Goal: Transaction & Acquisition: Book appointment/travel/reservation

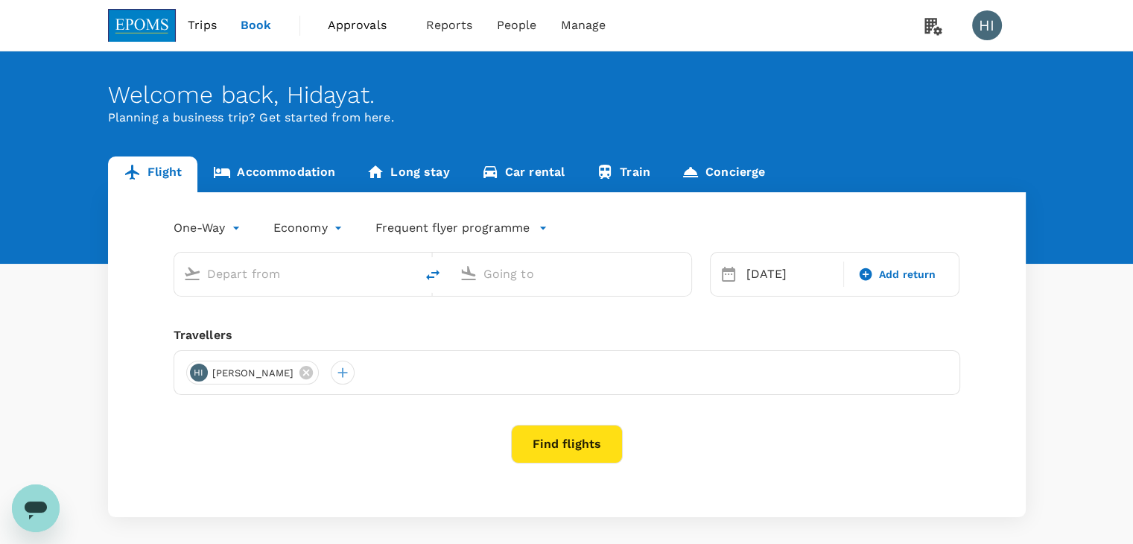
type input "business"
type input "Kuala Lumpur Intl ([GEOGRAPHIC_DATA])"
type input "London Heathrow (LHR)"
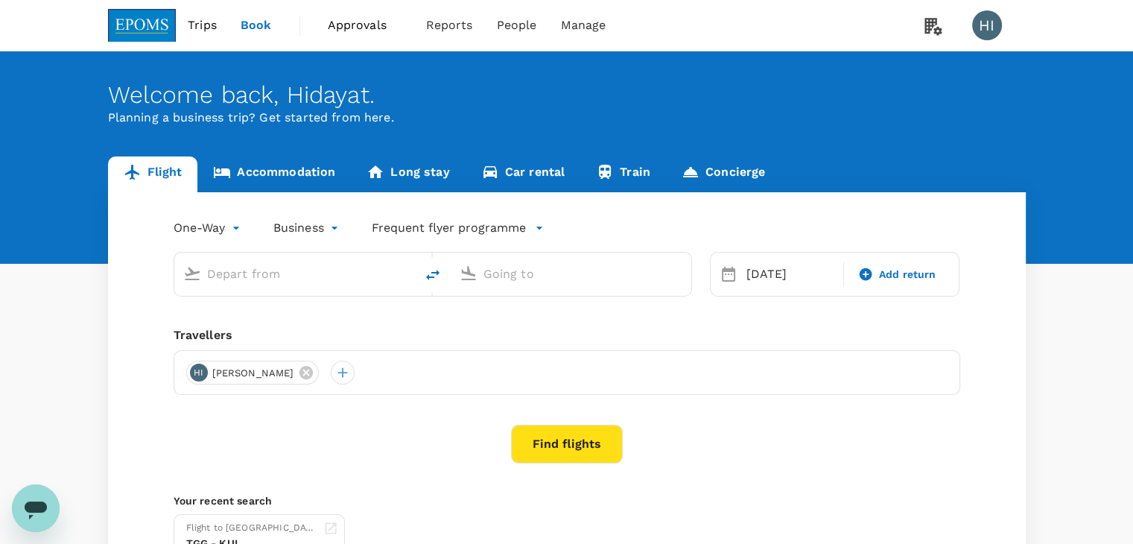
type input "Kuala Lumpur Intl ([GEOGRAPHIC_DATA])"
type input "London Heathrow (LHR)"
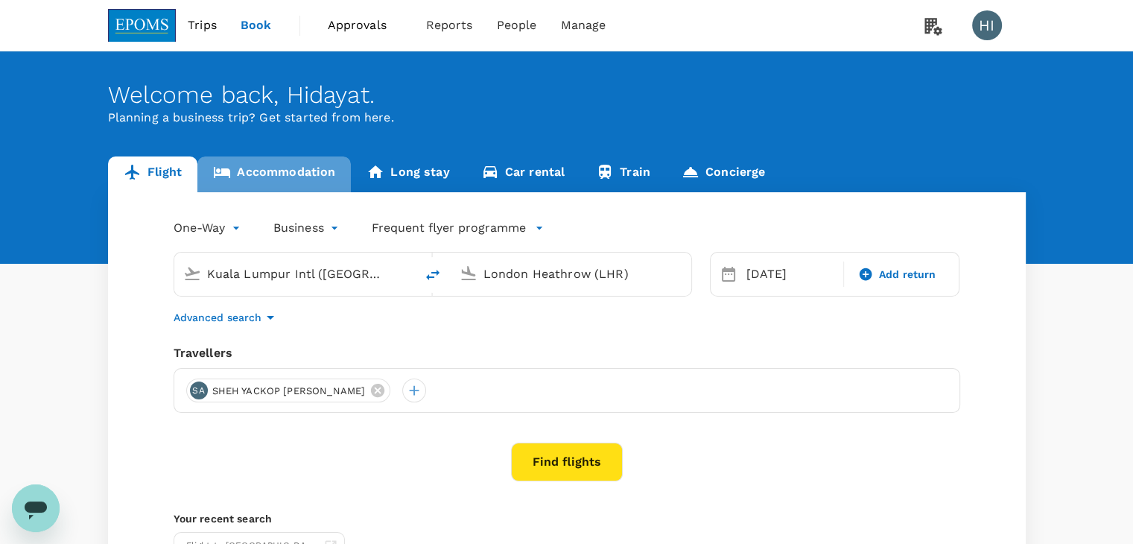
click at [306, 172] on link "Accommodation" at bounding box center [273, 174] width 153 height 36
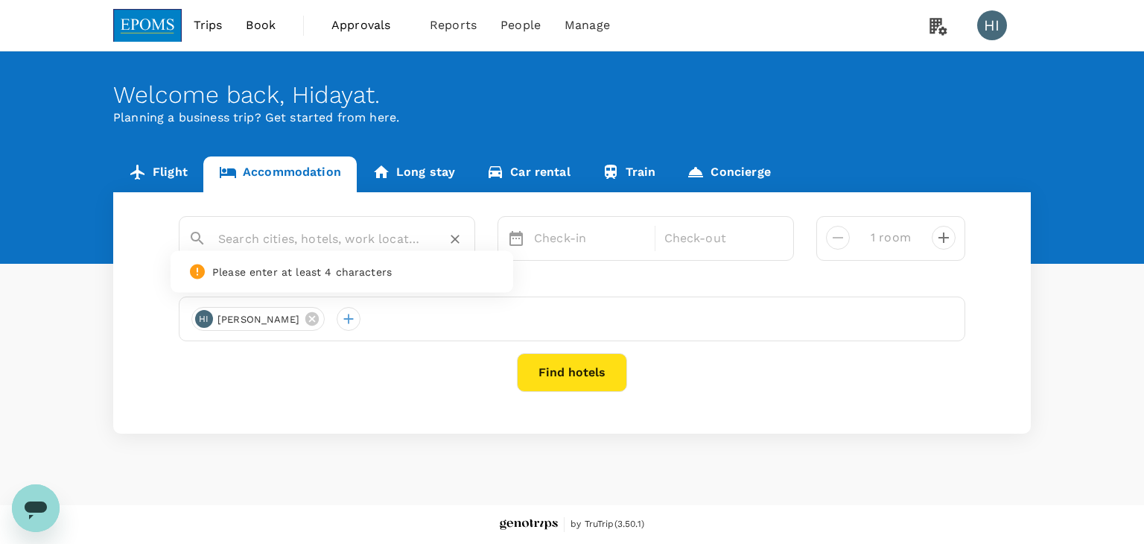
click at [337, 242] on input "text" at bounding box center [321, 238] width 206 height 23
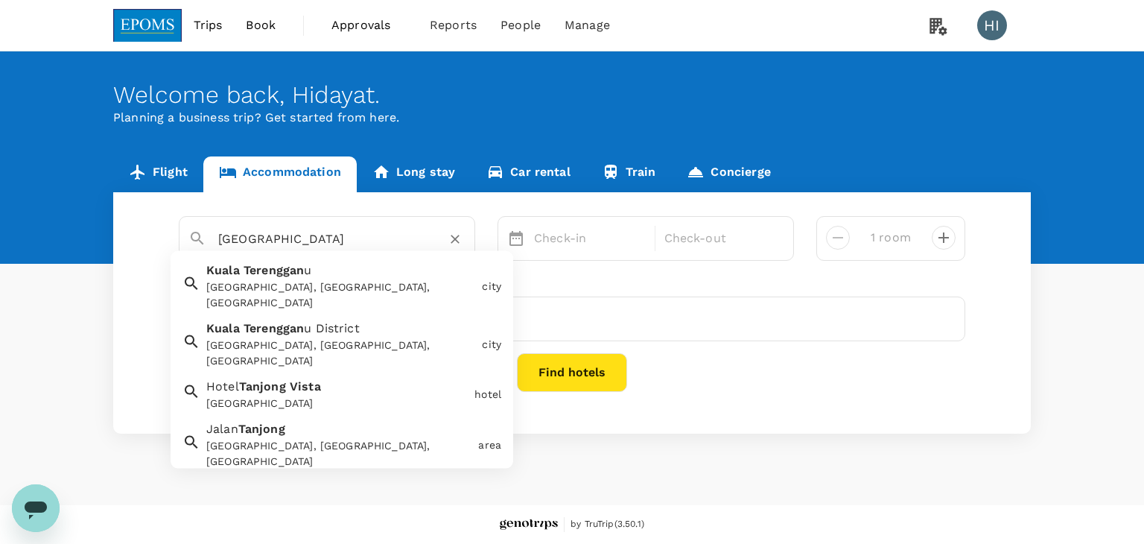
click at [285, 379] on span "Tanjong" at bounding box center [262, 386] width 47 height 14
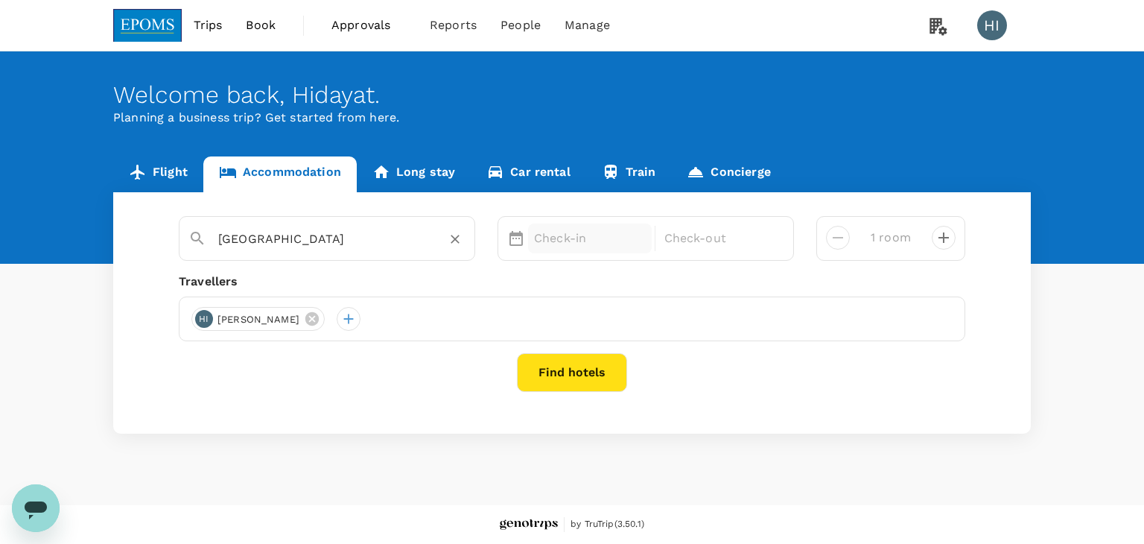
type input "[GEOGRAPHIC_DATA]"
click at [550, 232] on p "Check-in" at bounding box center [590, 238] width 112 height 18
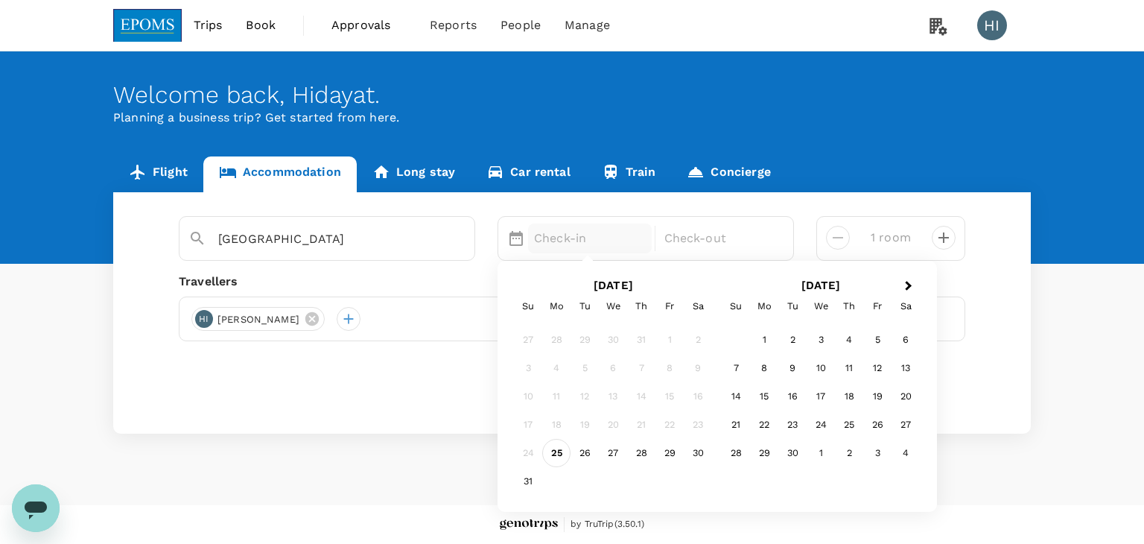
click at [558, 450] on div "25" at bounding box center [556, 453] width 28 height 28
click at [582, 453] on div "26" at bounding box center [584, 453] width 28 height 28
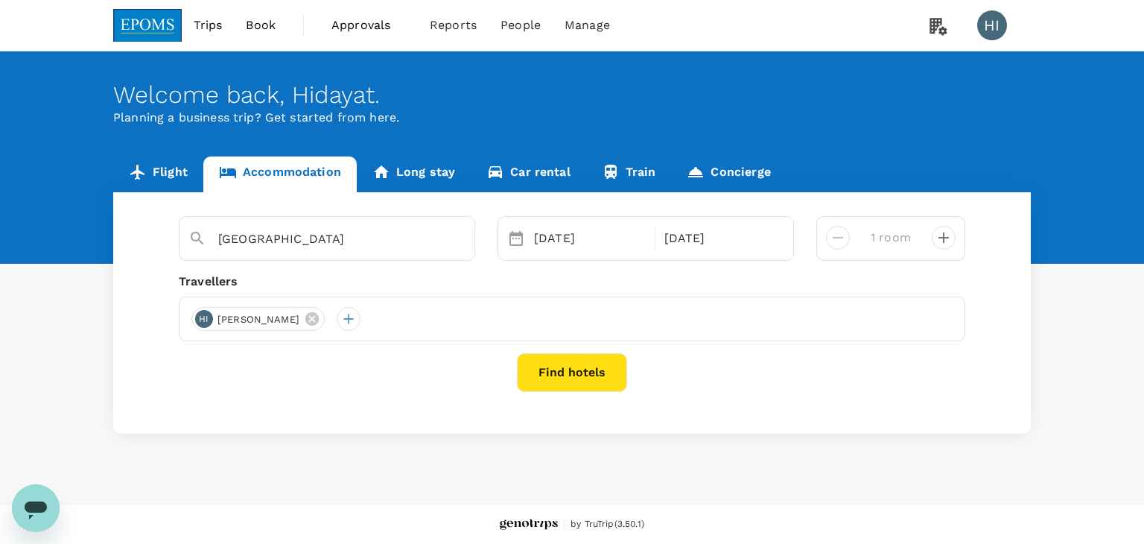
click at [589, 369] on button "Find hotels" at bounding box center [572, 372] width 110 height 39
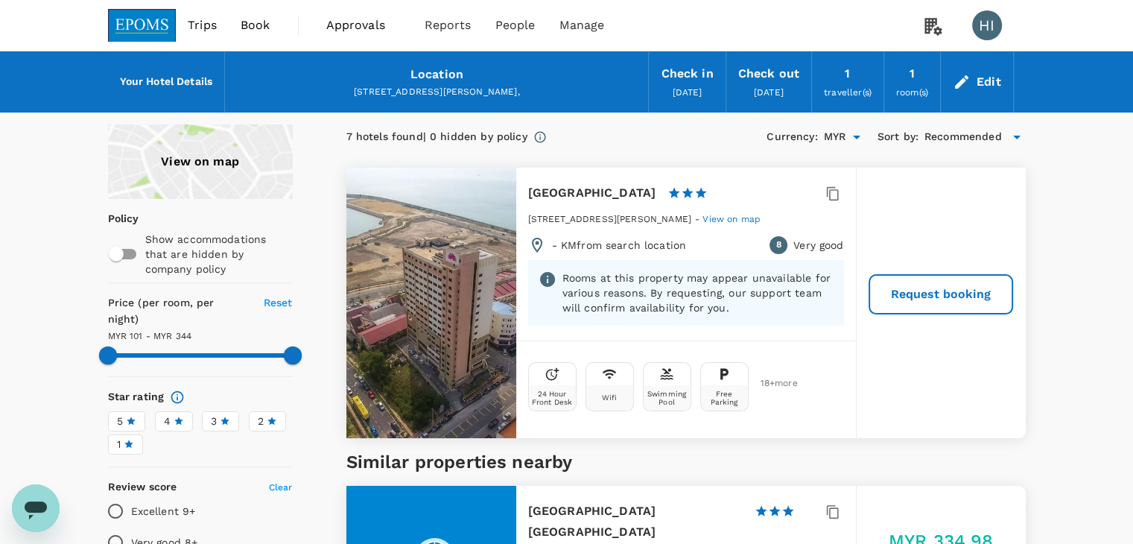
type input "344.04"
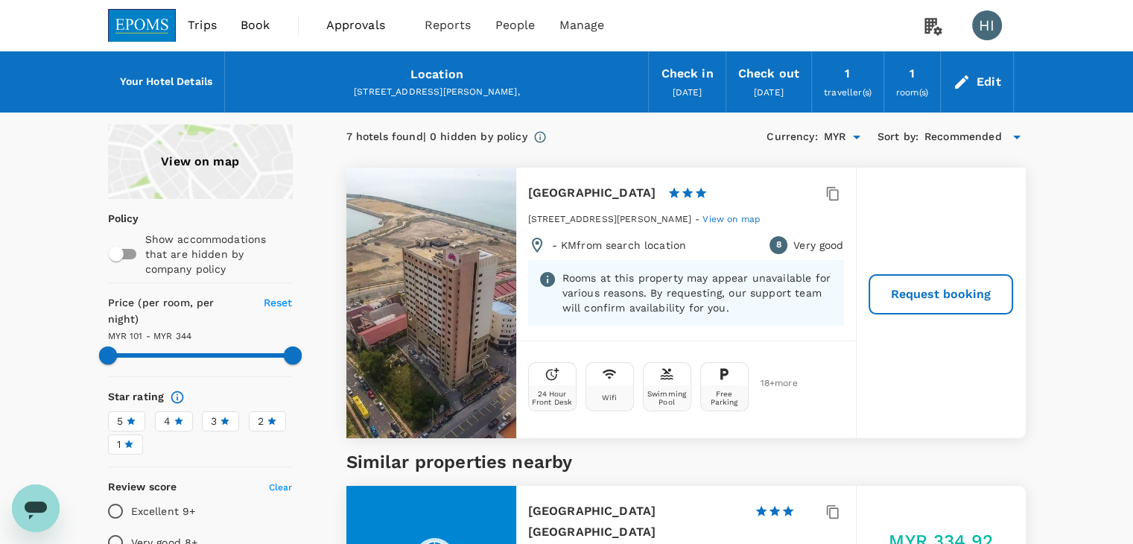
type input "344.02"
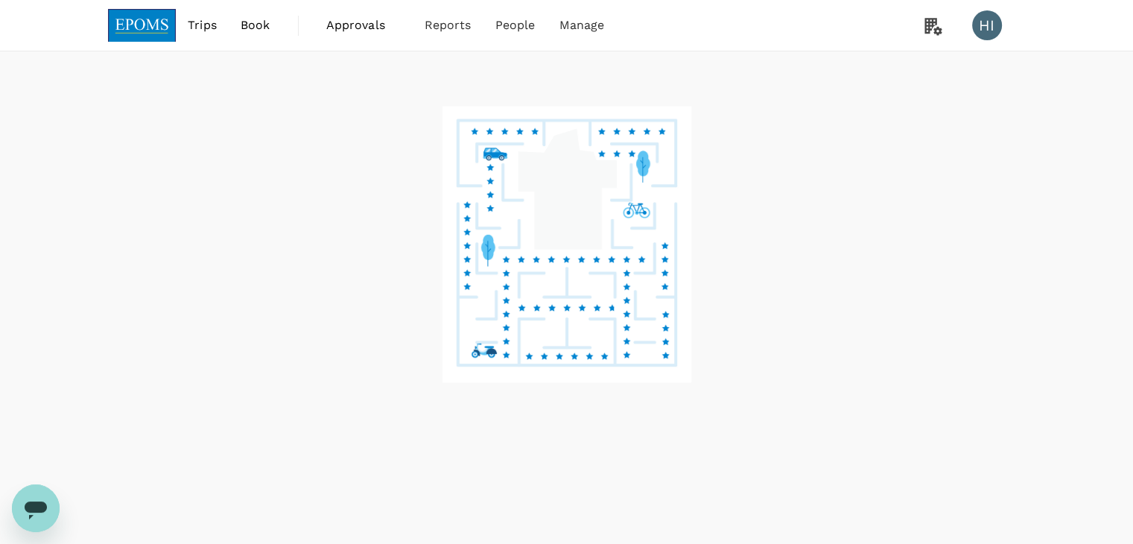
click at [30, 512] on icon "Open messaging window" at bounding box center [35, 507] width 27 height 27
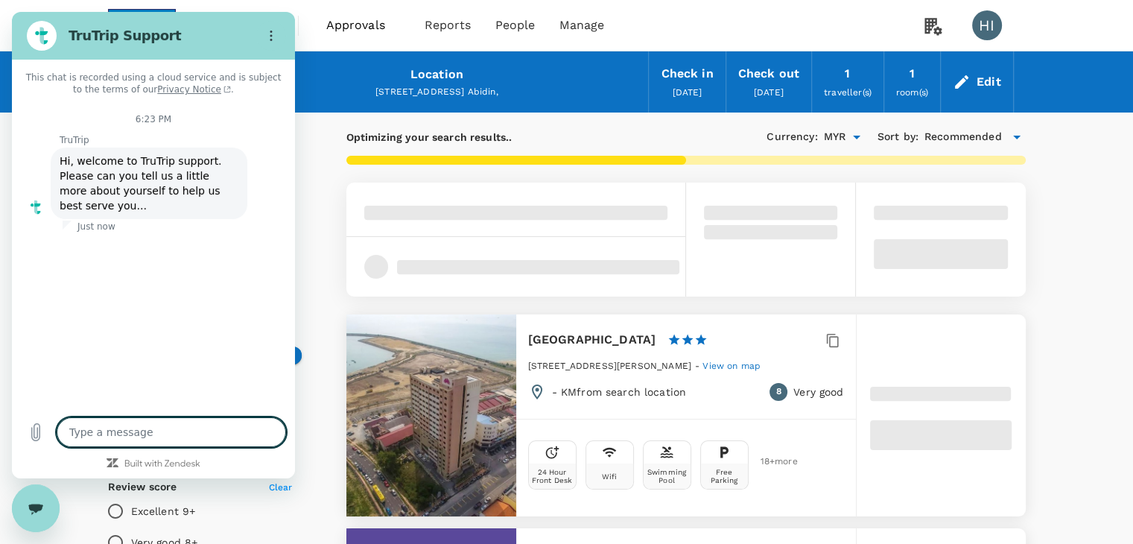
type textarea "x"
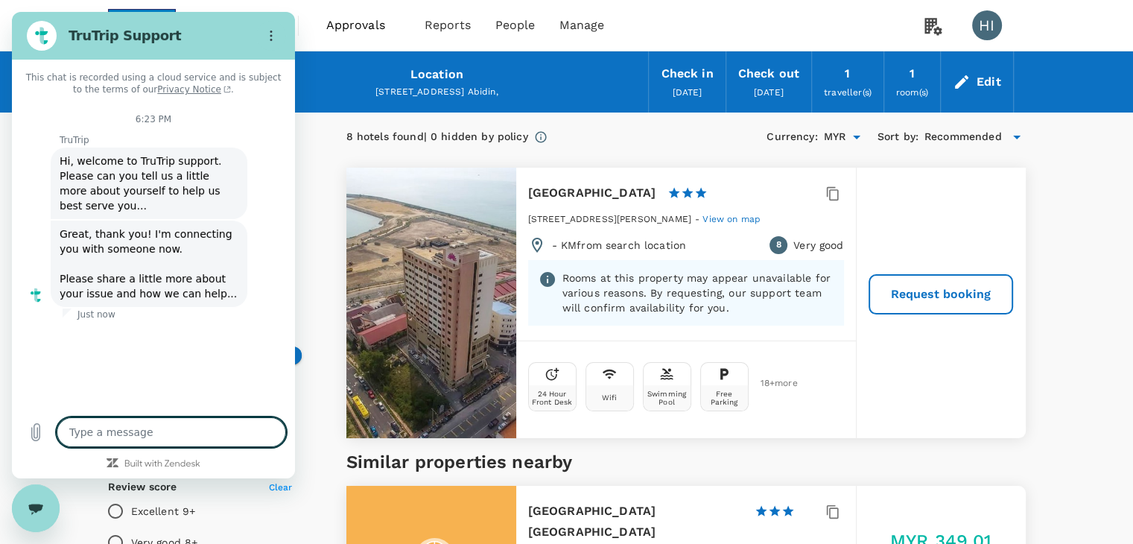
type input "354.05"
type textarea "x"
type textarea "h"
type textarea "x"
type textarea "hi"
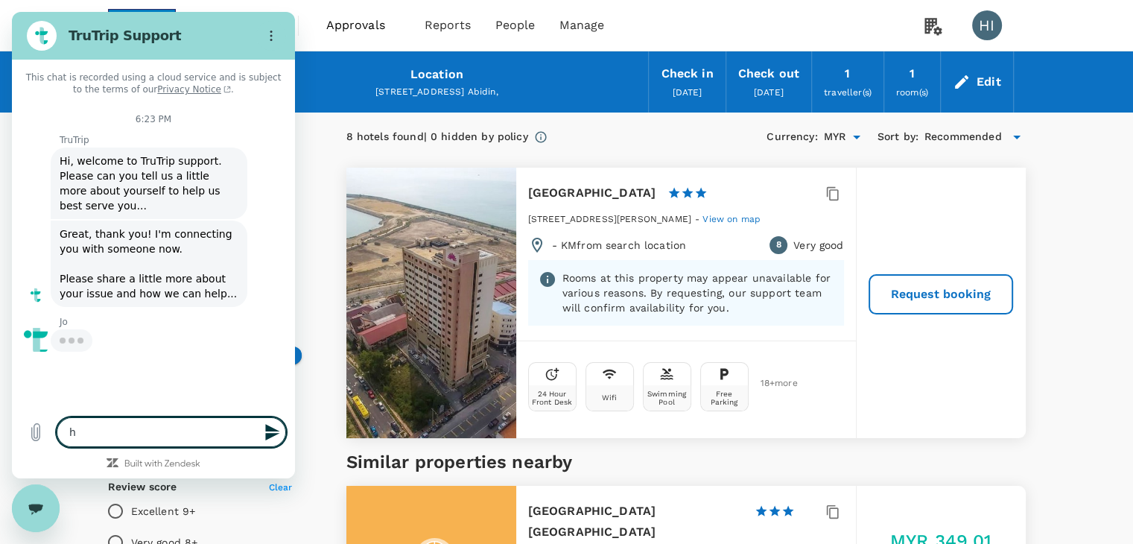
type textarea "x"
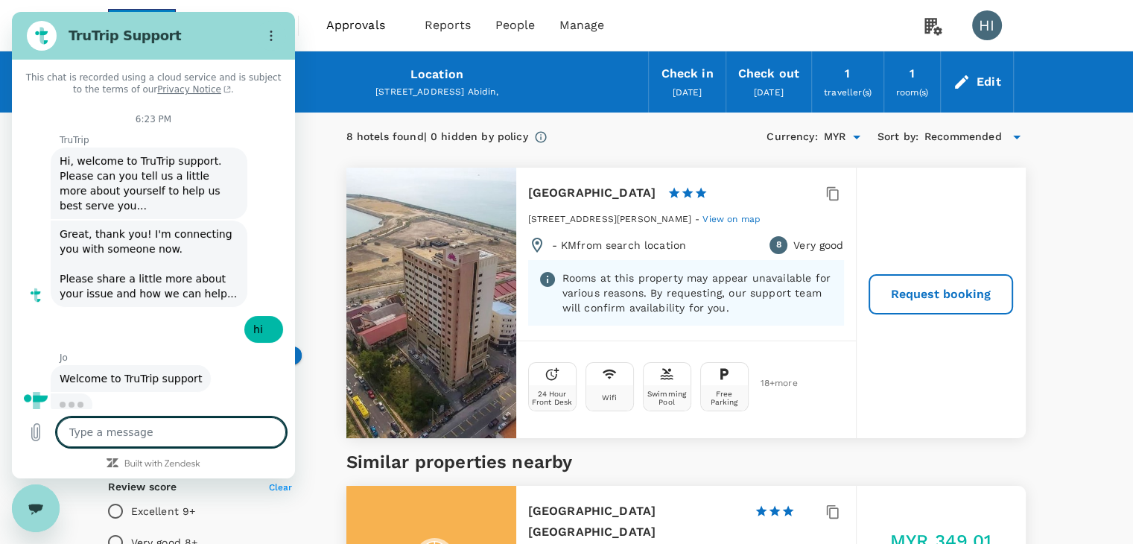
type textarea "x"
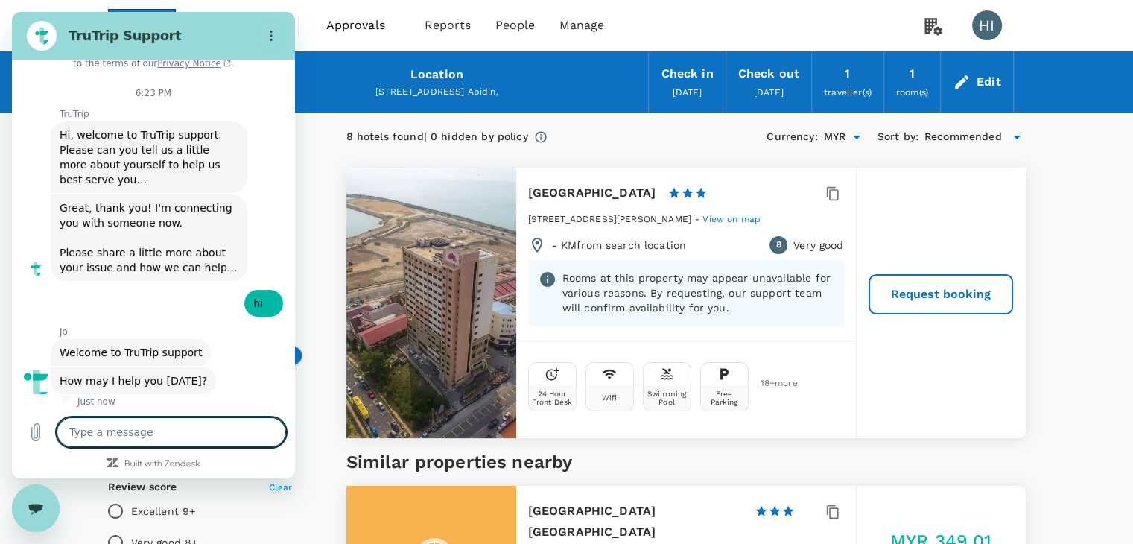
scroll to position [29, 0]
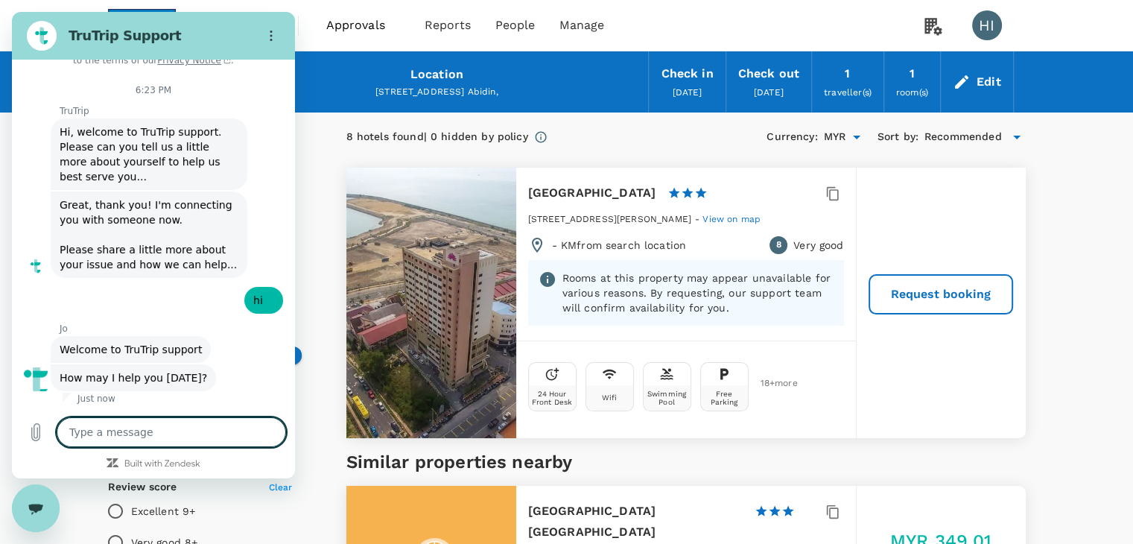
type textarea "i"
type textarea "x"
type textarea "i"
type textarea "x"
type textarea "i h"
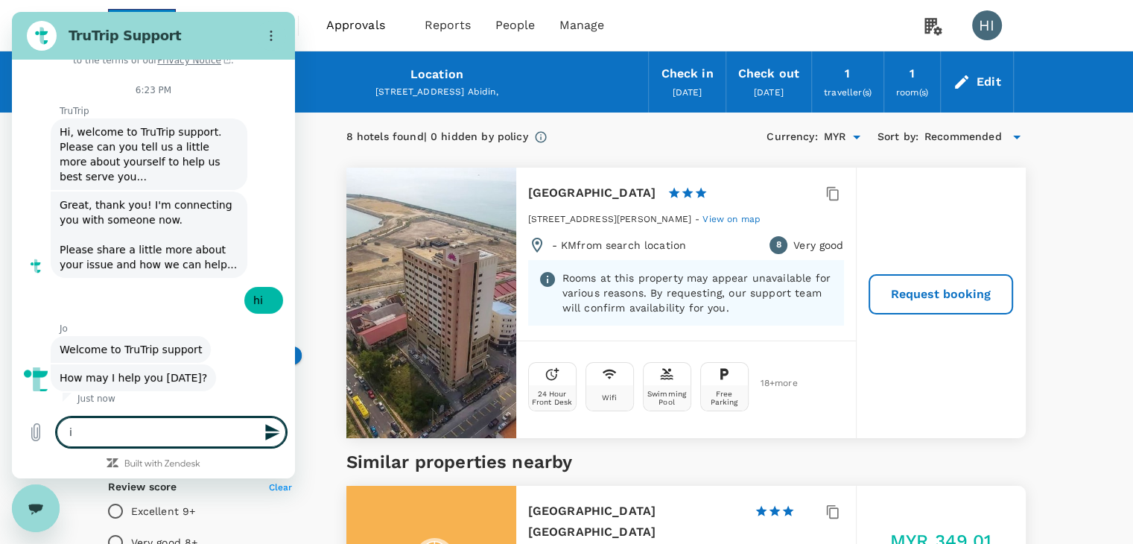
type textarea "x"
type textarea "i ha"
type textarea "x"
type textarea "i hav"
type textarea "x"
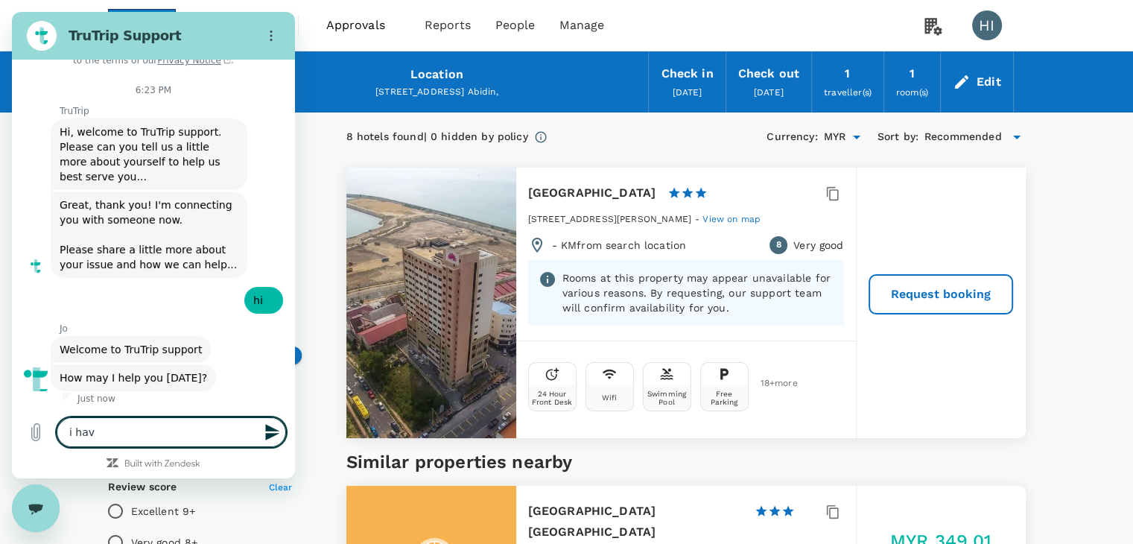
type textarea "i have"
type textarea "x"
type textarea "i have"
type textarea "x"
type textarea "i have s"
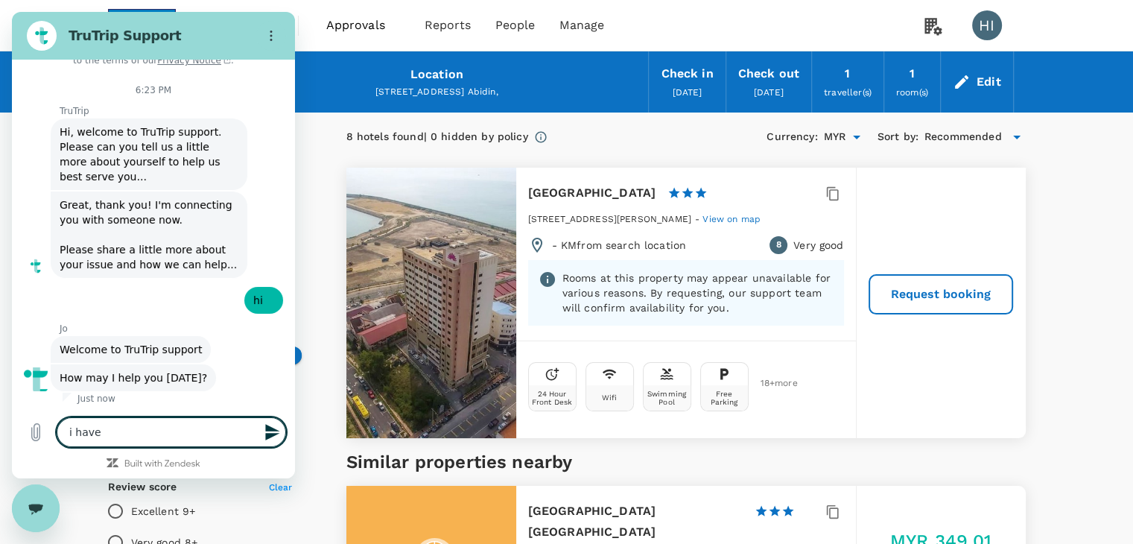
type textarea "x"
type textarea "i have se"
type textarea "x"
type textarea "i have sen"
type textarea "x"
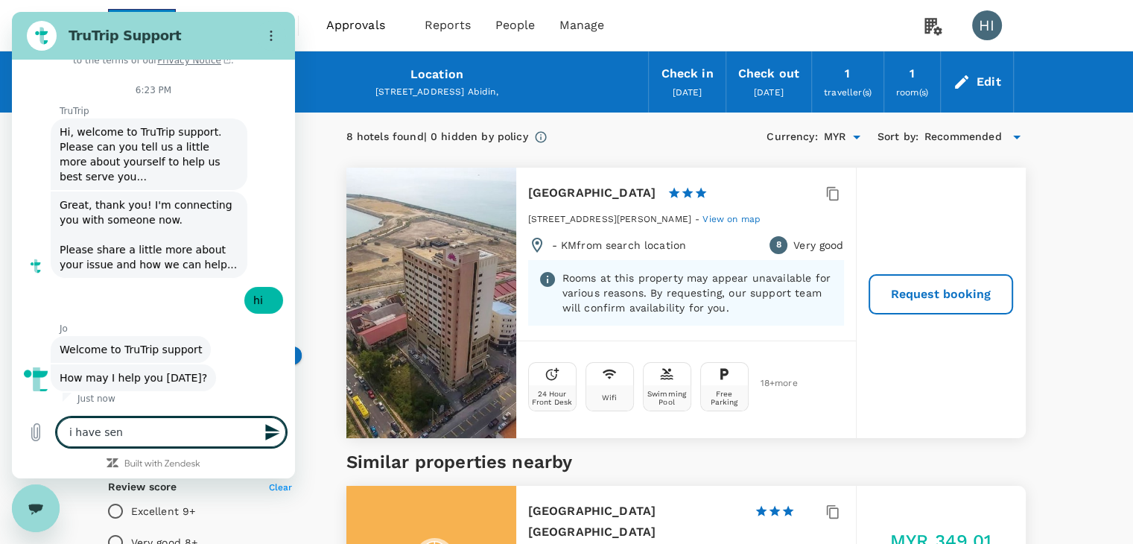
type textarea "i have sen"
type textarea "x"
type textarea "i have sen d"
type textarea "x"
type textarea "i have sen"
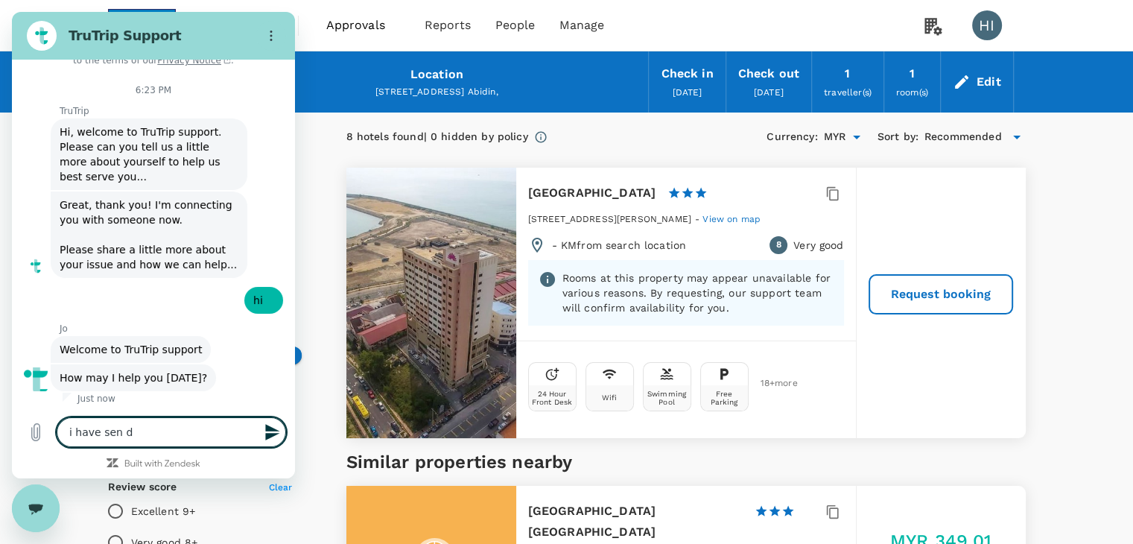
type textarea "x"
type textarea "i have sen"
type textarea "x"
type textarea "i have send"
type textarea "x"
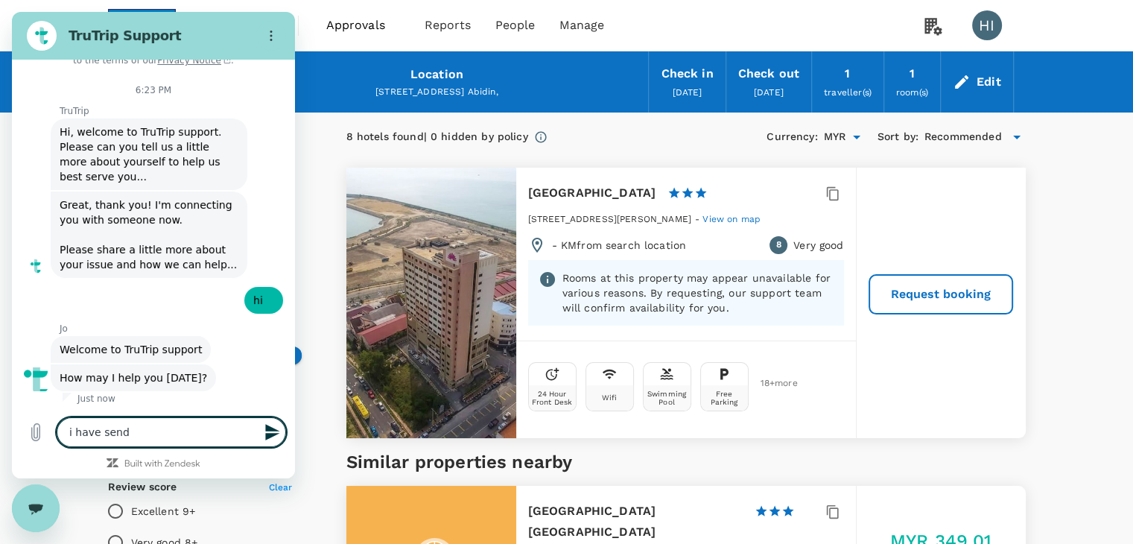
type textarea "i have send"
type textarea "x"
type textarea "i have send a"
type textarea "x"
type textarea "i have send an"
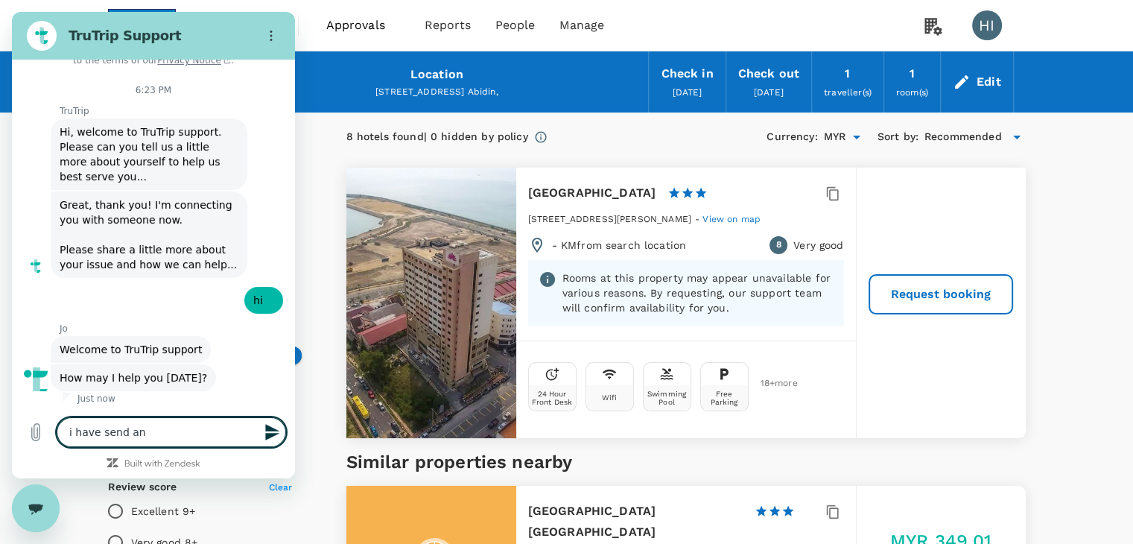
type textarea "x"
type textarea "i have send an"
type textarea "x"
type textarea "i have send an e"
type textarea "x"
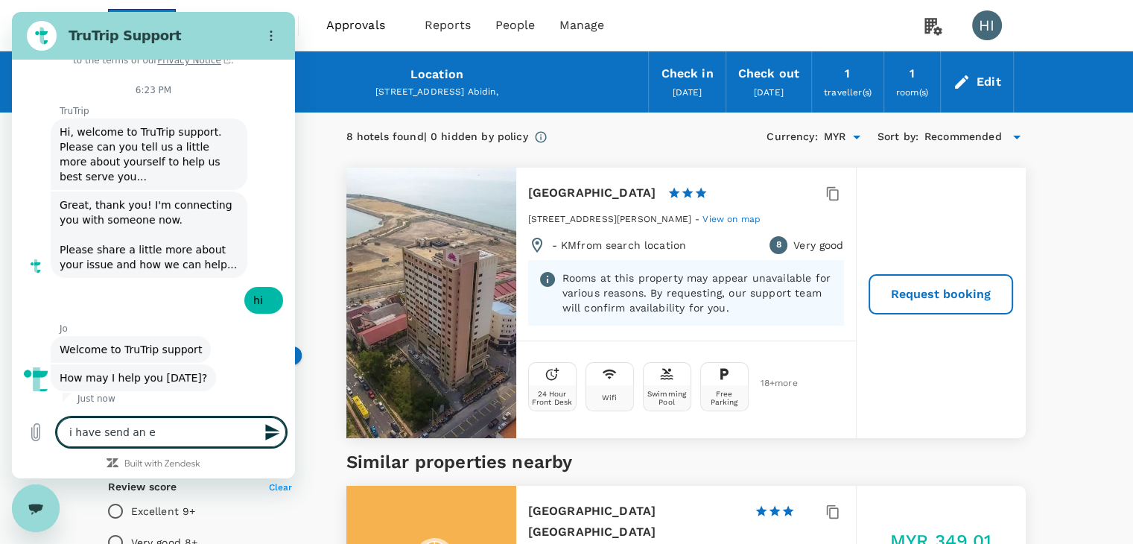
type textarea "i have send an em"
type textarea "x"
type textarea "i have send an ema"
type textarea "x"
type textarea "i have send an emai"
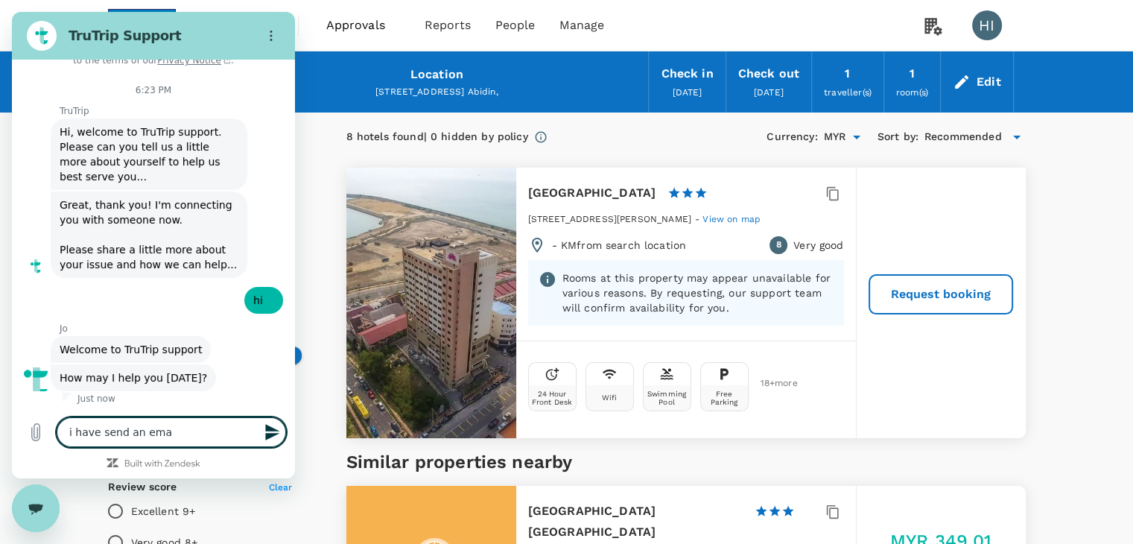
type textarea "x"
type textarea "i have send an email"
type textarea "x"
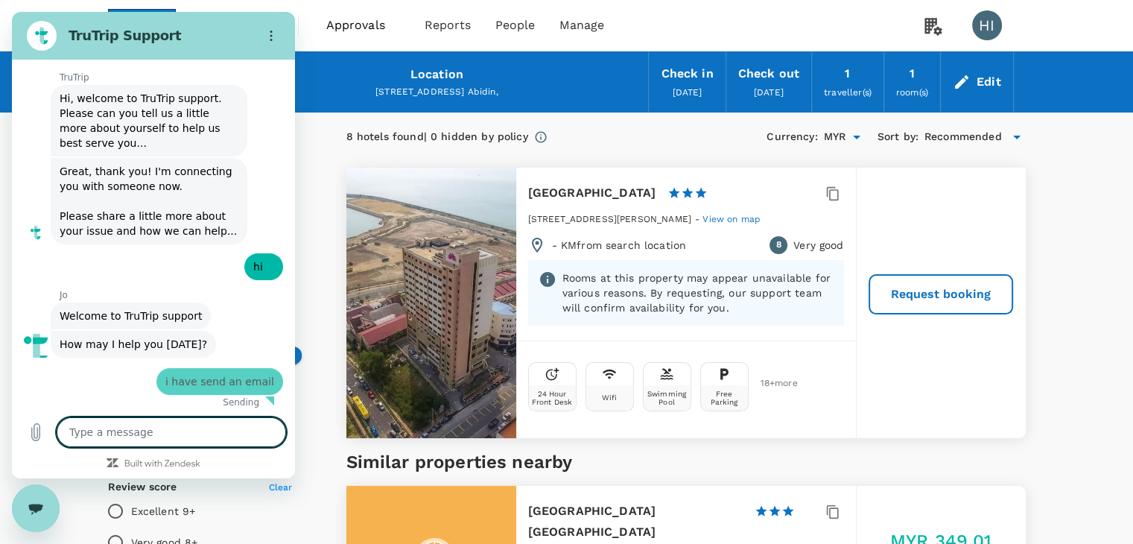
type textarea "x"
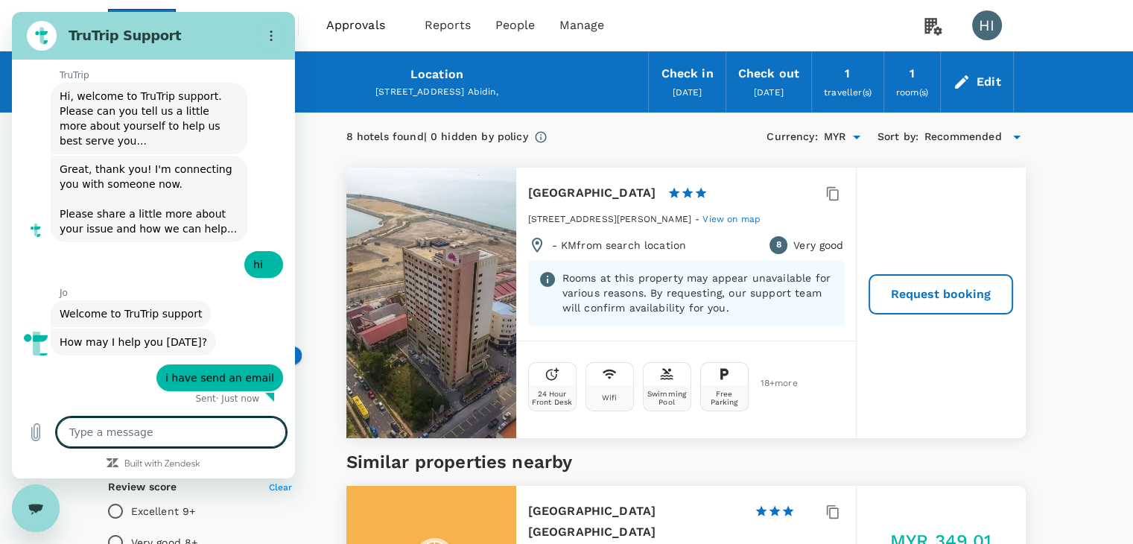
type textarea "u"
type textarea "x"
type textarea "ur"
type textarea "x"
type textarea "urg"
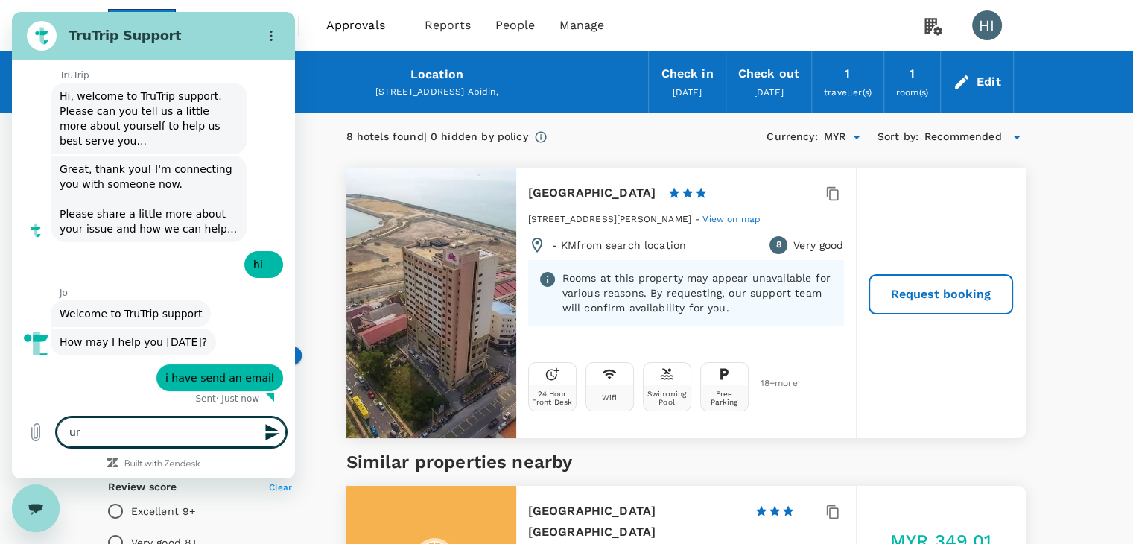
type textarea "x"
type textarea "urge"
type textarea "x"
type textarea "urgen"
type textarea "x"
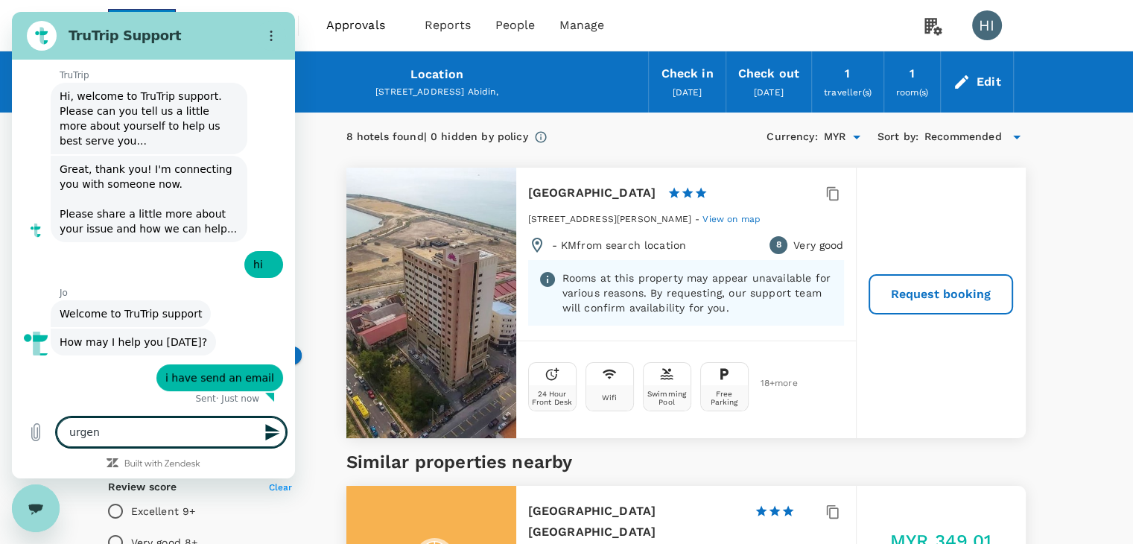
type textarea "urgent"
type textarea "x"
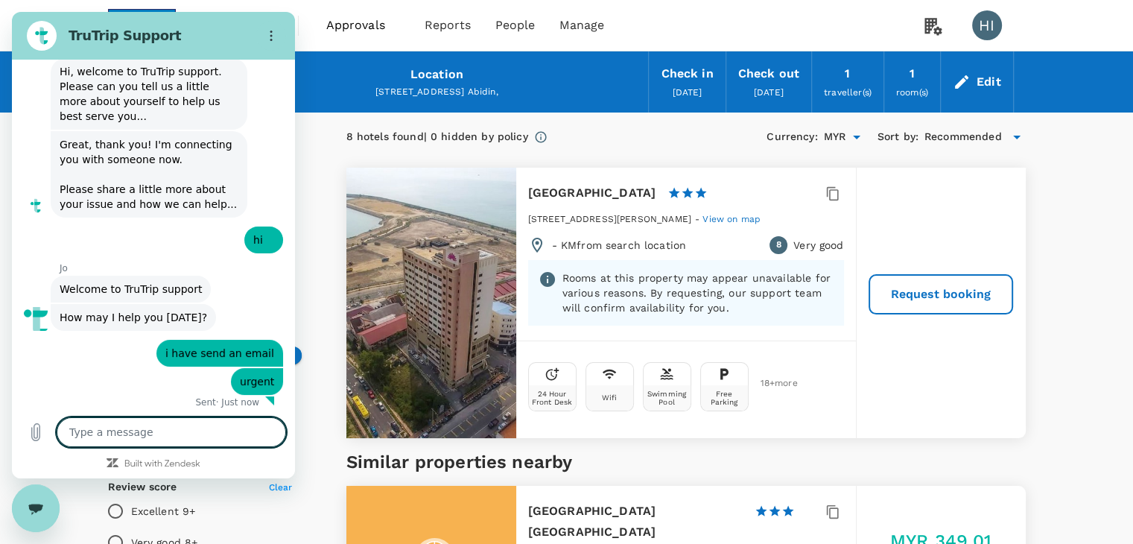
scroll to position [92, 0]
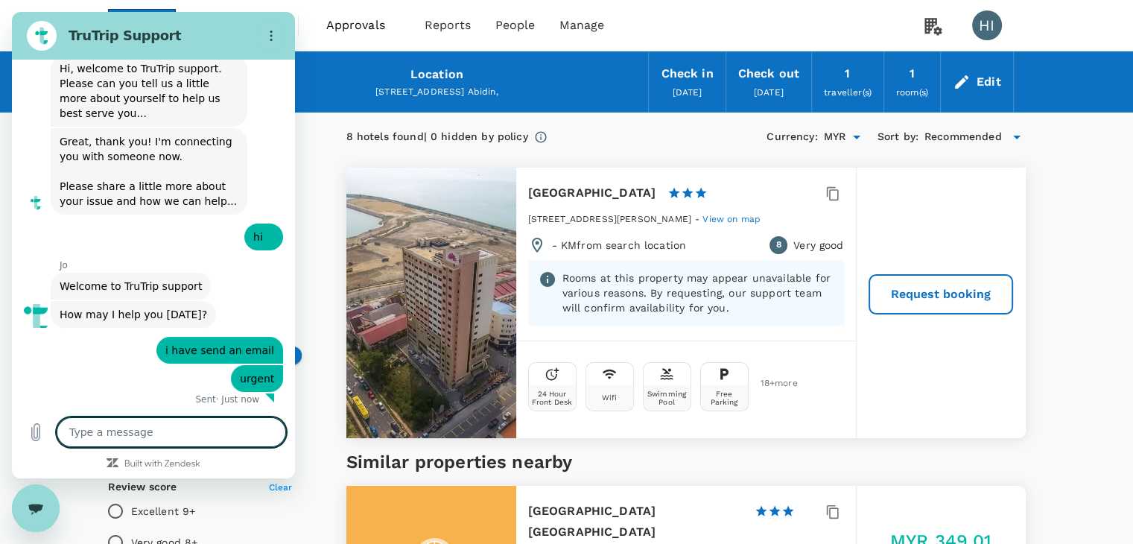
type textarea "x"
paste textarea "Dear Team, Really appreciate if you could quote as per below, HOTEL NAME : [GEO…"
type textarea "Dear Team, Really appreciate if you could quote as per below, HOTEL NAME : [GEO…"
type textarea "x"
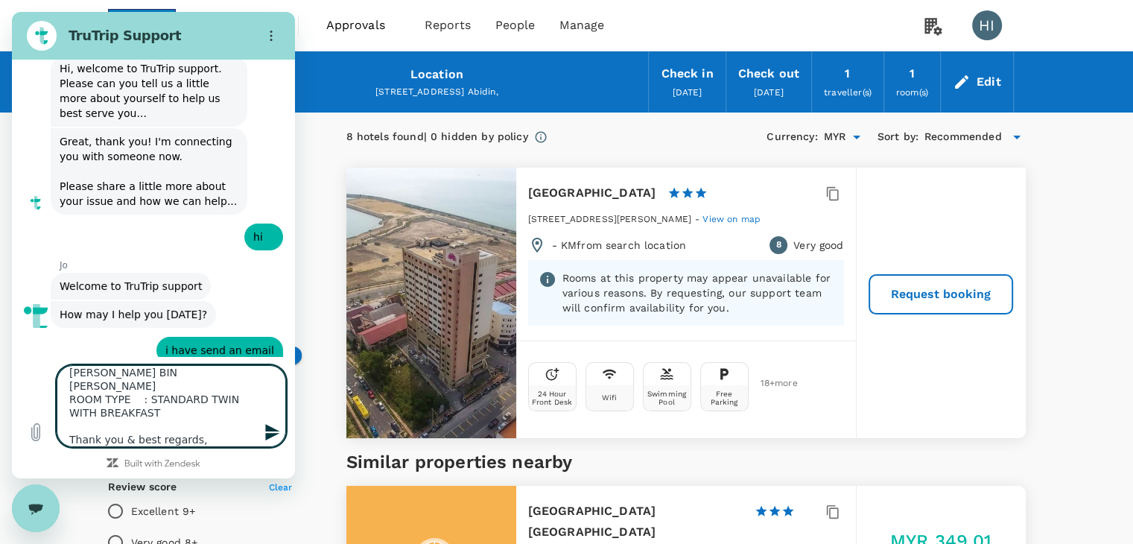
drag, startPoint x: 194, startPoint y: 423, endPoint x: 70, endPoint y: 424, distance: 124.4
click at [70, 424] on textarea "Dear Team, Really appreciate if you could quote as per below, HOTEL NAME : [GEO…" at bounding box center [171, 406] width 229 height 82
type textarea "Dear Team, Really appreciate if you could quote as per below, HOTEL NAME : [GEO…"
type textarea "x"
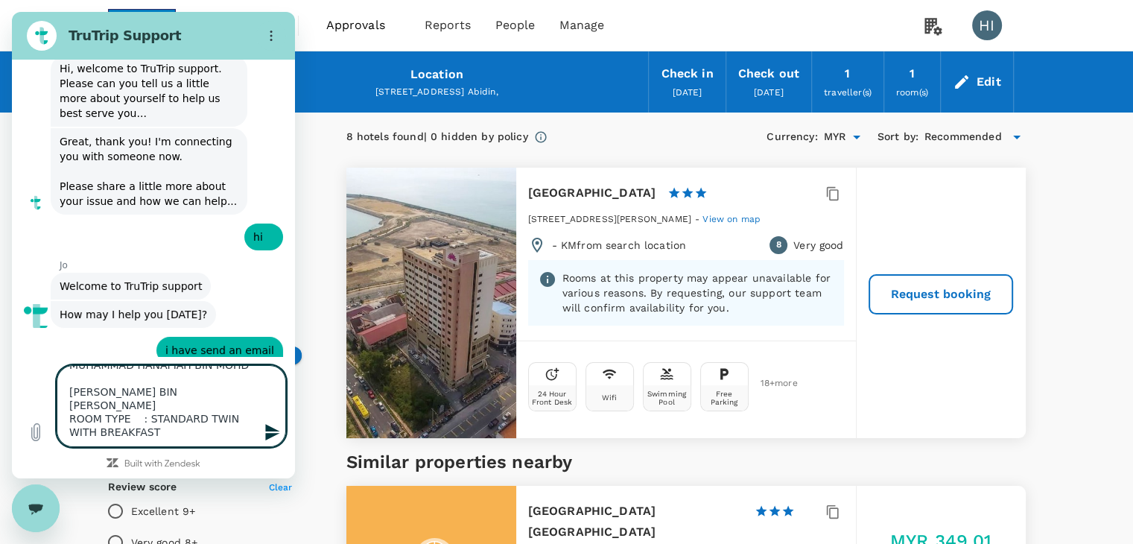
type textarea "Dear Team, Really appreciate if you could quote as per below, HOTEL NAME : [GEO…"
click at [268, 428] on icon "Send message" at bounding box center [272, 432] width 14 height 16
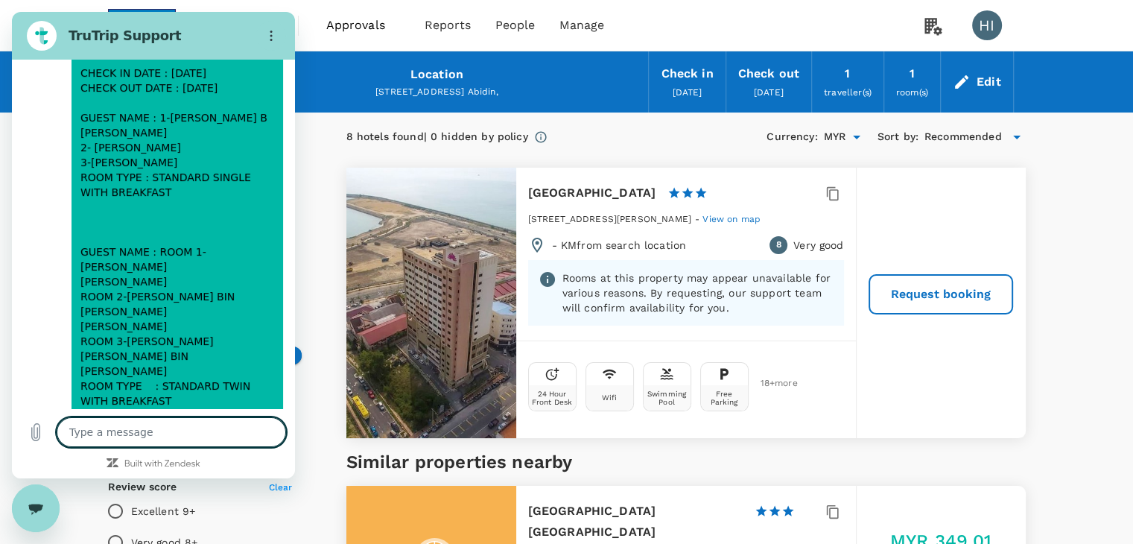
scroll to position [553, 0]
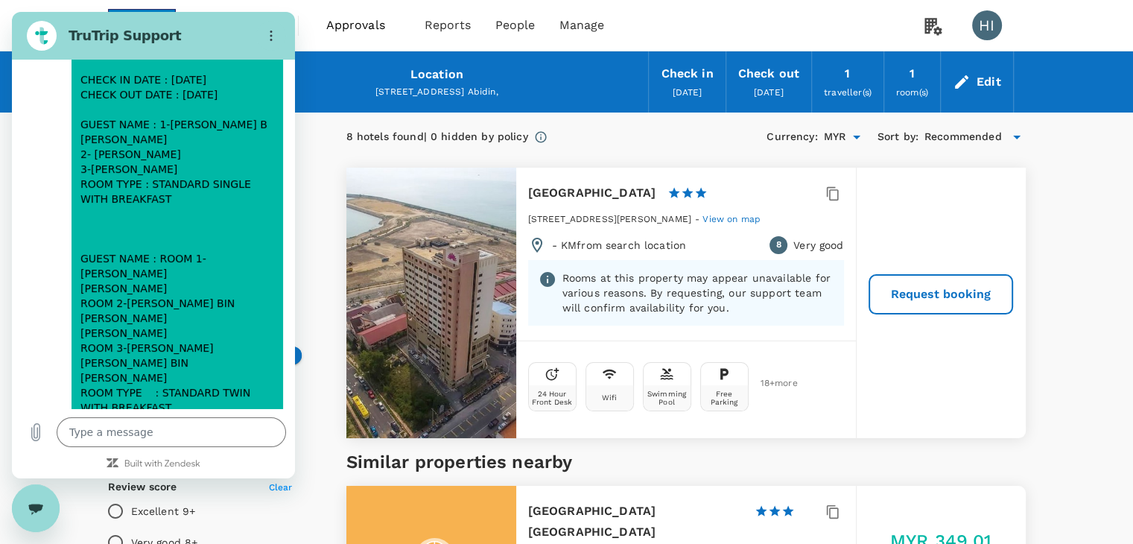
click at [33, 503] on icon "Close messaging window" at bounding box center [36, 508] width 16 height 10
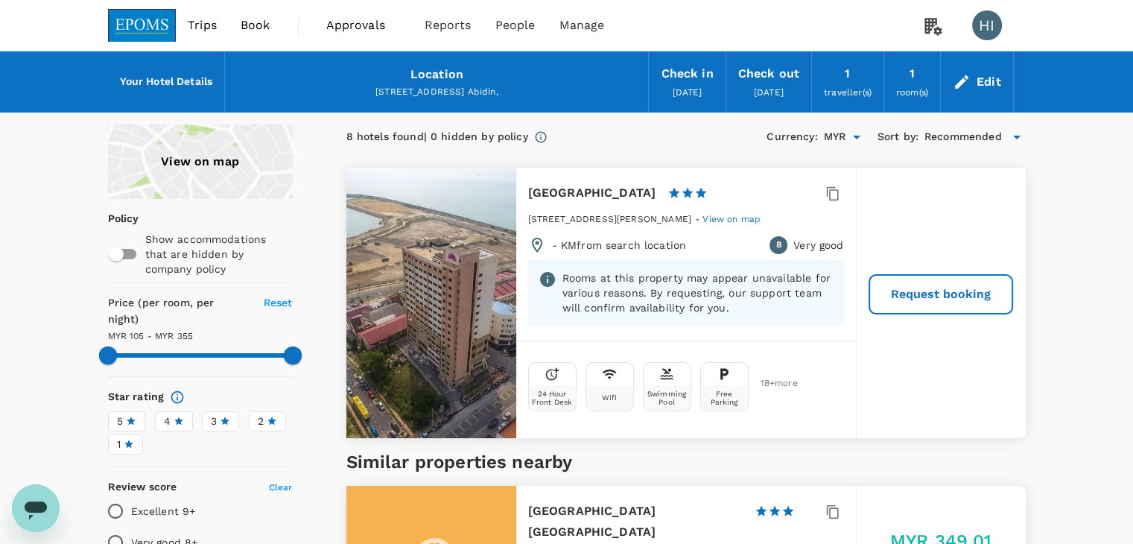
type textarea "x"
click at [760, 221] on span "View on map" at bounding box center [731, 219] width 58 height 10
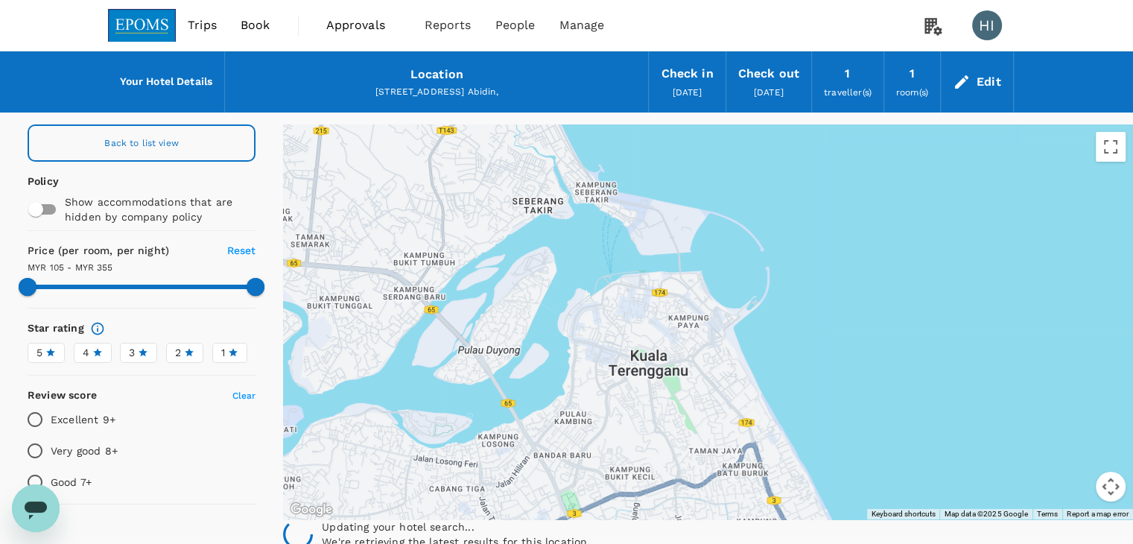
type input "436.05"
click at [24, 505] on icon "Open messaging window, 1 unread message" at bounding box center [35, 507] width 27 height 27
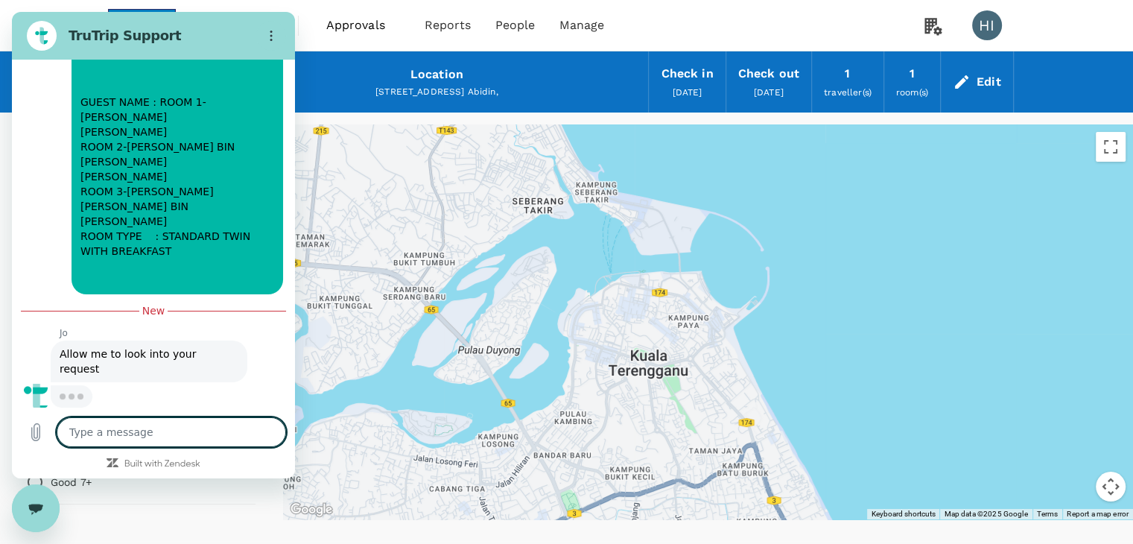
scroll to position [783, 0]
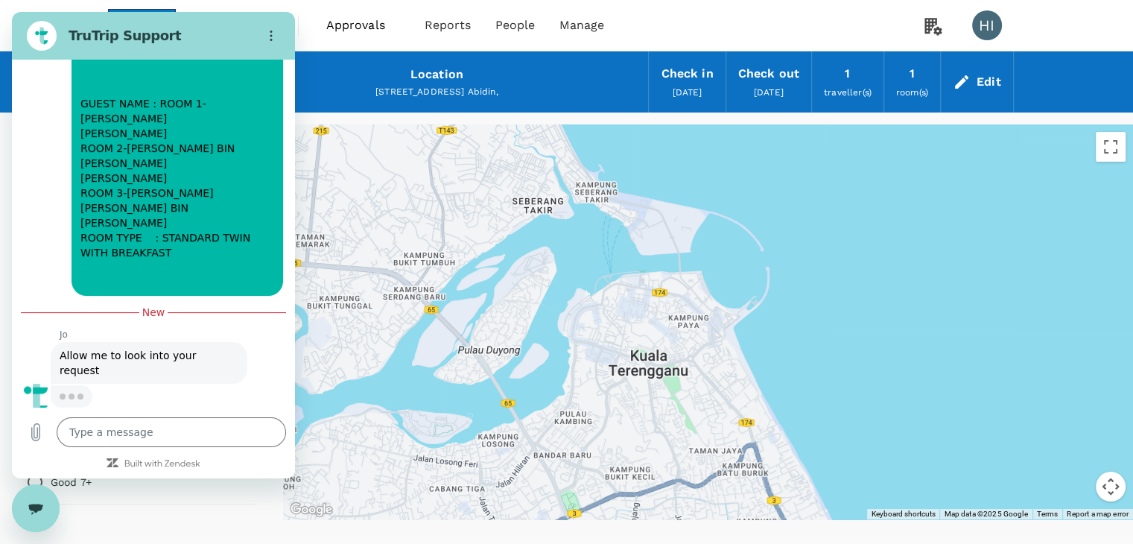
click at [21, 509] on div "Close messaging window" at bounding box center [35, 507] width 45 height 45
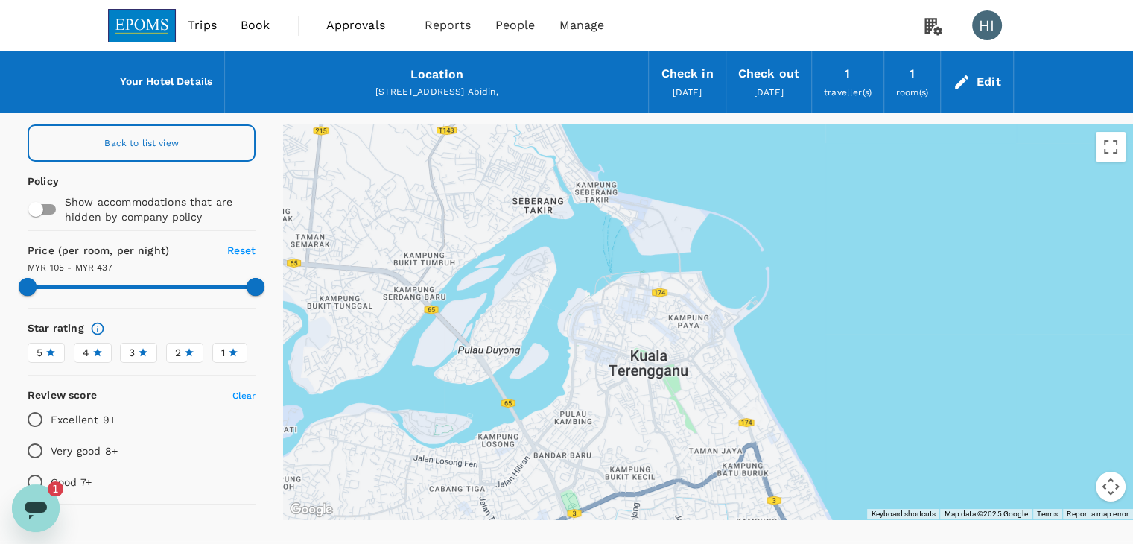
scroll to position [0, 0]
click at [24, 521] on div "Open messaging window, 1 unread message" at bounding box center [35, 507] width 45 height 45
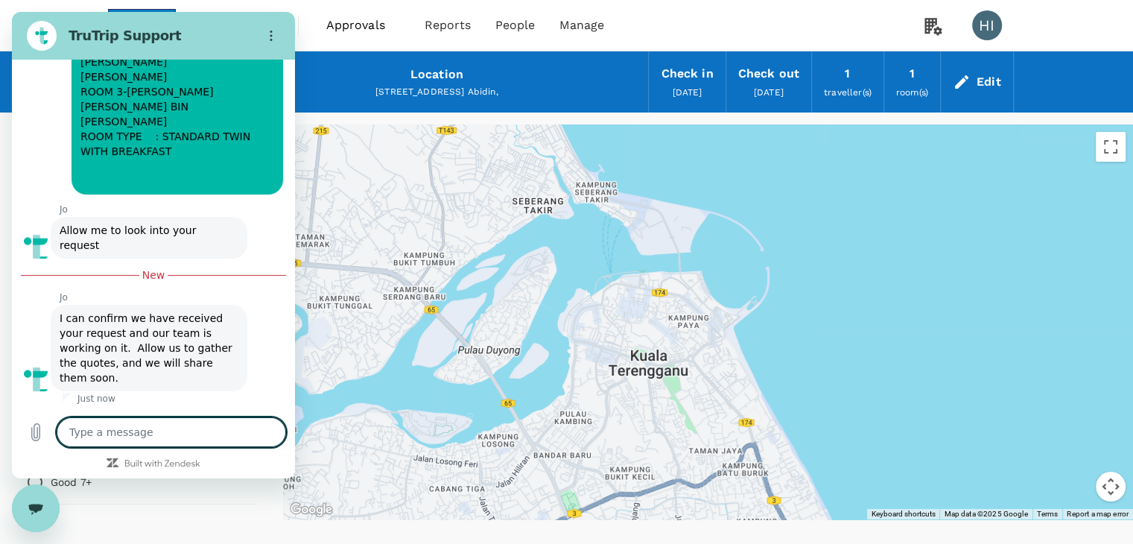
type textarea "x"
type textarea "r"
type textarea "x"
type textarea "re"
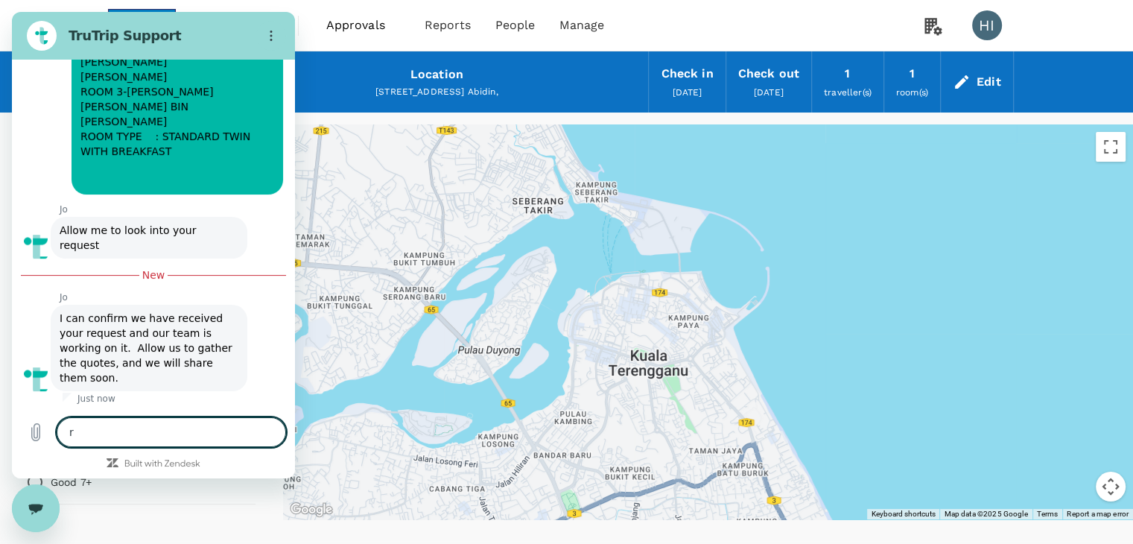
type textarea "x"
type textarea "req"
type textarea "x"
type textarea "reql"
type textarea "x"
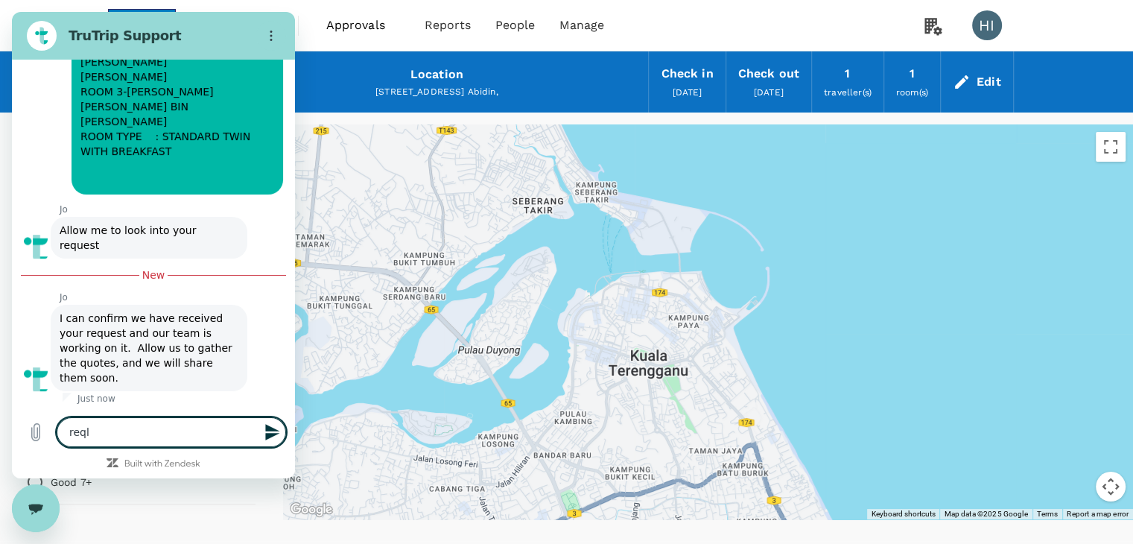
type textarea "reqll"
type textarea "x"
type textarea "reql"
type textarea "x"
type textarea "req"
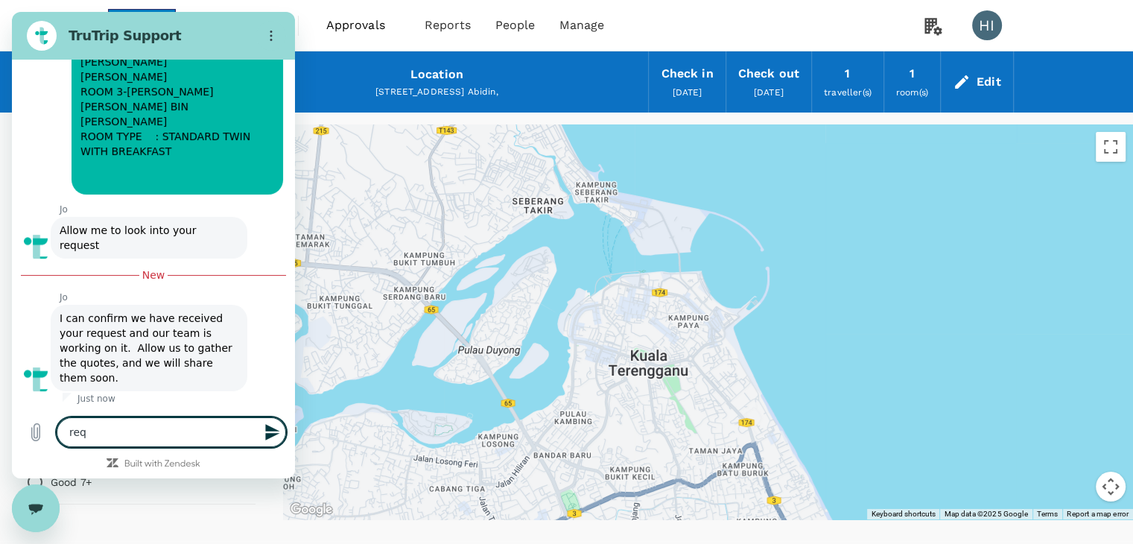
type textarea "x"
type textarea "re"
type textarea "x"
type textarea "rea"
type textarea "x"
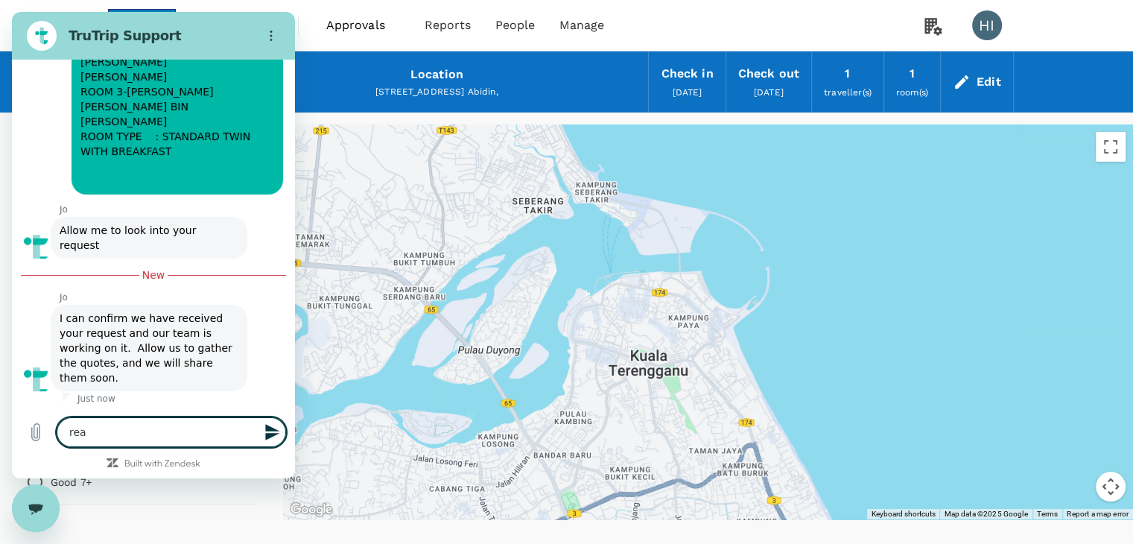
type textarea "real"
type textarea "x"
type textarea "reall"
type textarea "x"
type textarea "really"
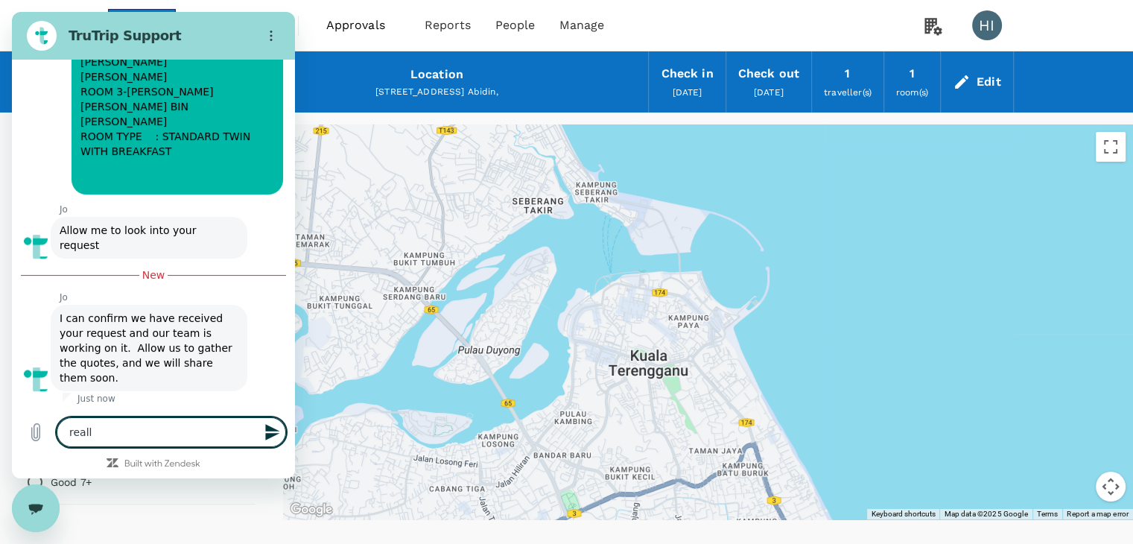
type textarea "x"
type textarea "really"
type textarea "x"
type textarea "really a"
type textarea "x"
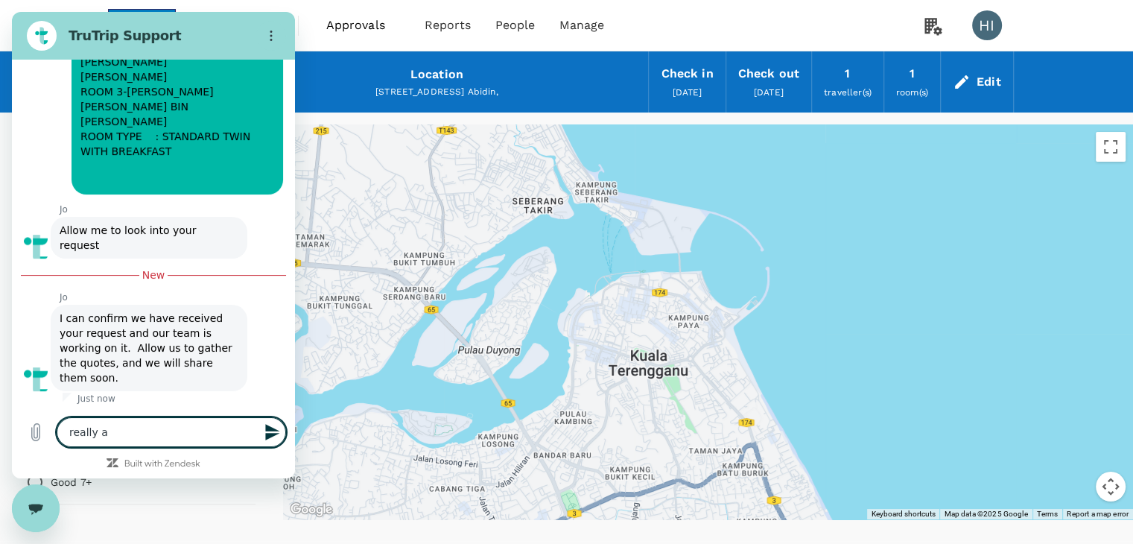
type textarea "really ap"
type textarea "x"
type textarea "really app"
type textarea "x"
type textarea "really appe"
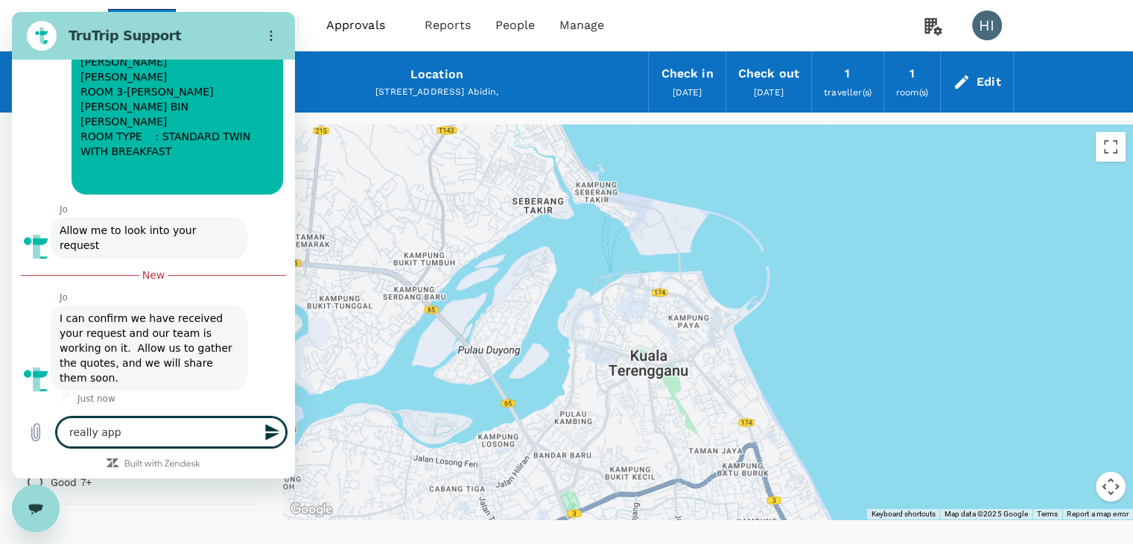
type textarea "x"
type textarea "really apper"
type textarea "x"
type textarea "really apperi"
type textarea "x"
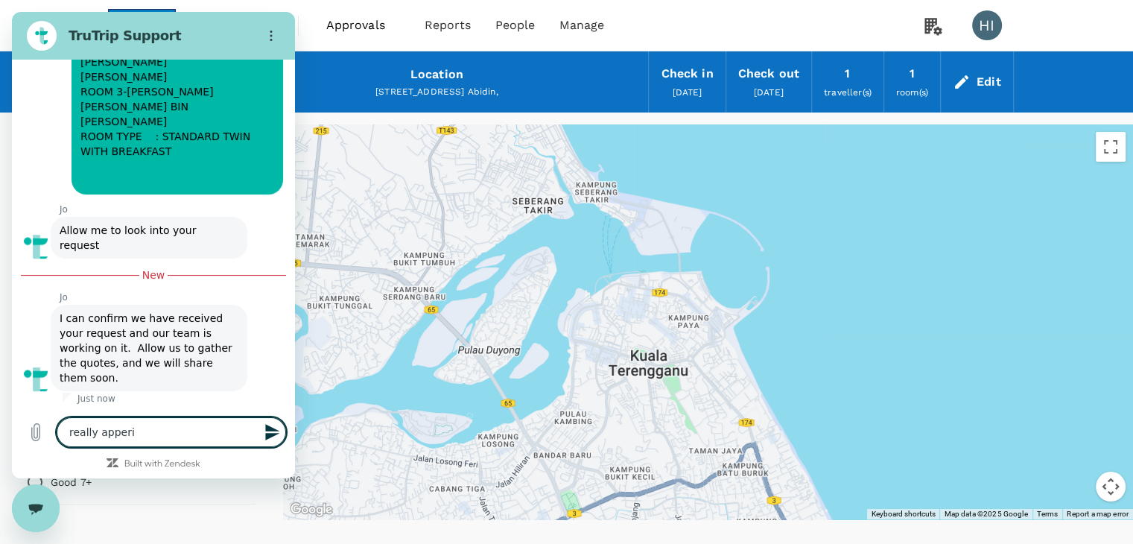
type textarea "really apperic"
type textarea "x"
type textarea "really apperica"
type textarea "x"
type textarea "really appericat"
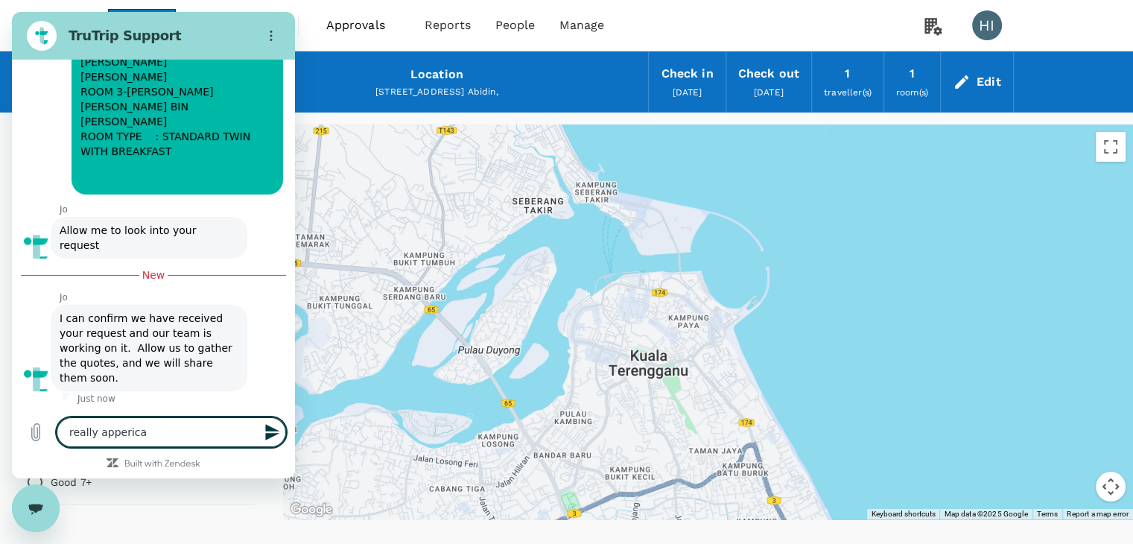
type textarea "x"
type textarea "really appericate"
type textarea "x"
type textarea "really appericate"
type textarea "x"
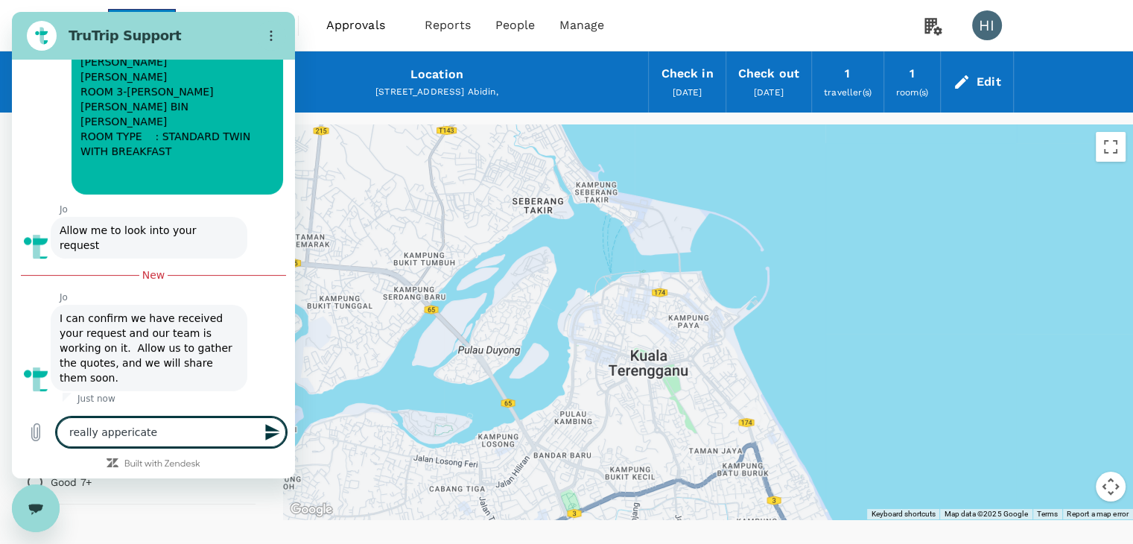
type textarea "really appericate i"
type textarea "x"
type textarea "really appericate it"
type textarea "x"
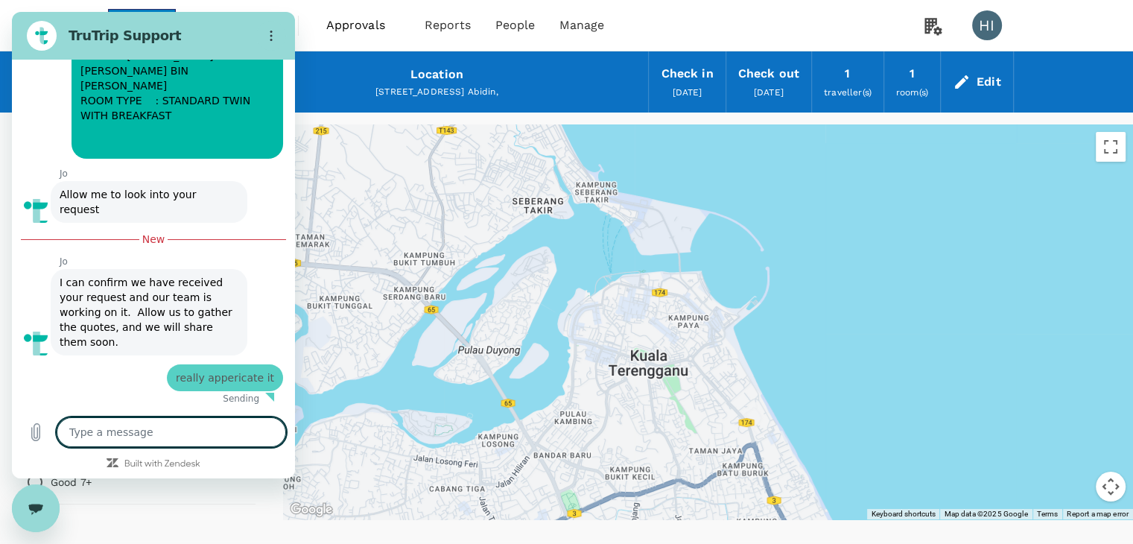
type textarea "x"
type textarea "i"
type textarea "x"
type textarea "it"
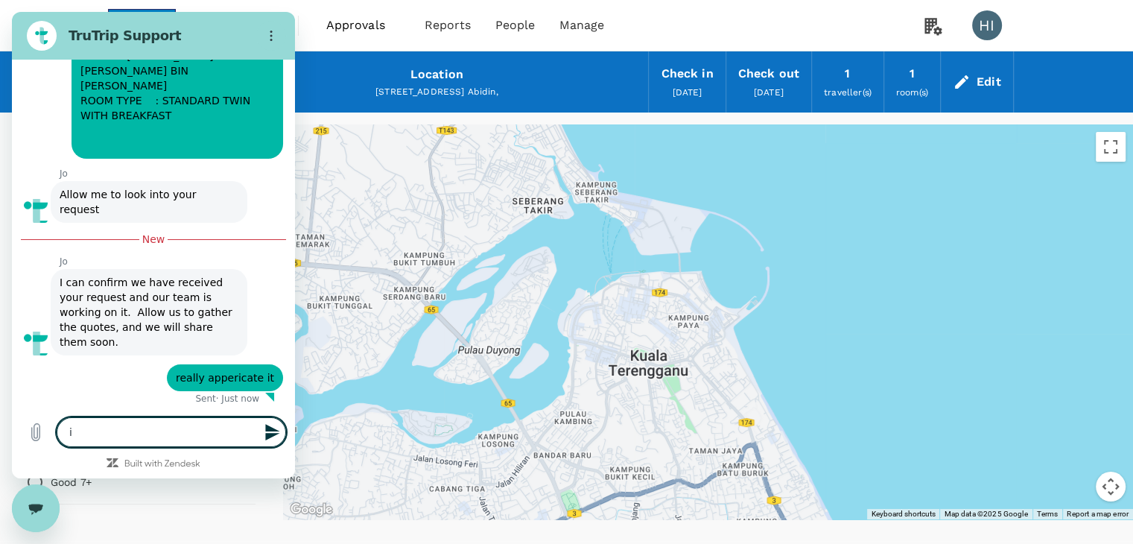
type textarea "x"
type textarea "ita"
type textarea "x"
type textarea "ita"
type textarea "x"
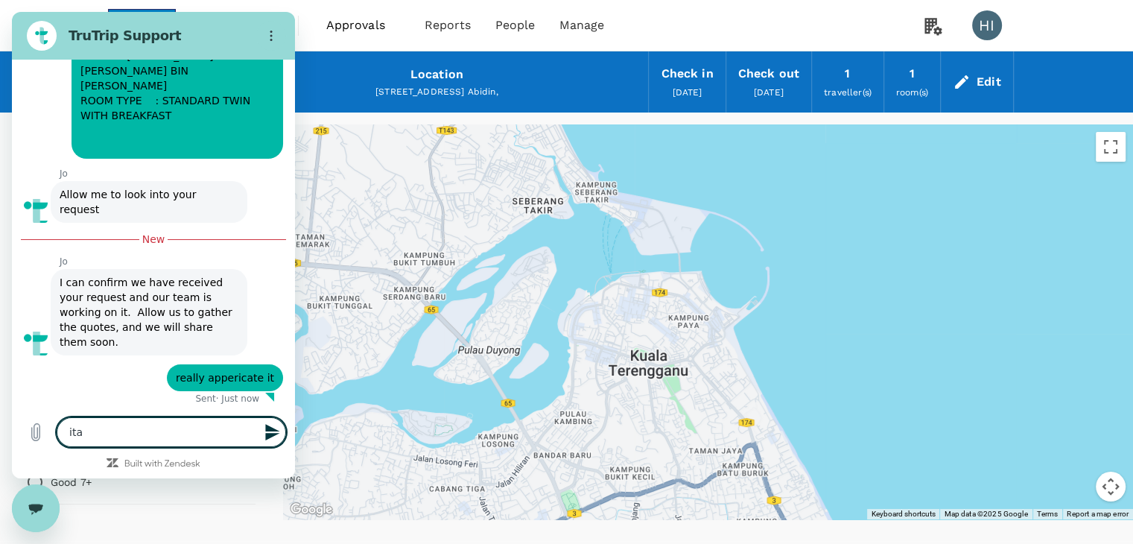
type textarea "ita"
type textarea "x"
type textarea "it"
type textarea "x"
type textarea "ita"
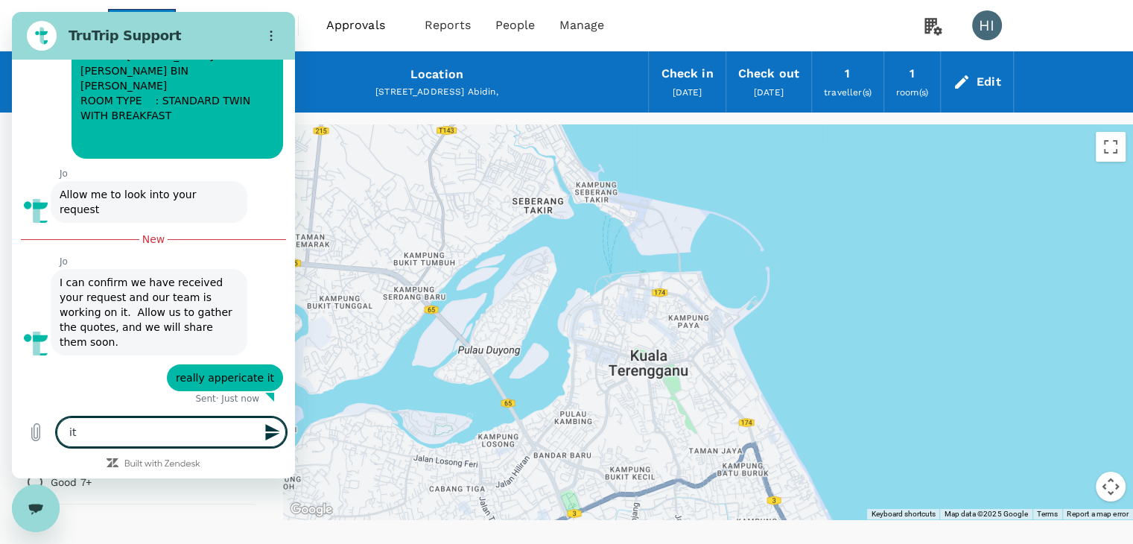
type textarea "x"
type textarea "it"
type textarea "x"
type textarea "its"
type textarea "x"
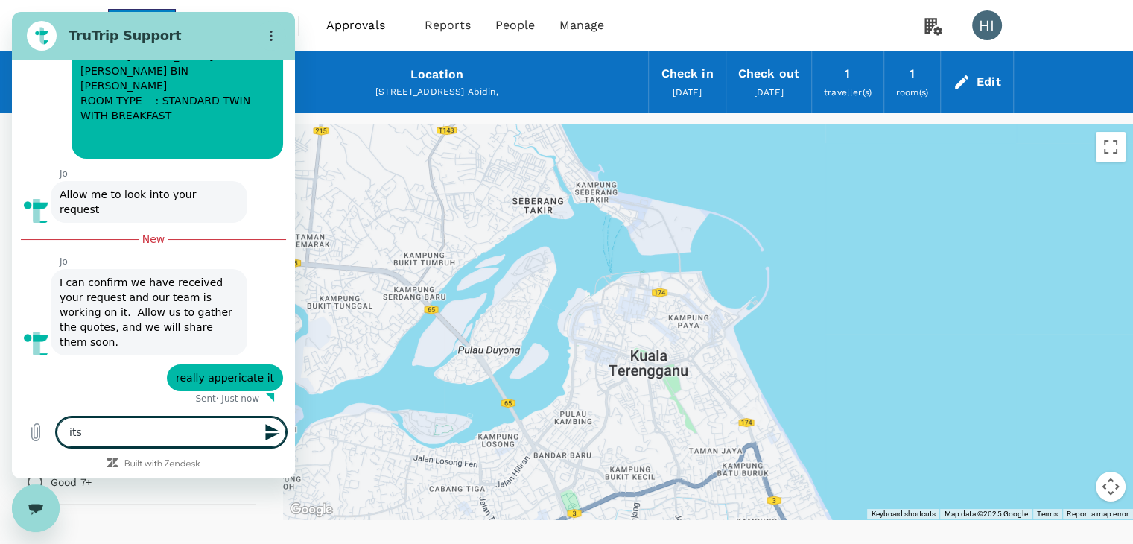
type textarea "its"
type textarea "x"
type textarea "its u"
type textarea "x"
type textarea "its ur"
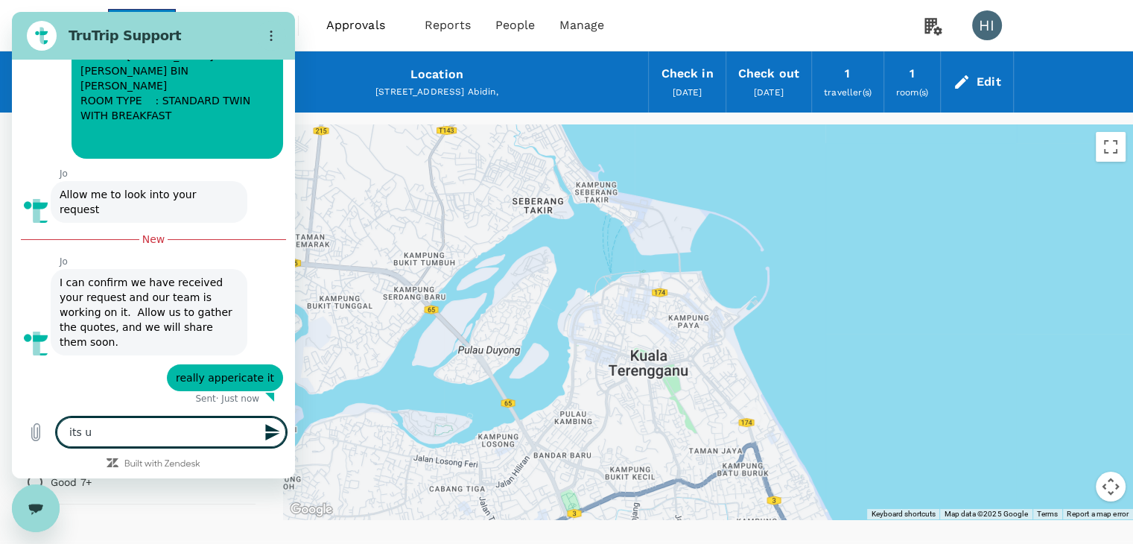
type textarea "x"
type textarea "its urg"
type textarea "x"
type textarea "its urge"
type textarea "x"
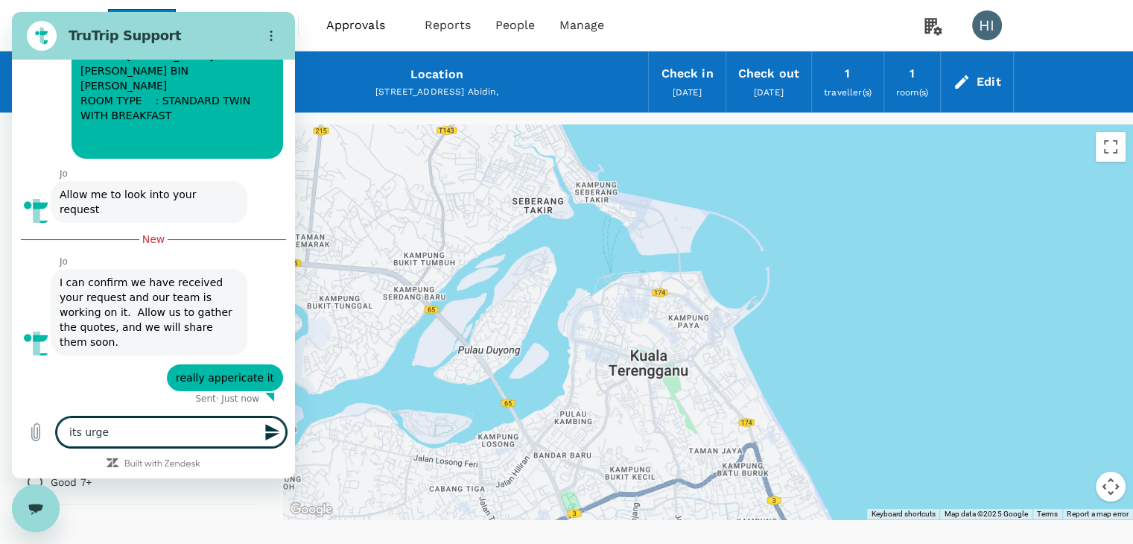
type textarea "its urgen"
type textarea "x"
type textarea "its urgent"
type textarea "x"
type textarea "its urgent."
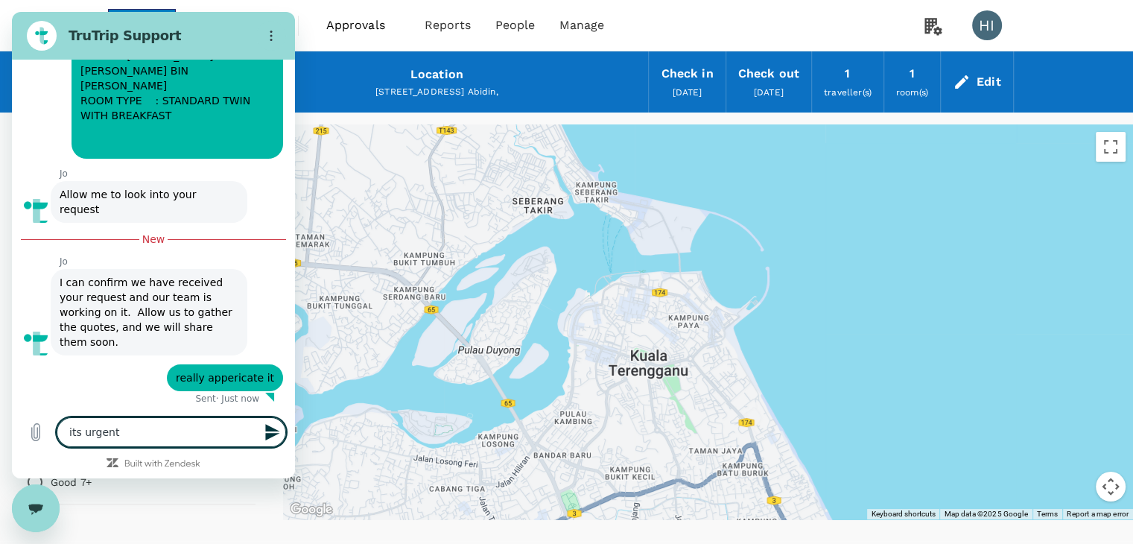
type textarea "x"
type textarea "its urgent.."
type textarea "x"
type textarea "its urgent..."
type textarea "x"
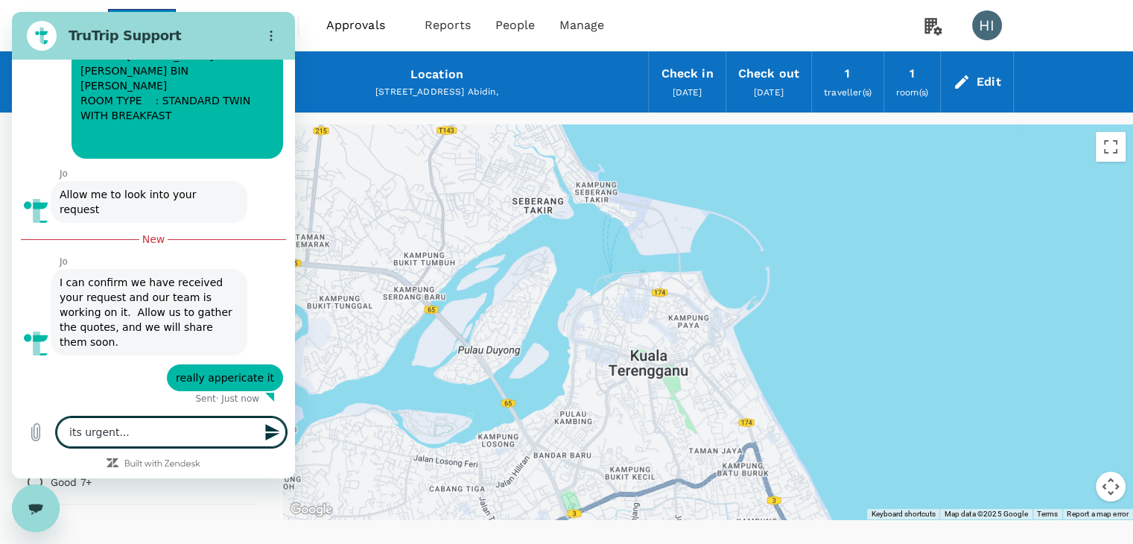
type textarea "its urgent...b"
type textarea "x"
type textarea "its urgent...be"
type textarea "x"
type textarea "its urgent...bec"
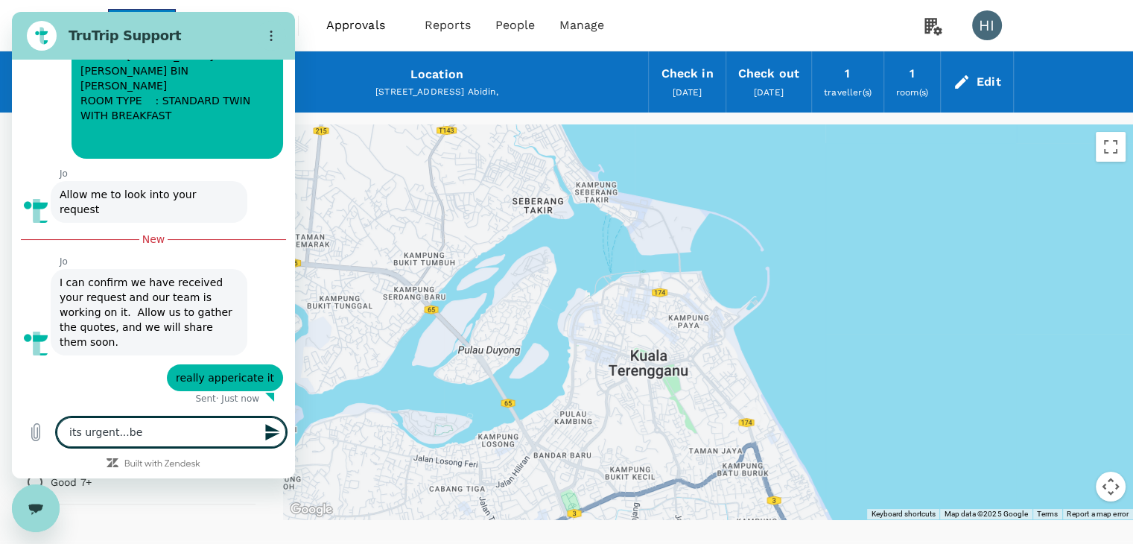
type textarea "x"
type textarea "its urgent...beca"
type textarea "x"
type textarea "its urgent...becau"
type textarea "x"
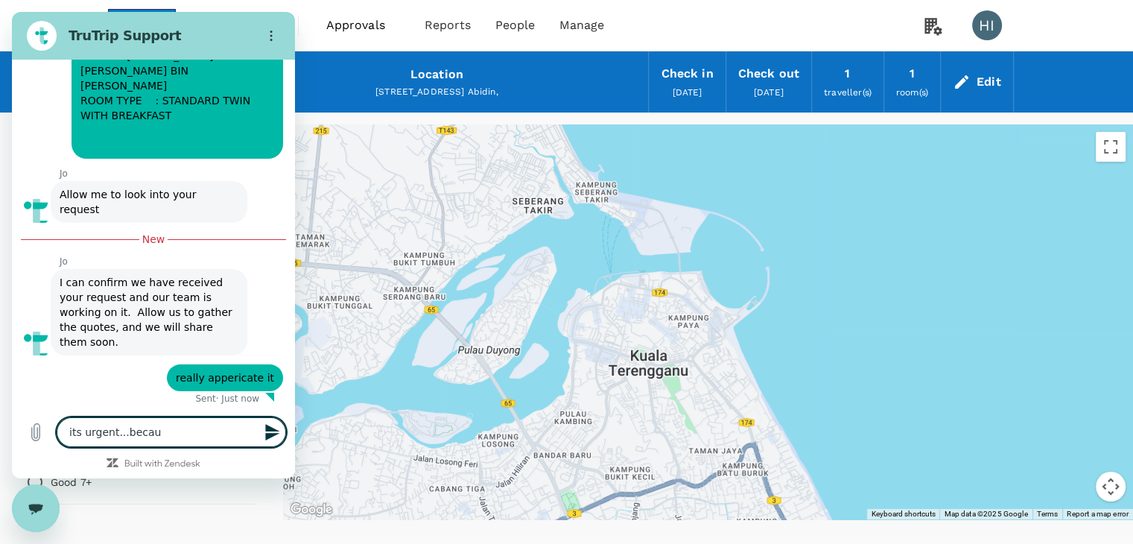
type textarea "its urgent...becaus"
type textarea "x"
type textarea "its urgent...because"
type textarea "x"
type textarea "its urgent...because"
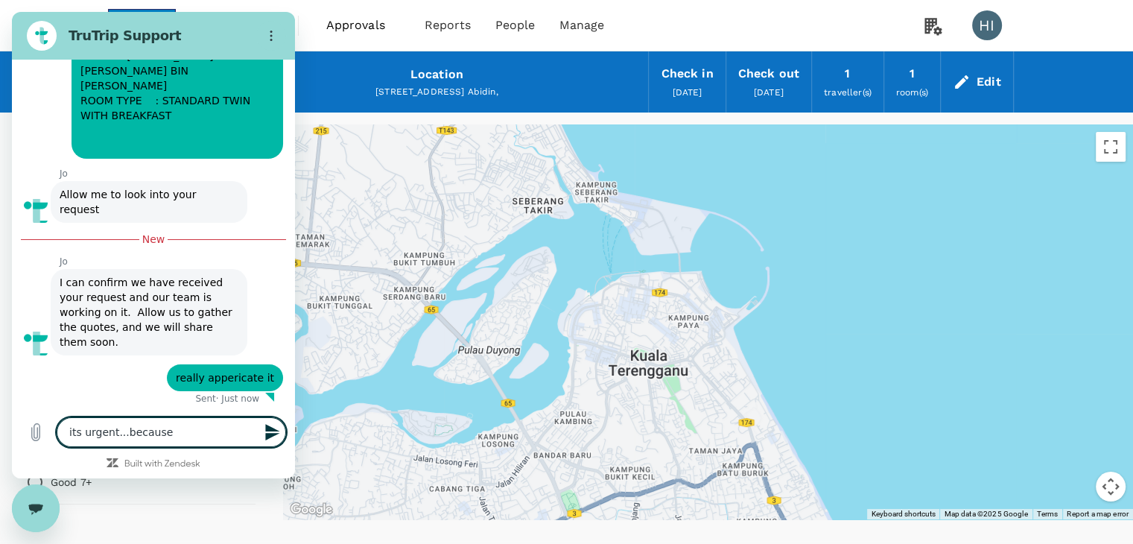
type textarea "x"
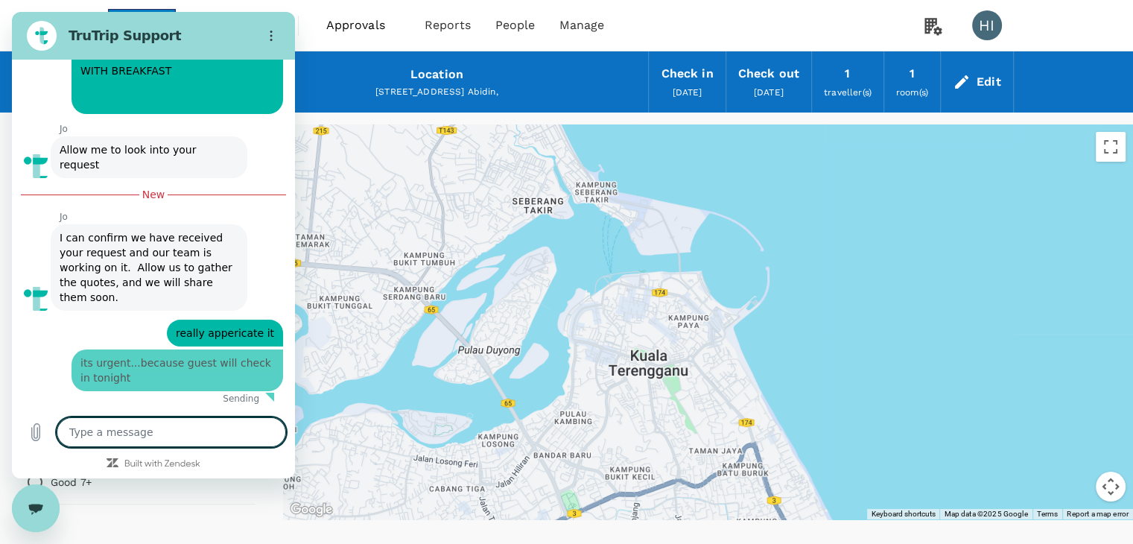
scroll to position [947, 0]
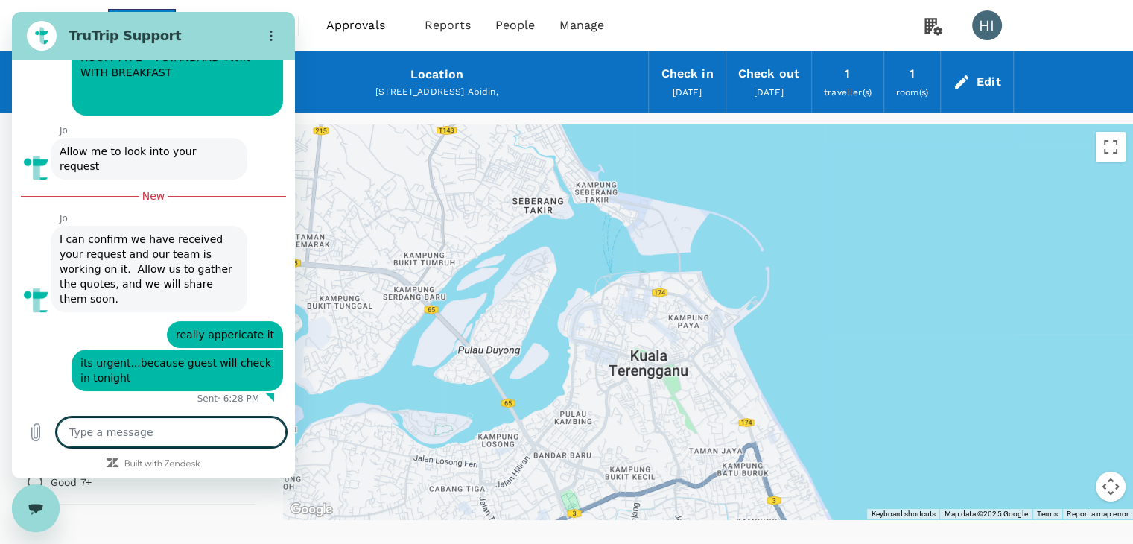
paste textarea "3X STANDARD SINGLE"
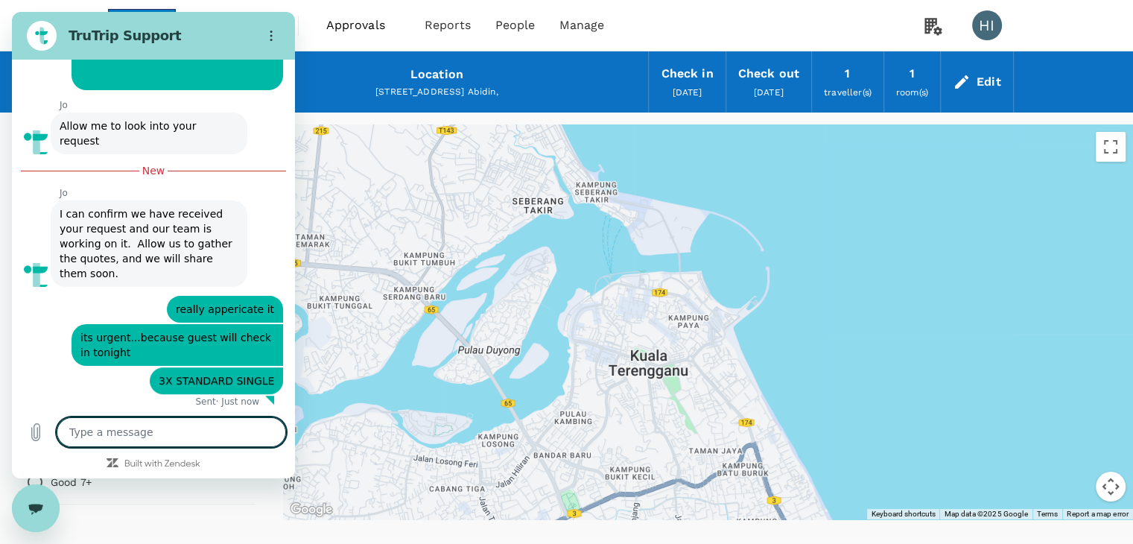
scroll to position [976, 0]
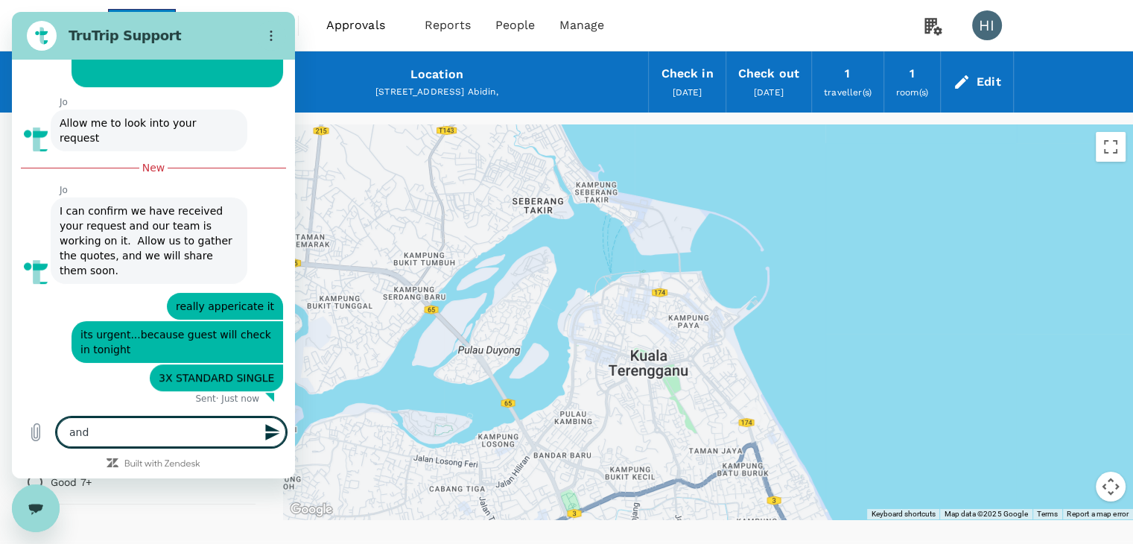
paste textarea "3X STANDARD TWIN"
click at [273, 433] on icon "Send message" at bounding box center [272, 432] width 14 height 16
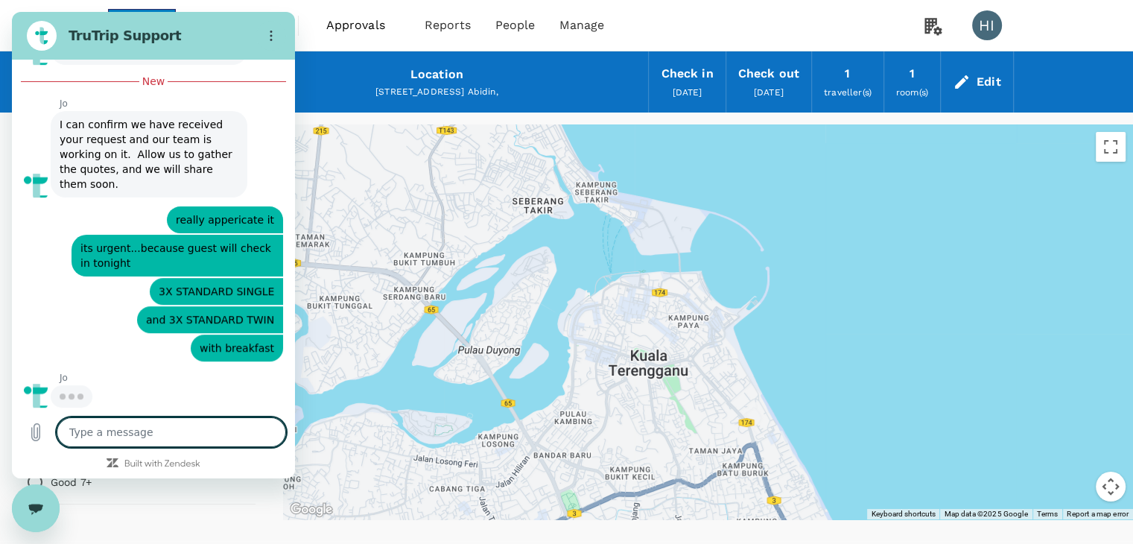
scroll to position [1060, 0]
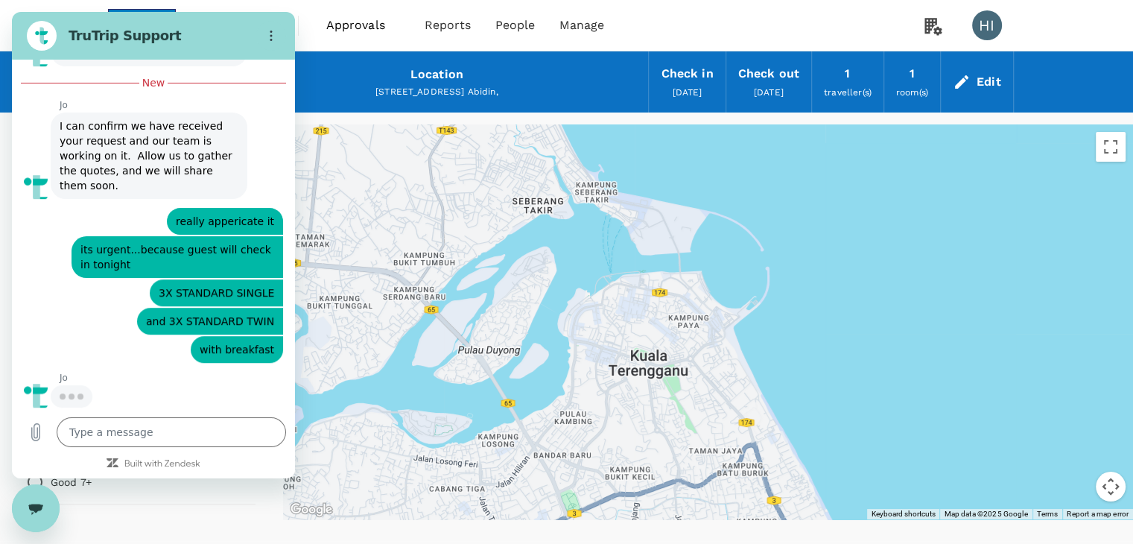
click at [40, 518] on div "Close messaging window" at bounding box center [35, 507] width 45 height 45
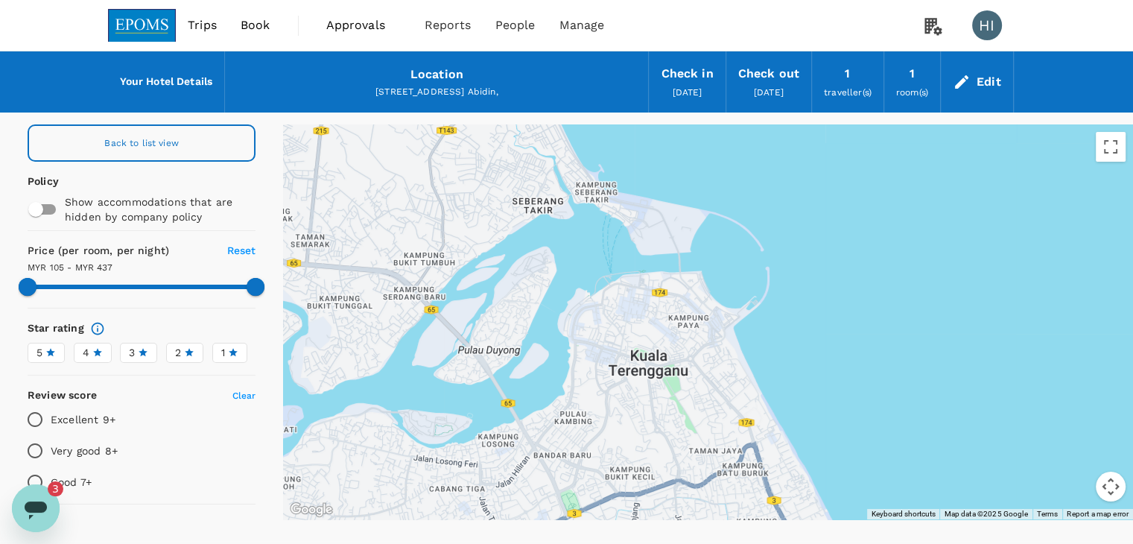
scroll to position [0, 0]
click at [24, 494] on icon "Open messaging window, 3 unread messages" at bounding box center [35, 507] width 27 height 27
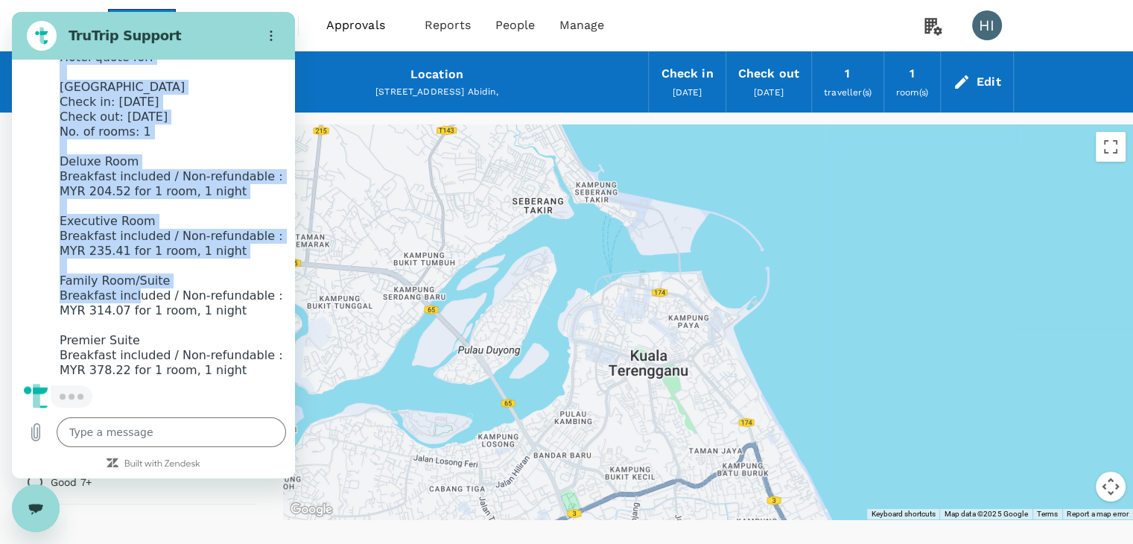
scroll to position [1670, 0]
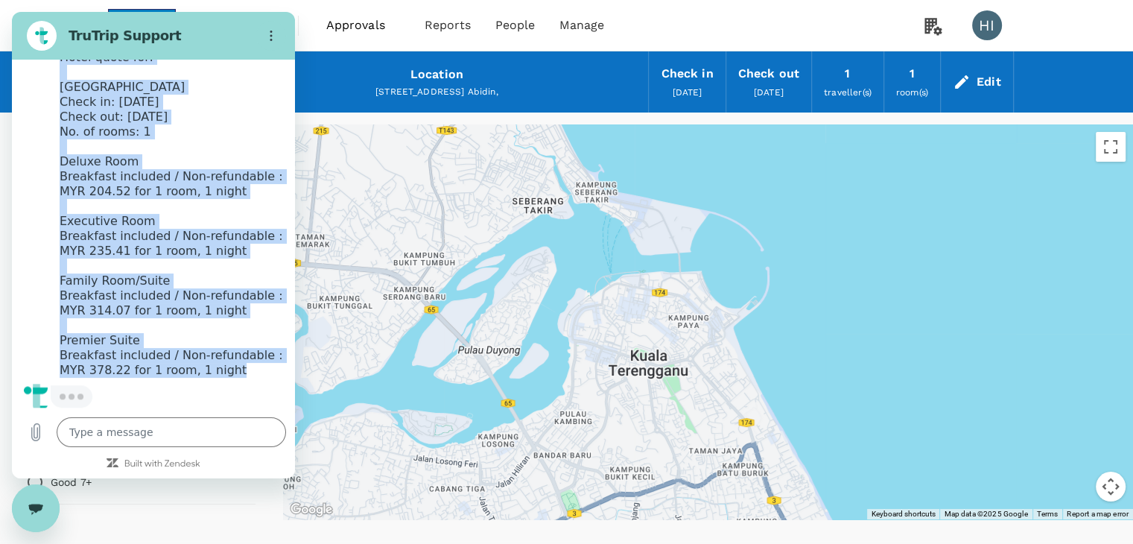
drag, startPoint x: 62, startPoint y: 185, endPoint x: 155, endPoint y: 371, distance: 208.1
click at [155, 371] on div "For a single traveler, I can see the following results on our platform The foll…" at bounding box center [173, 162] width 226 height 432
copy div "For a single traveler, I can see the following results on our platform The foll…"
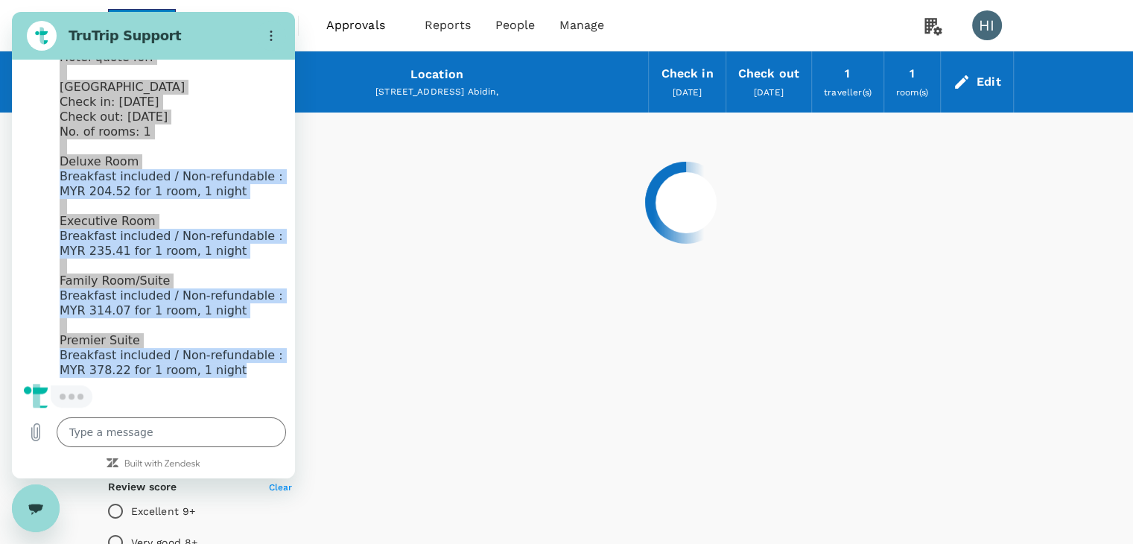
click at [200, 348] on li "Breakfast included / Non-refundable : MYR 378.22 for 1 room, 1 night" at bounding box center [173, 363] width 226 height 30
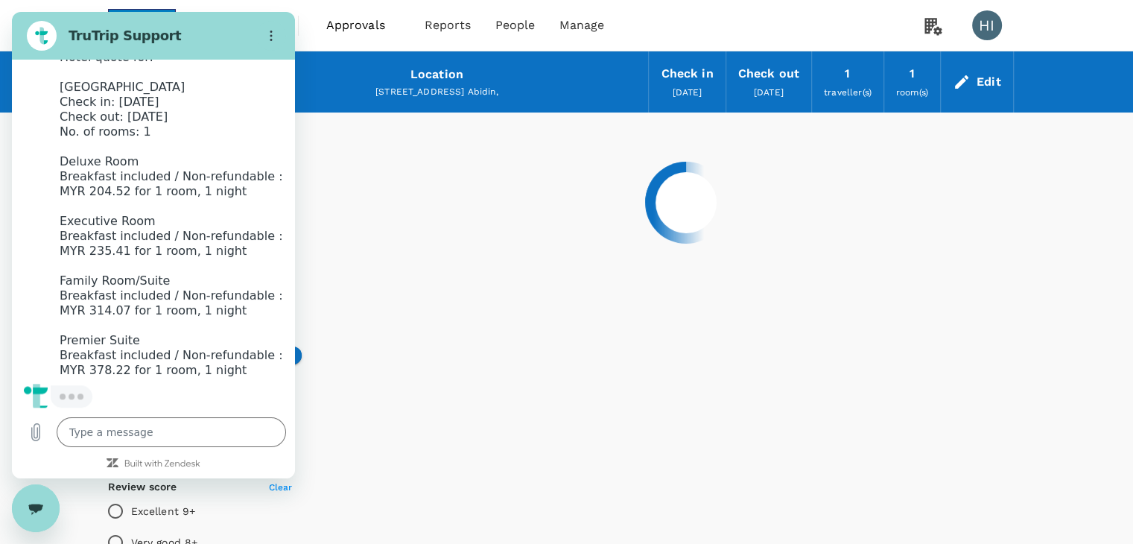
scroll to position [1521, 0]
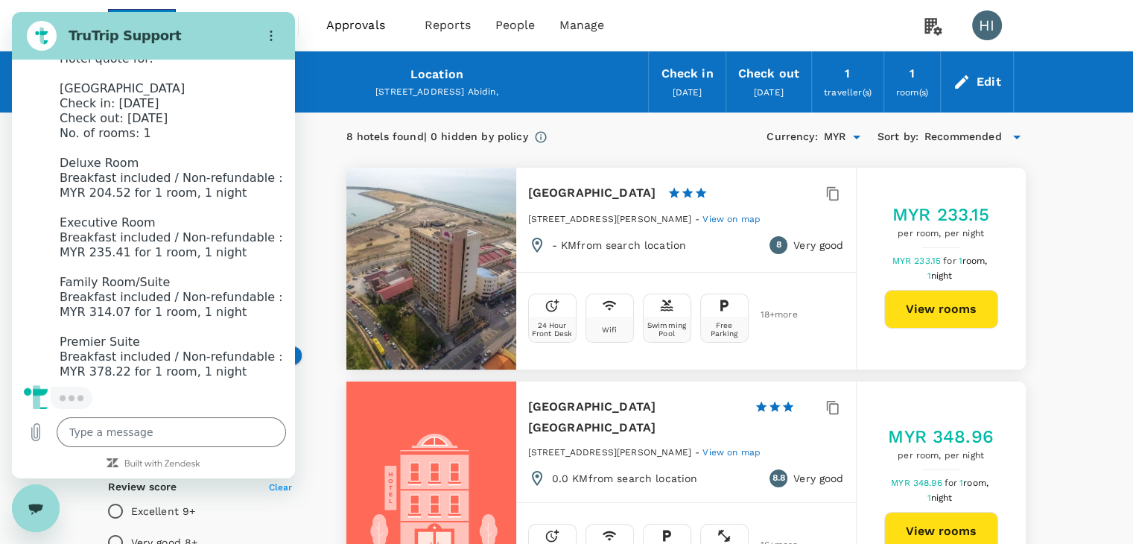
click at [932, 299] on button "View rooms" at bounding box center [941, 309] width 114 height 39
click at [39, 497] on div "Close messaging window" at bounding box center [35, 507] width 45 height 45
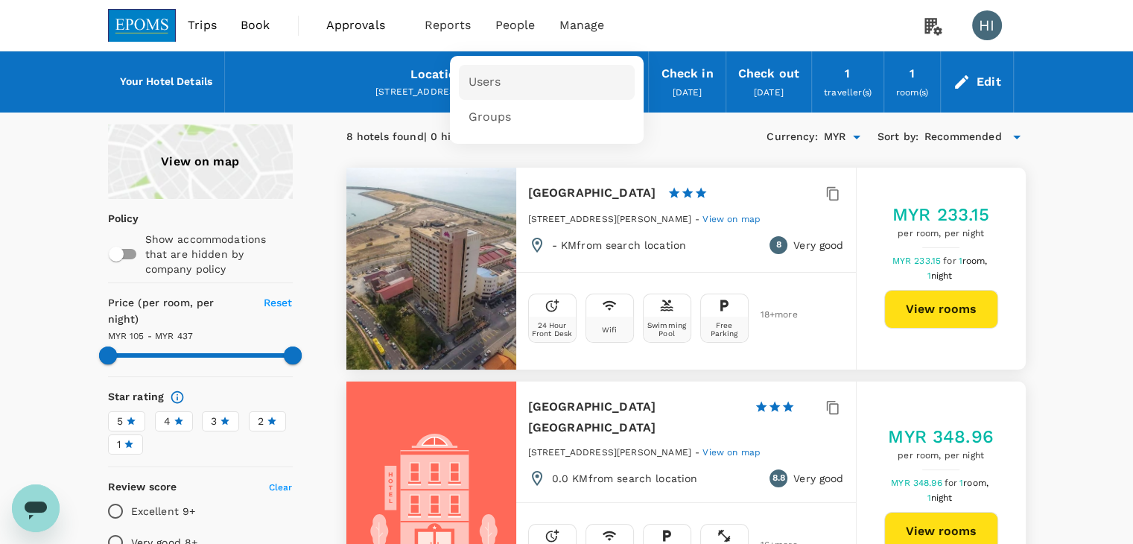
click at [468, 77] on span "Users" at bounding box center [484, 82] width 33 height 17
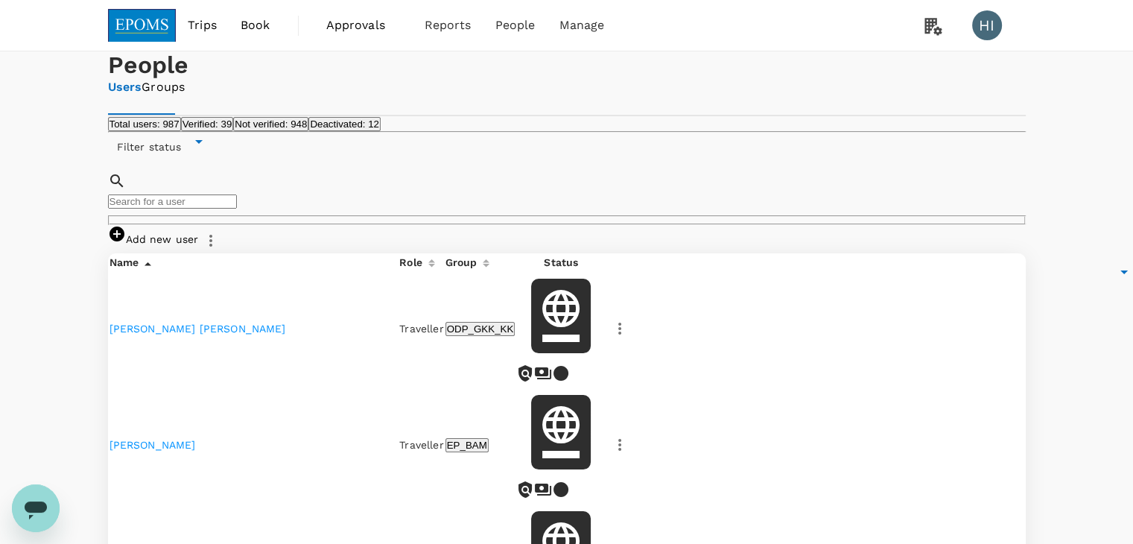
click at [237, 208] on input "text" at bounding box center [172, 201] width 129 height 14
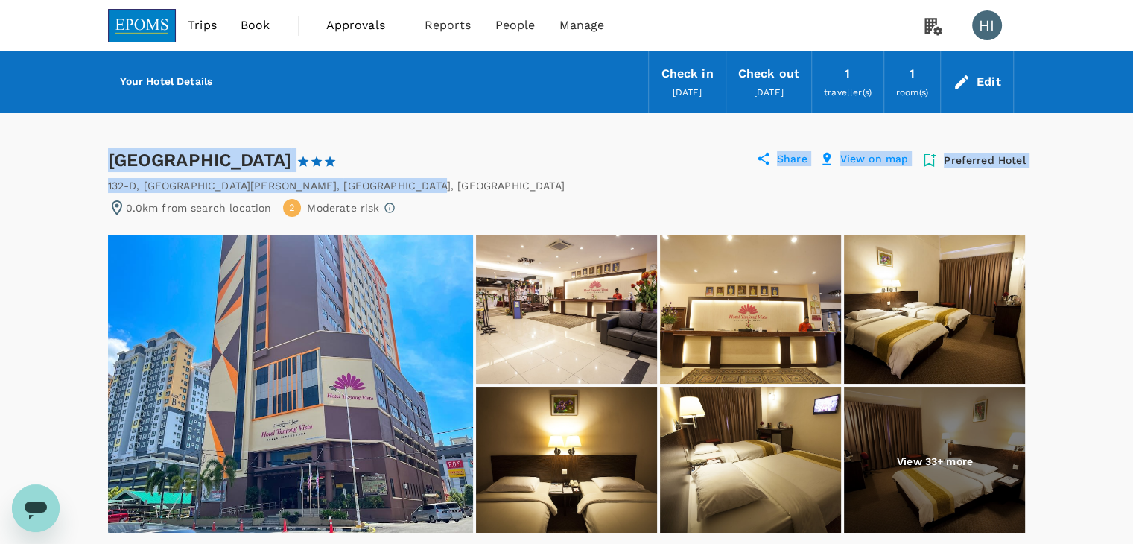
copy div "Hotel [GEOGRAPHIC_DATA] 1 Star 2 Stars 3 Stars 4 Stars 5 Stars Share View on ma…"
drag, startPoint x: 112, startPoint y: 159, endPoint x: 375, endPoint y: 182, distance: 263.9
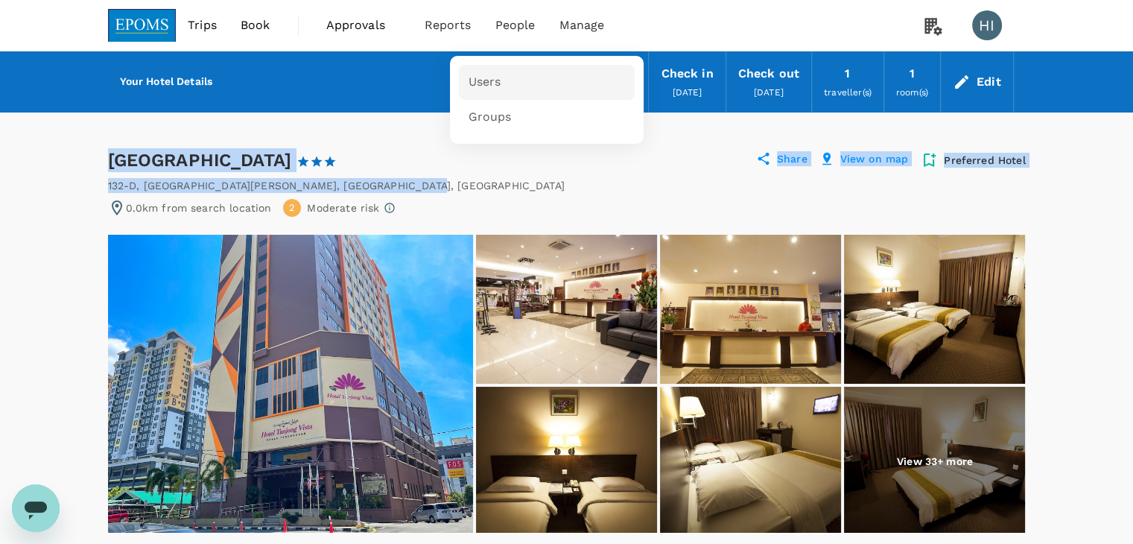
click at [494, 81] on span "Users" at bounding box center [484, 82] width 33 height 17
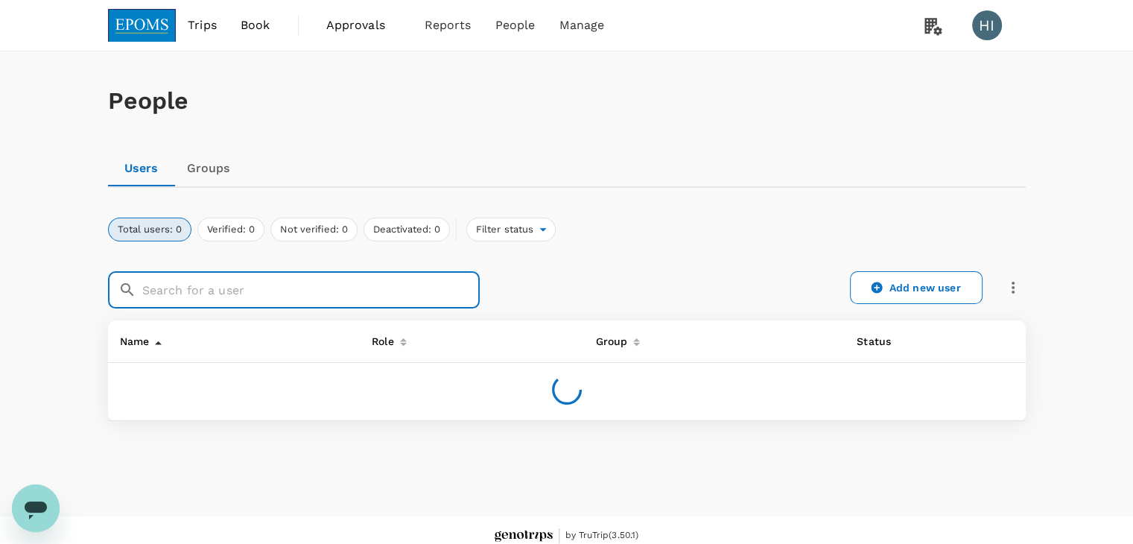
click at [343, 288] on input "text" at bounding box center [310, 289] width 337 height 37
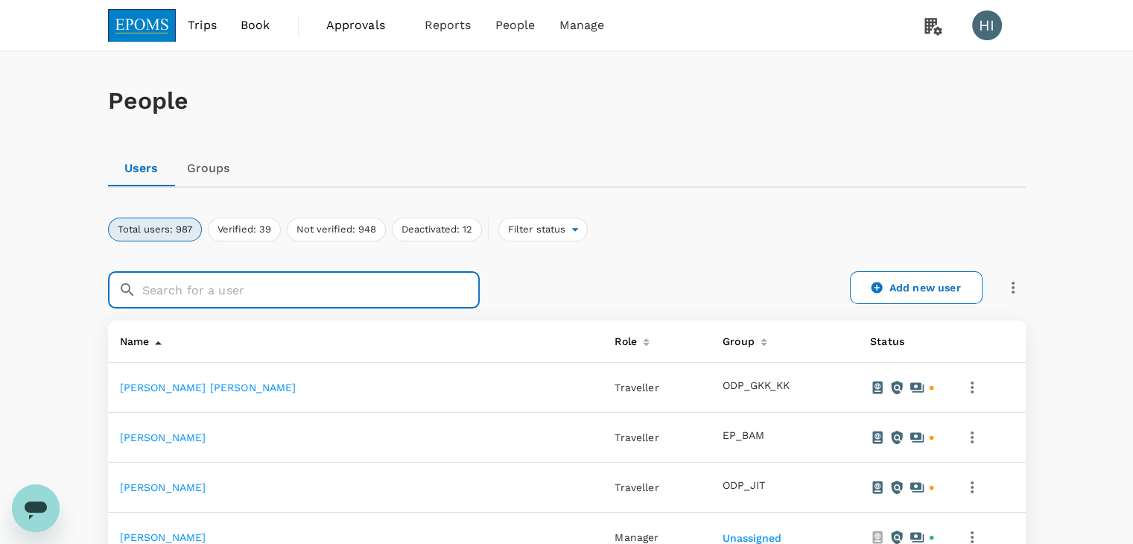
paste input "[PERSON_NAME] B [PERSON_NAME]"
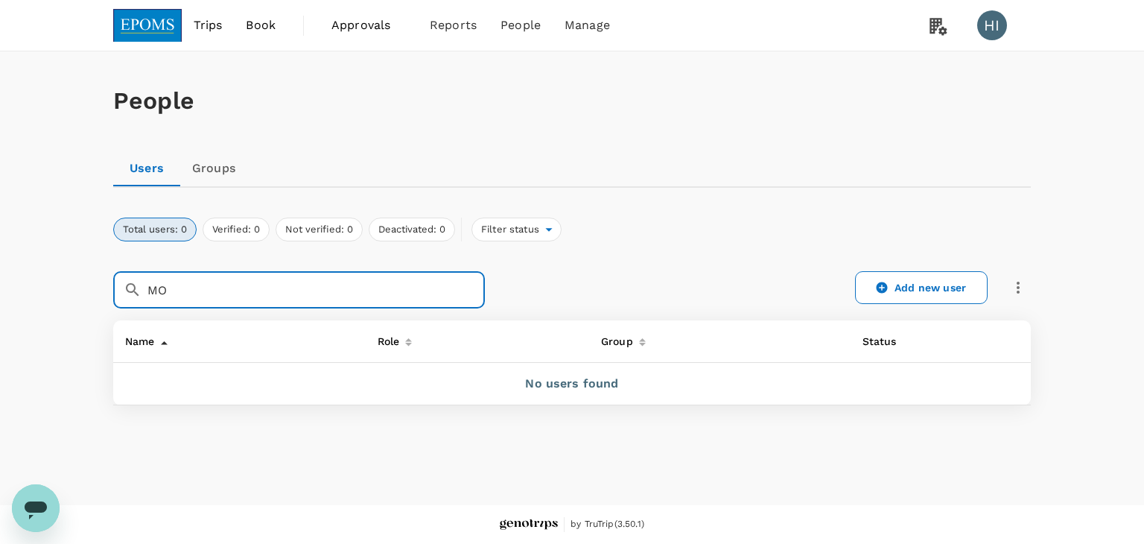
type input "M"
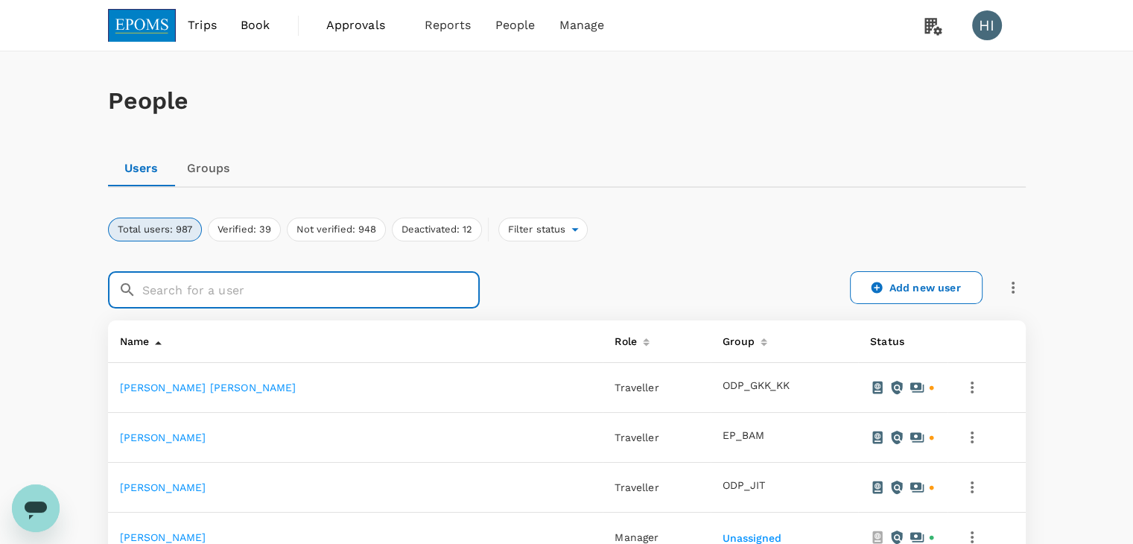
click at [158, 28] on img at bounding box center [142, 25] width 69 height 33
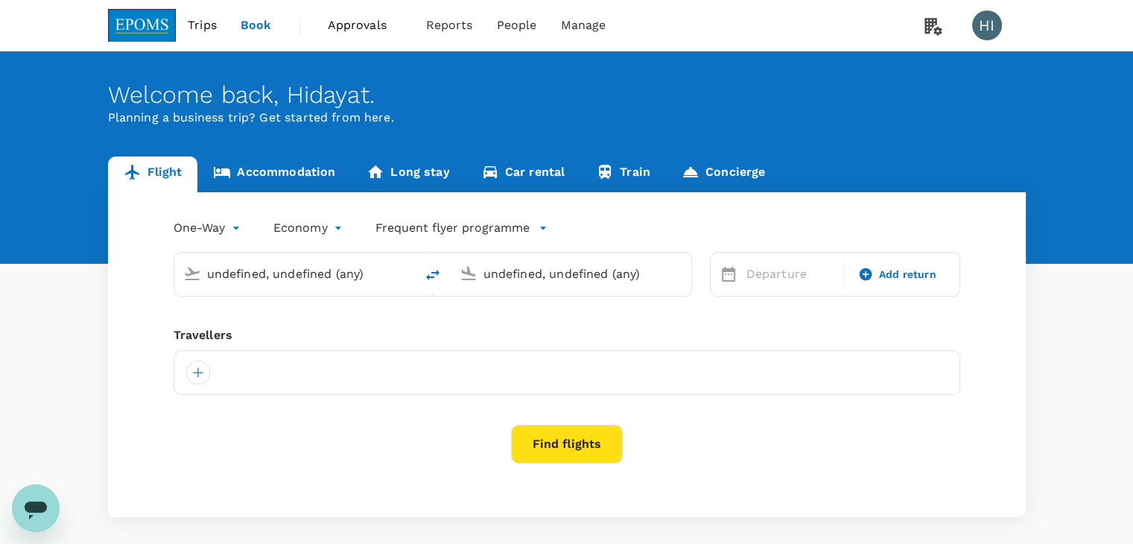
type input "Kuala Lumpur Intl ([GEOGRAPHIC_DATA])"
type input "London Heathrow (LHR)"
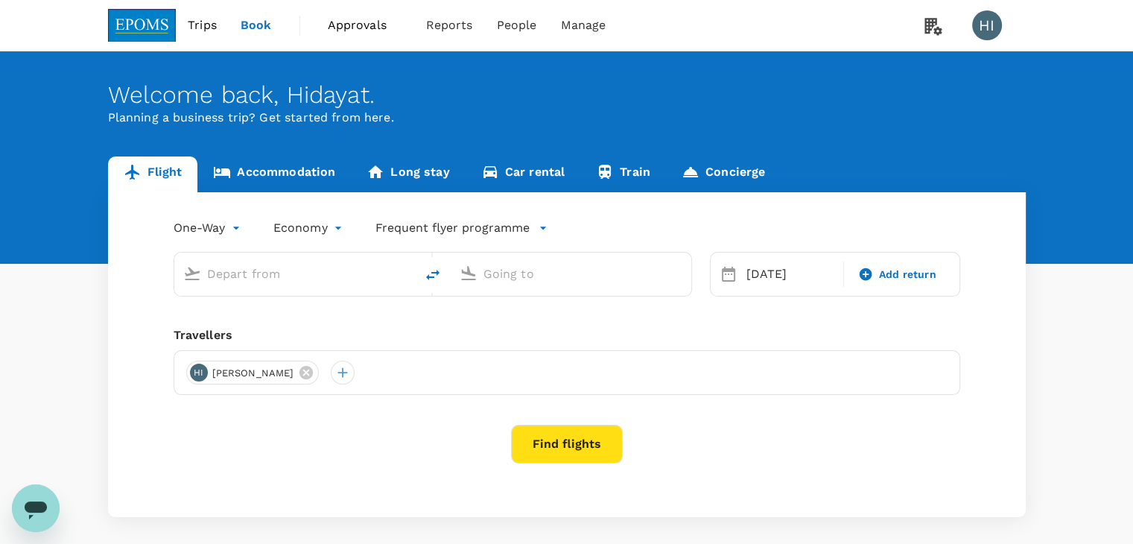
type input "business"
type input "Kuala Lumpur Intl ([GEOGRAPHIC_DATA])"
type input "London Heathrow (LHR)"
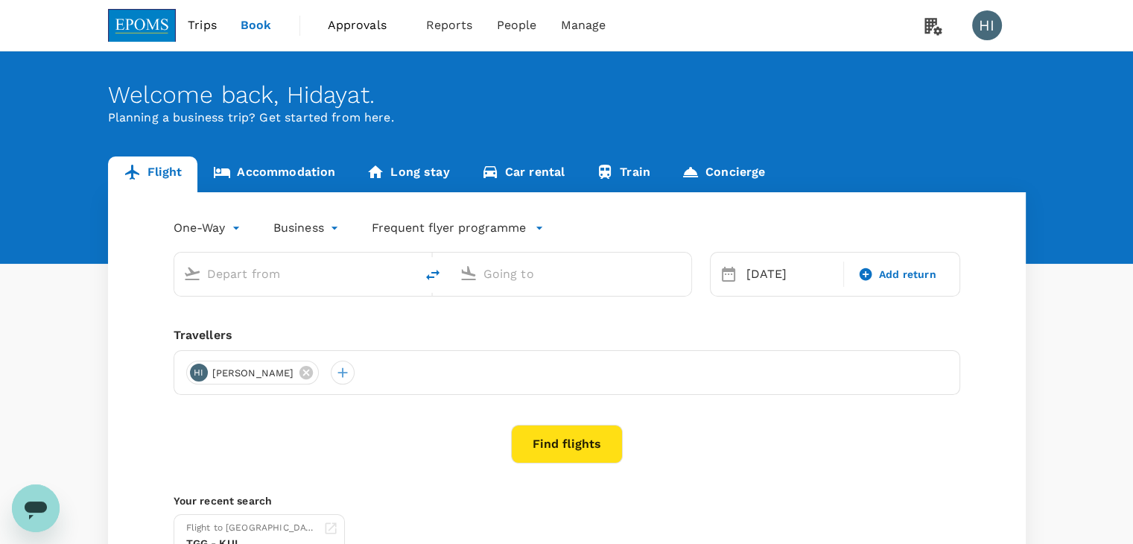
type input "Kuala Lumpur Intl ([GEOGRAPHIC_DATA])"
type input "London Heathrow (LHR)"
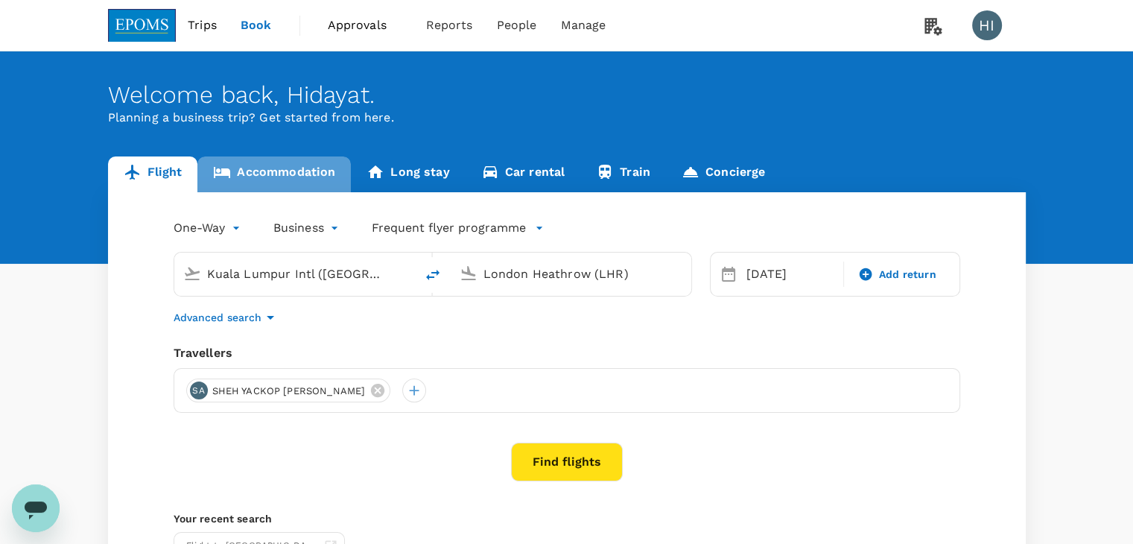
click at [306, 177] on link "Accommodation" at bounding box center [273, 174] width 153 height 36
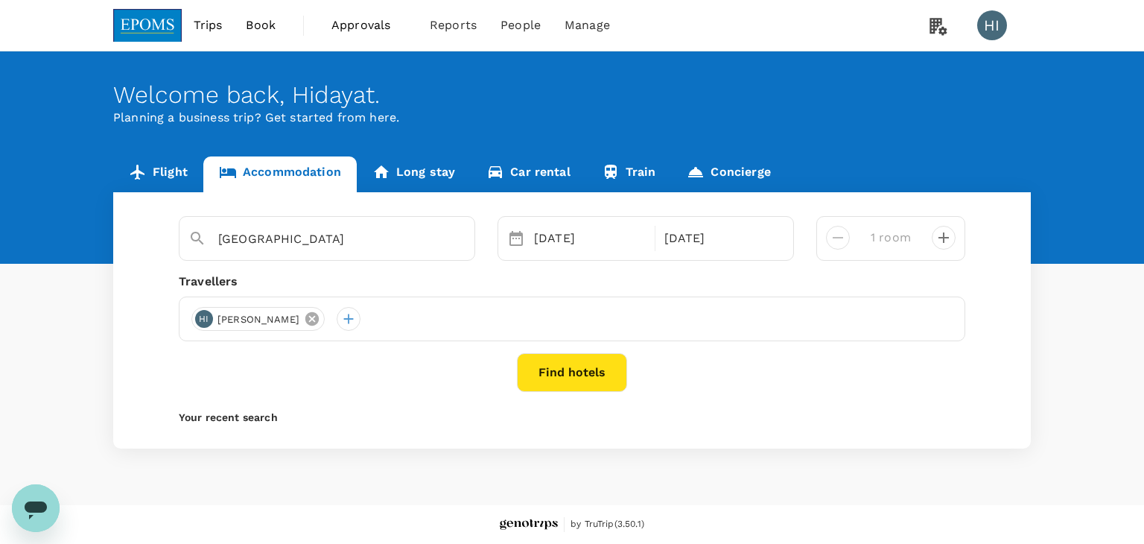
click at [308, 321] on icon at bounding box center [312, 319] width 16 height 16
click at [45, 504] on icon "Open messaging window" at bounding box center [36, 510] width 22 height 18
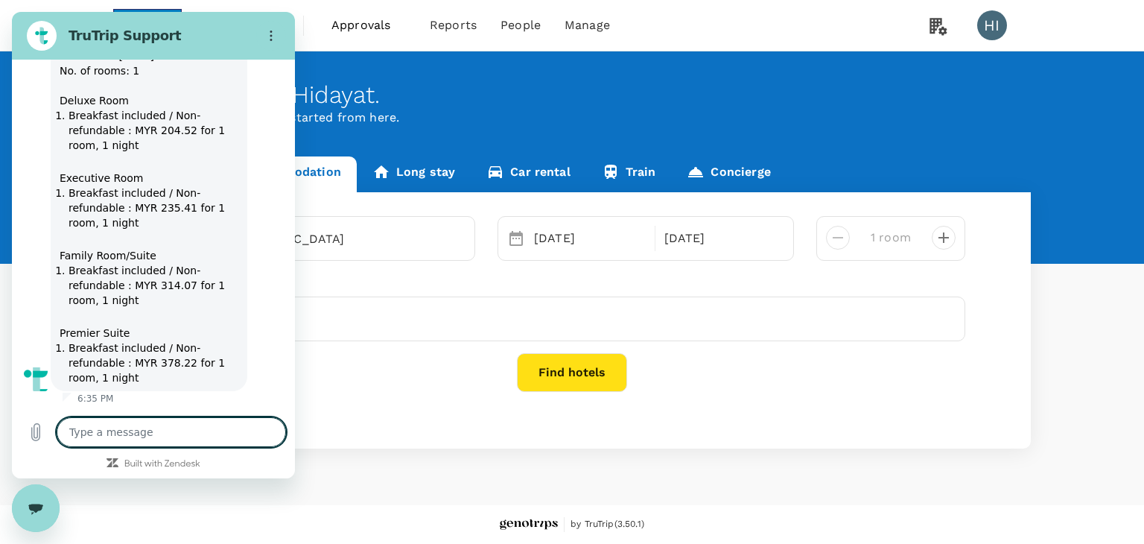
scroll to position [1617, 0]
click at [42, 504] on icon "Close messaging window" at bounding box center [35, 507] width 15 height 8
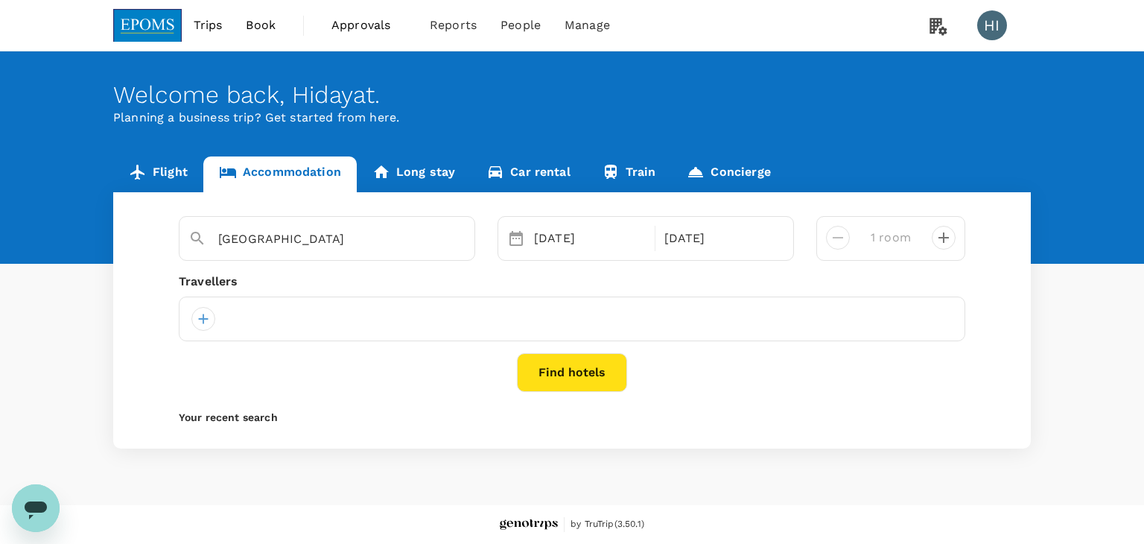
click at [22, 500] on icon "Open messaging window" at bounding box center [35, 507] width 27 height 27
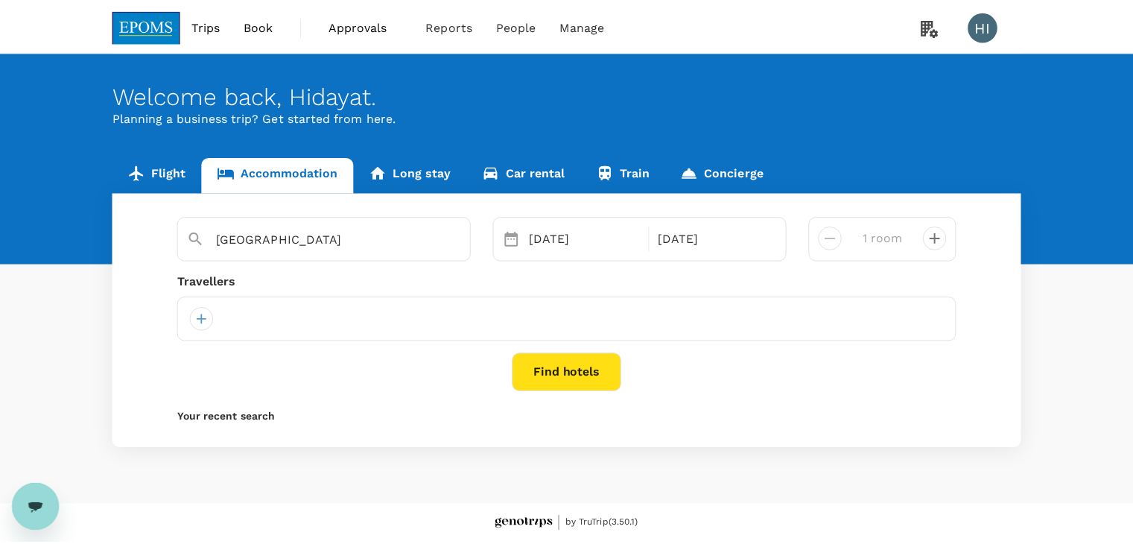
scroll to position [0, 0]
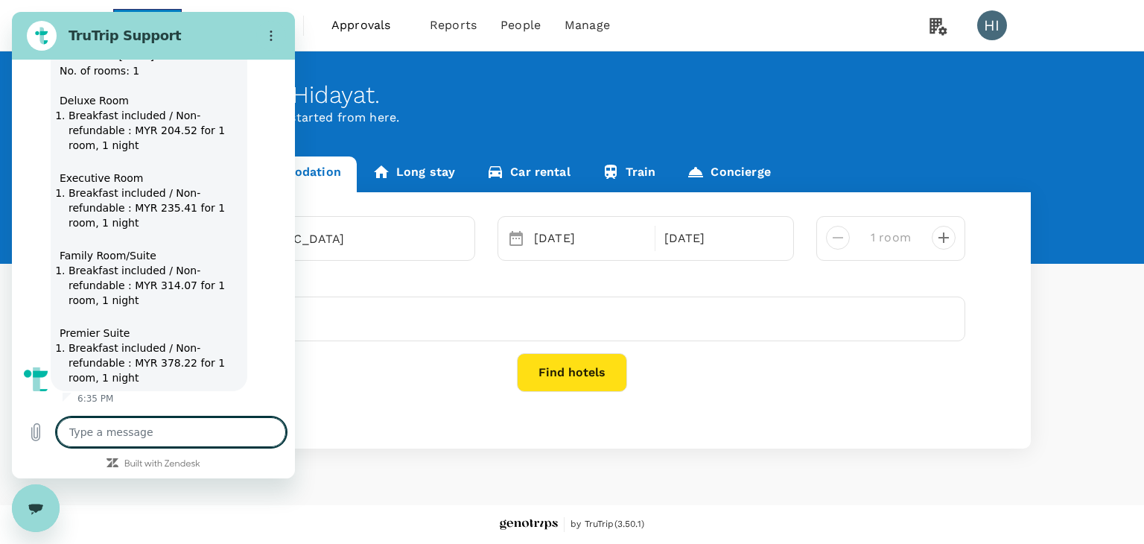
click at [27, 497] on div "Close messaging window" at bounding box center [35, 507] width 45 height 45
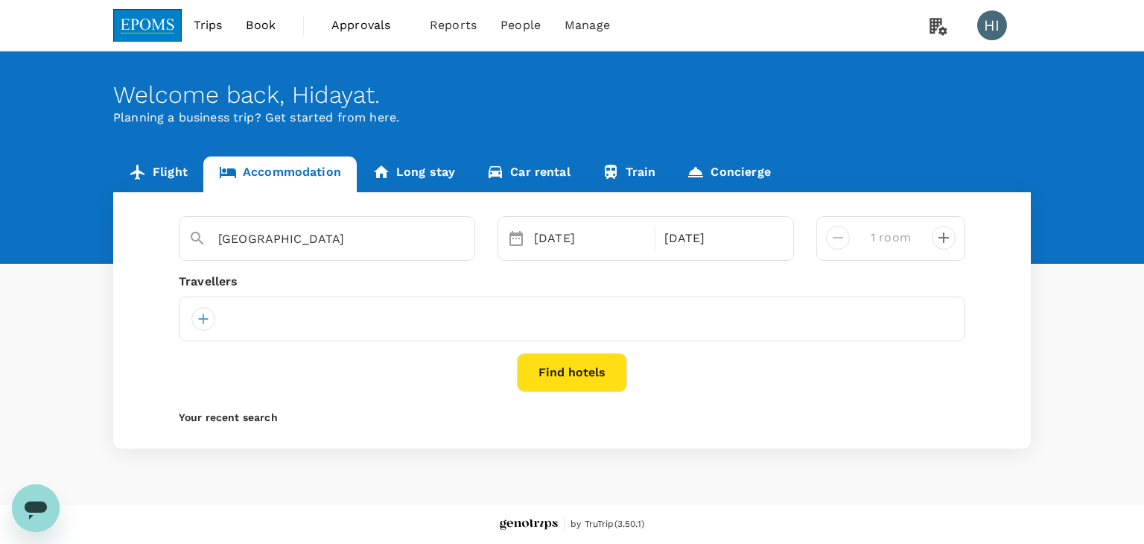
type textarea "x"
click at [157, 24] on img at bounding box center [147, 25] width 69 height 33
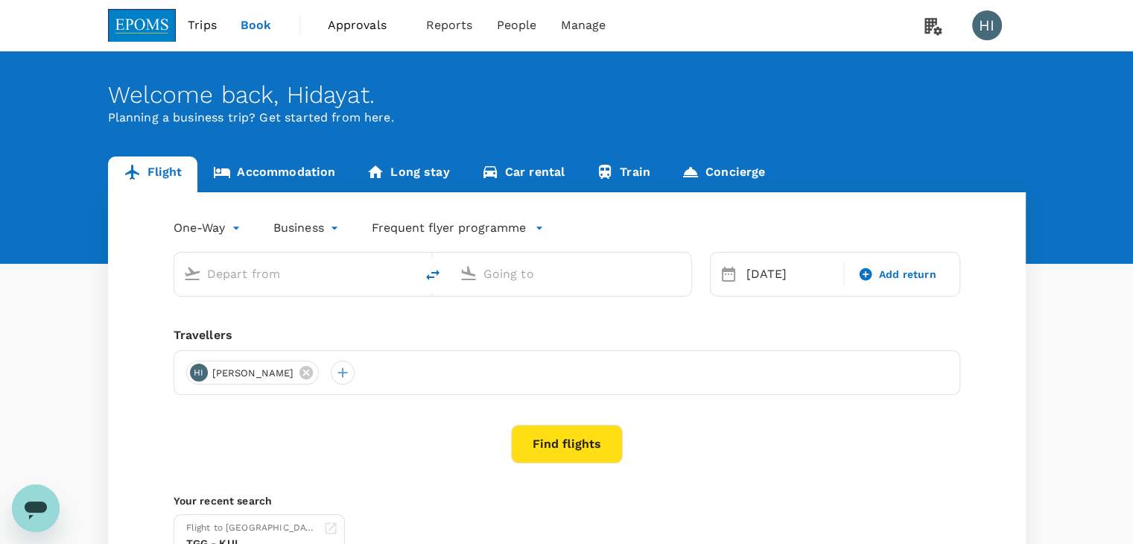
type input "Kuala Lumpur Intl ([GEOGRAPHIC_DATA])"
type input "London Heathrow (LHR)"
type input "Kuala Lumpur Intl ([GEOGRAPHIC_DATA])"
type input "London Heathrow (LHR)"
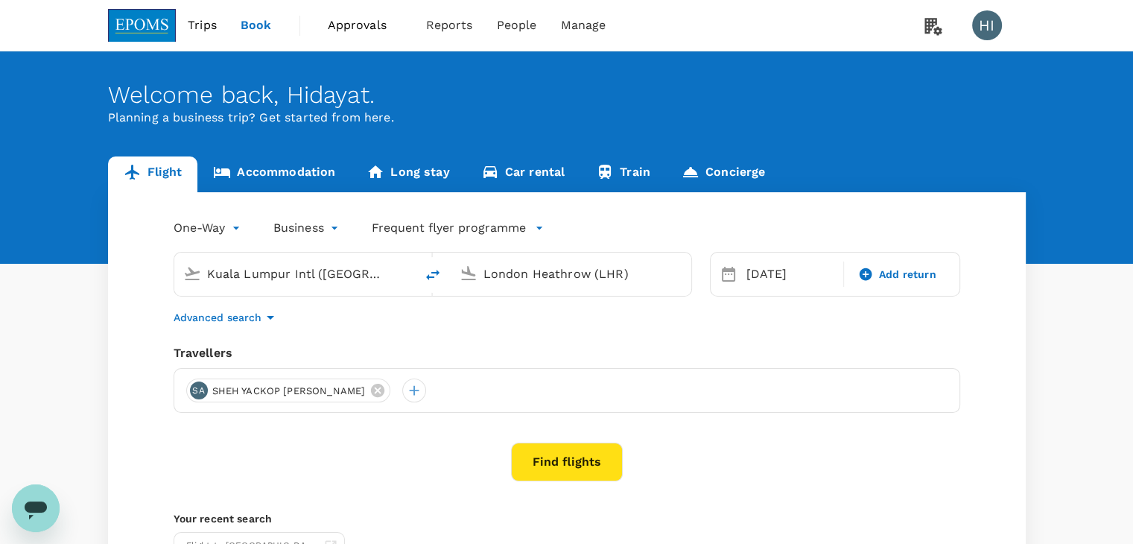
click at [39, 497] on icon "Open messaging window" at bounding box center [35, 507] width 27 height 27
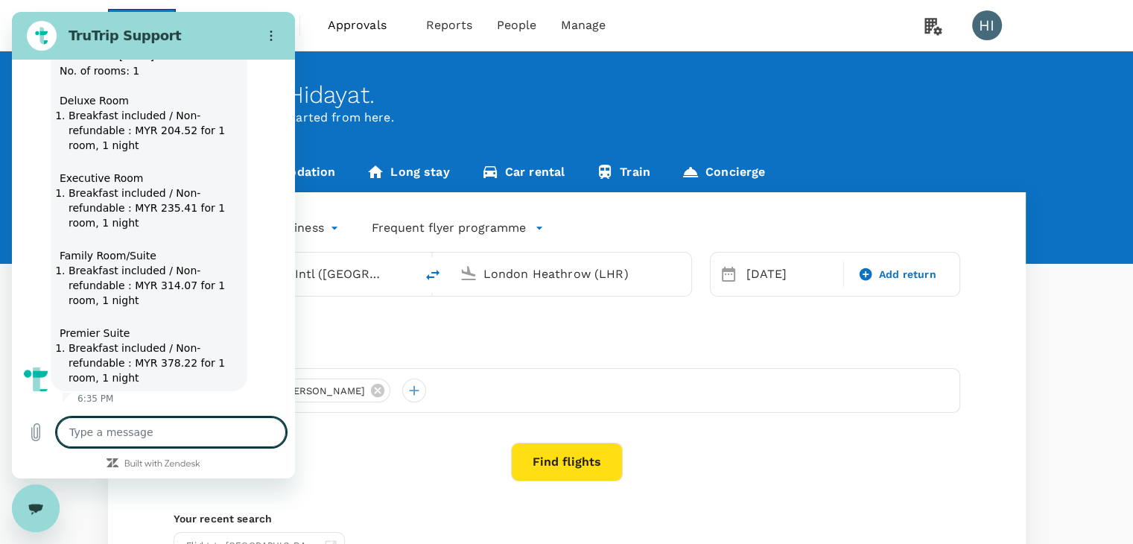
scroll to position [1638, 0]
click at [24, 500] on div "Close messaging window" at bounding box center [35, 507] width 45 height 45
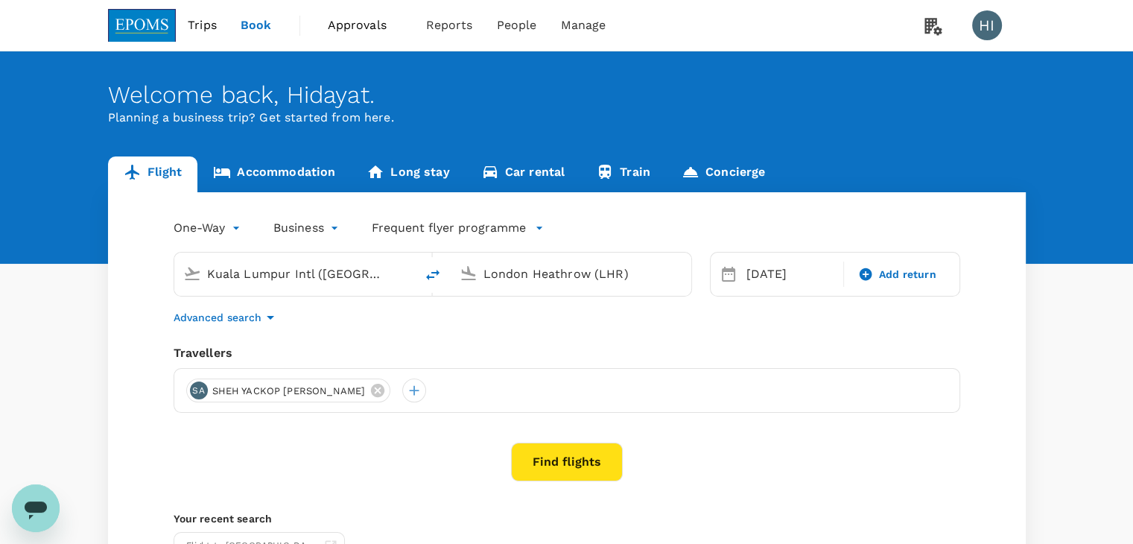
click at [34, 506] on icon "Open messaging window" at bounding box center [36, 510] width 22 height 18
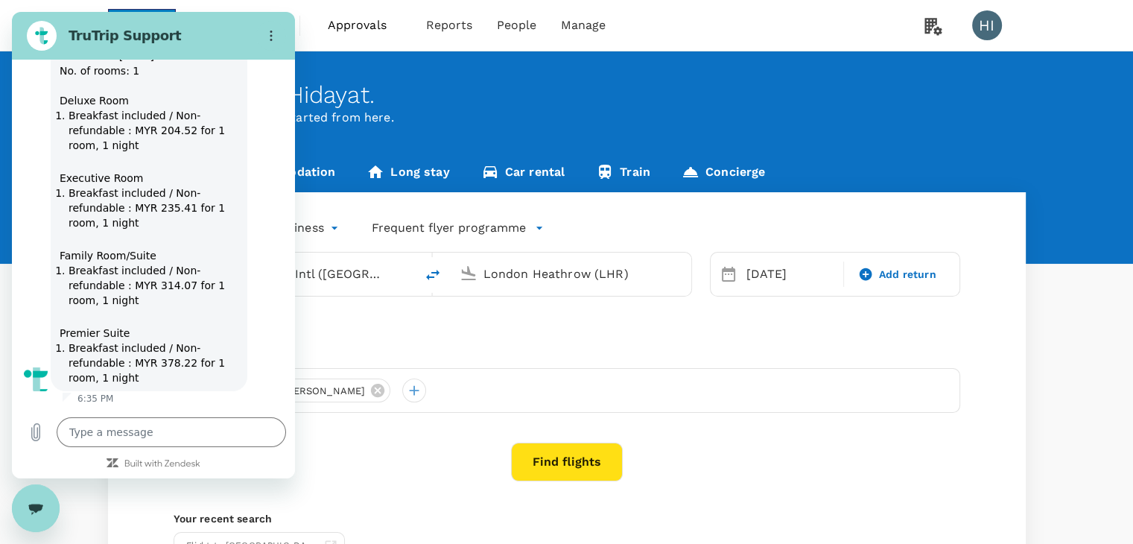
scroll to position [0, 0]
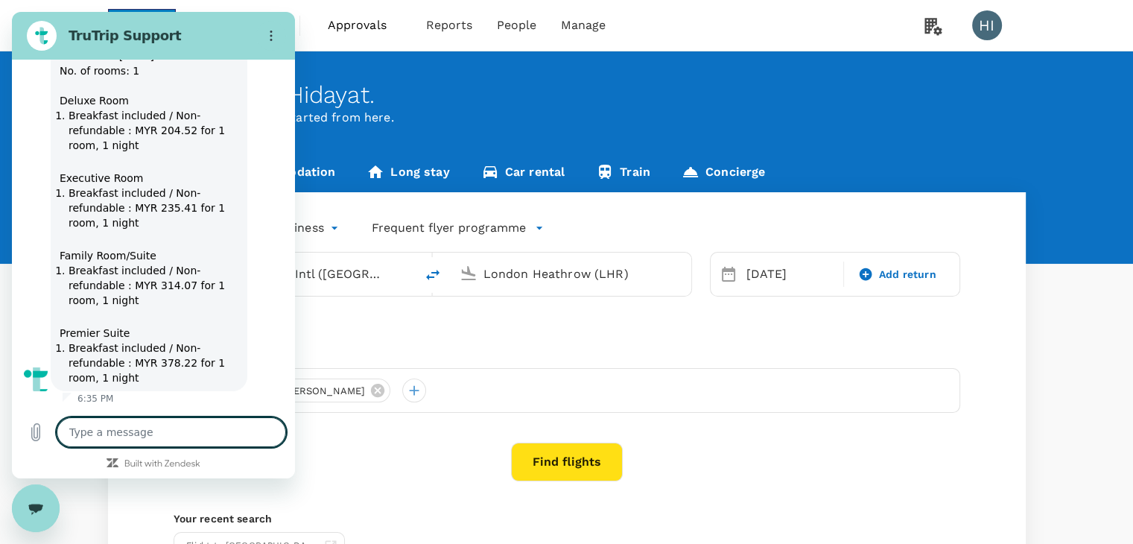
type textarea "x"
paste textarea "Hi Rex, just to let you know that the client has already booked this room throu…"
type textarea "Hi Rex, just to let you know that the client has already booked this room throu…"
type textarea "x"
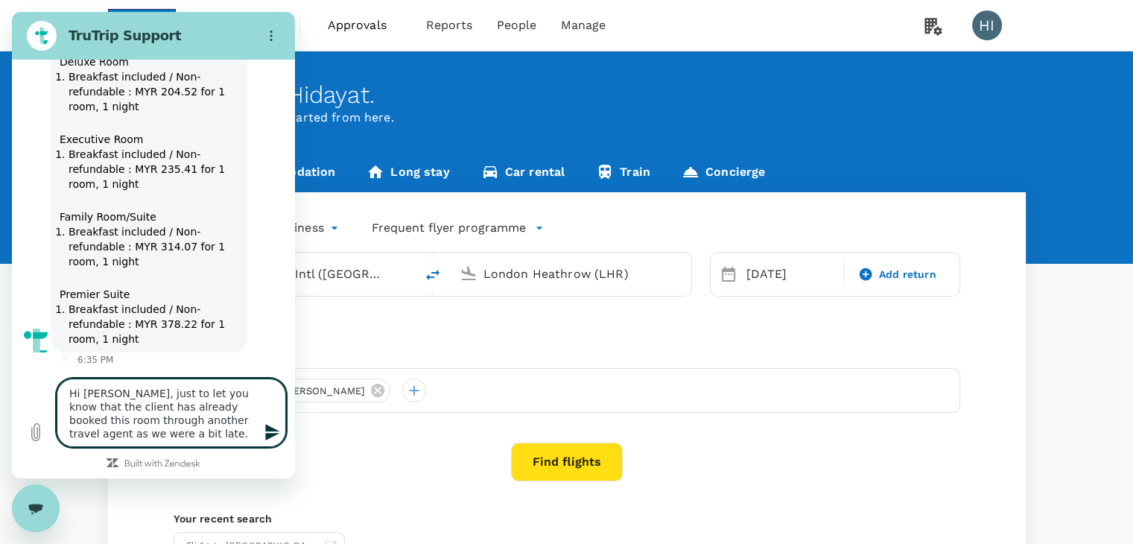
type textarea "Hi Rex, just to let you know that the client has already booked this room throu…"
click at [270, 433] on icon "Send message" at bounding box center [272, 432] width 14 height 16
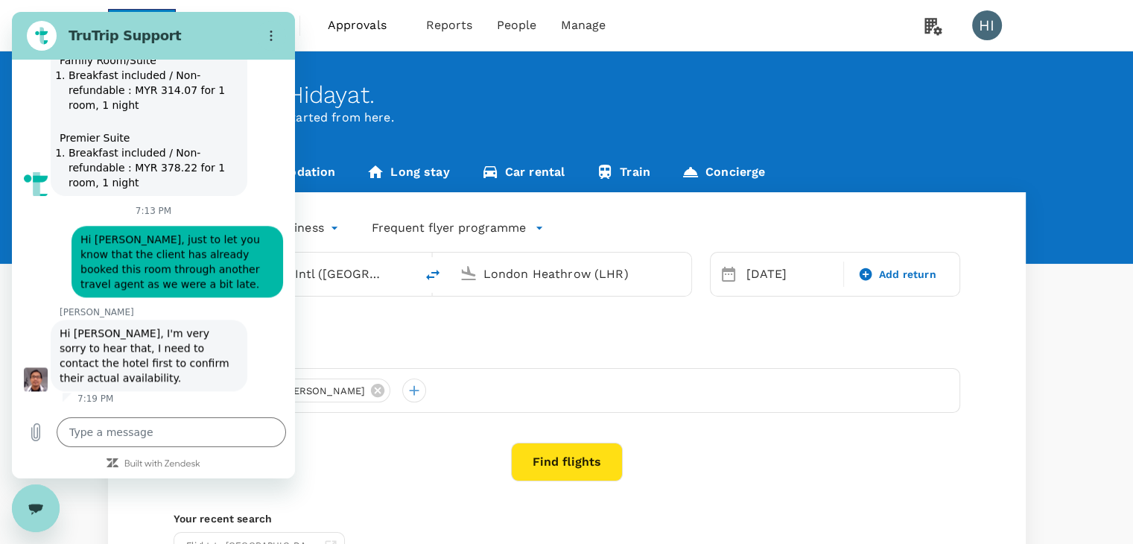
scroll to position [1819, 0]
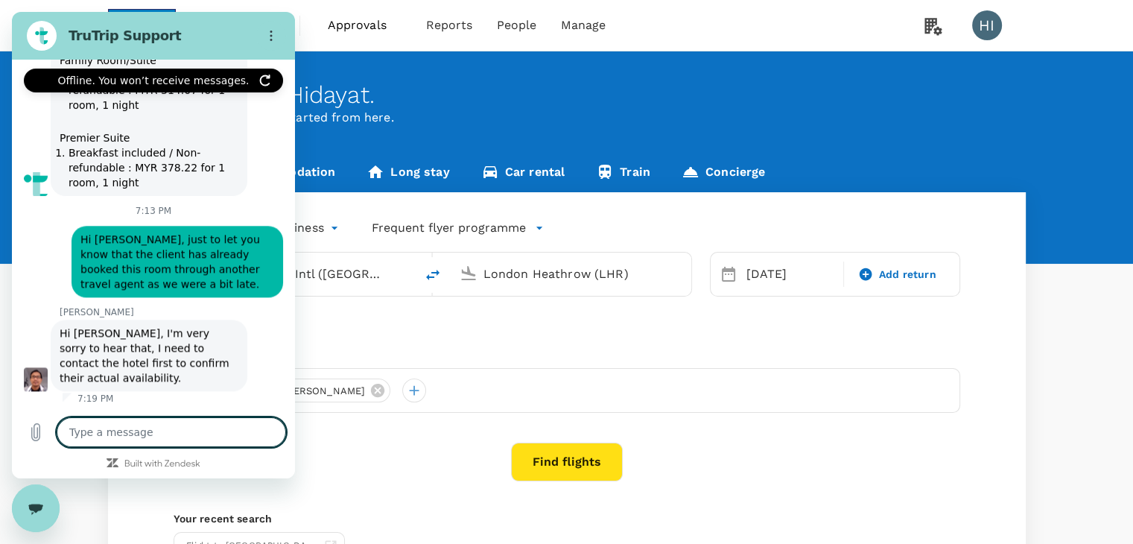
drag, startPoint x: 48, startPoint y: 1022, endPoint x: 36, endPoint y: 523, distance: 498.3
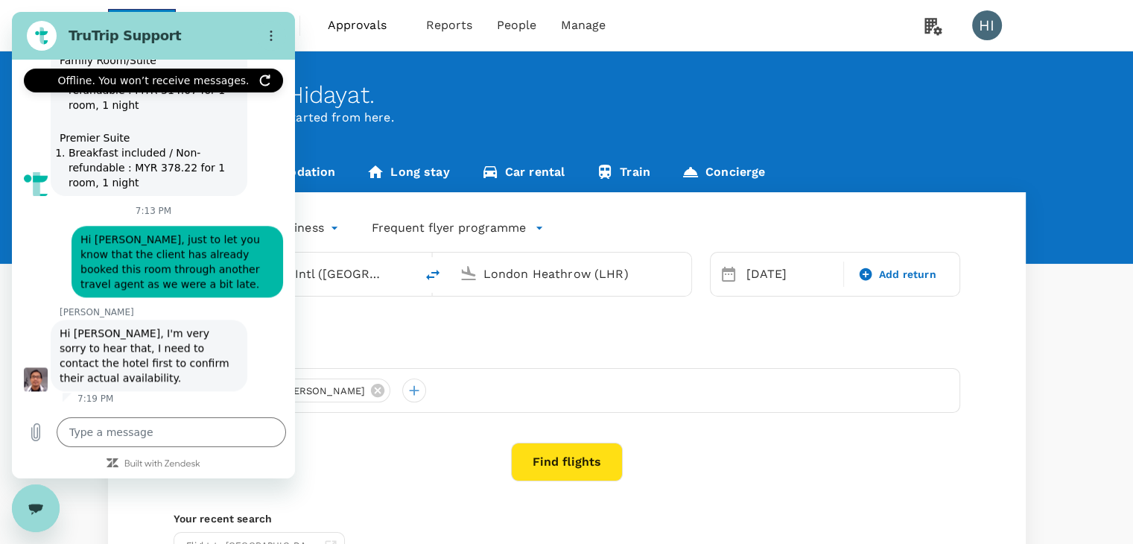
click at [41, 515] on div "Close messaging window" at bounding box center [35, 507] width 45 height 45
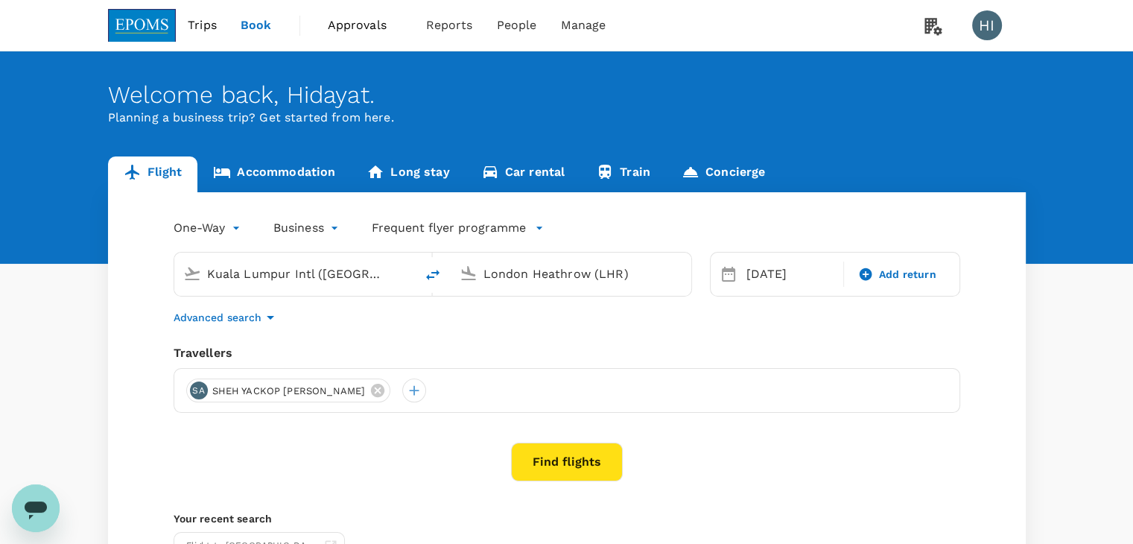
click at [50, 490] on div "Open messaging window" at bounding box center [35, 507] width 45 height 45
type textarea "x"
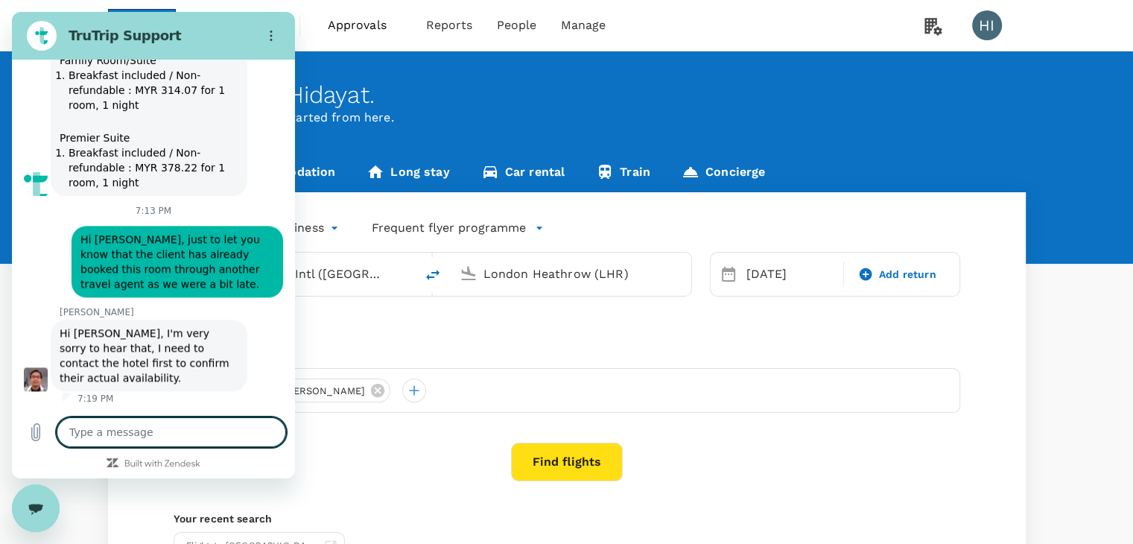
type textarea "r"
type textarea "x"
type textarea "re"
type textarea "x"
type textarea "rea"
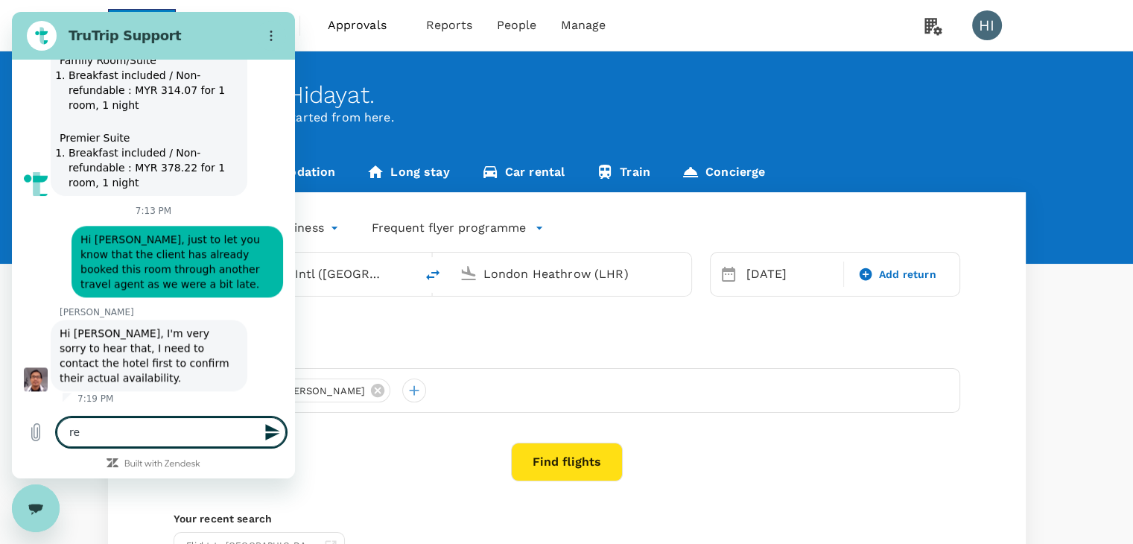
type textarea "x"
type textarea "real"
type textarea "x"
type textarea "reall"
type textarea "x"
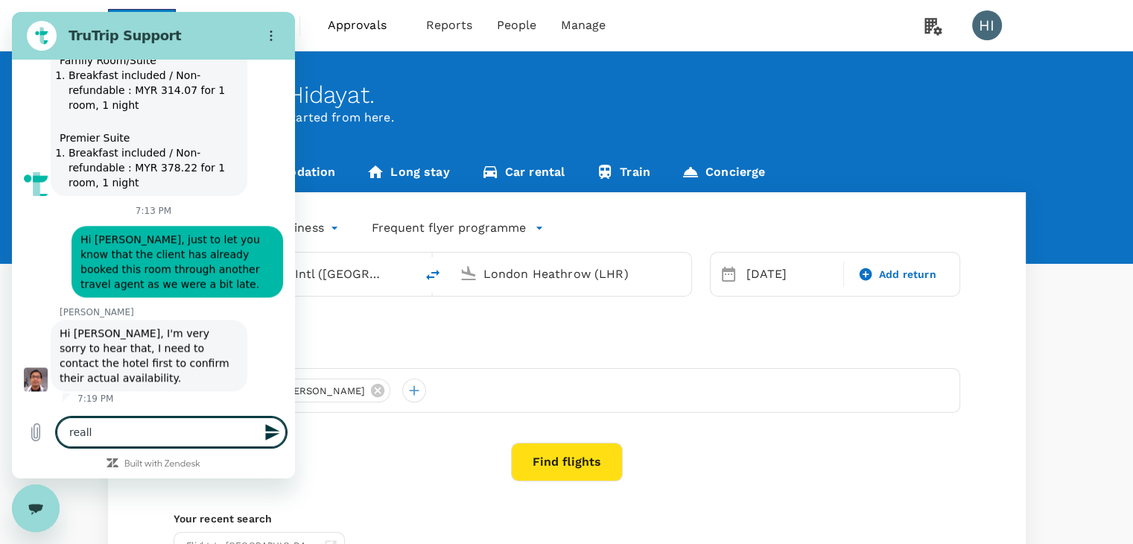
type textarea "really"
type textarea "x"
type textarea "really"
type textarea "x"
type textarea "really a"
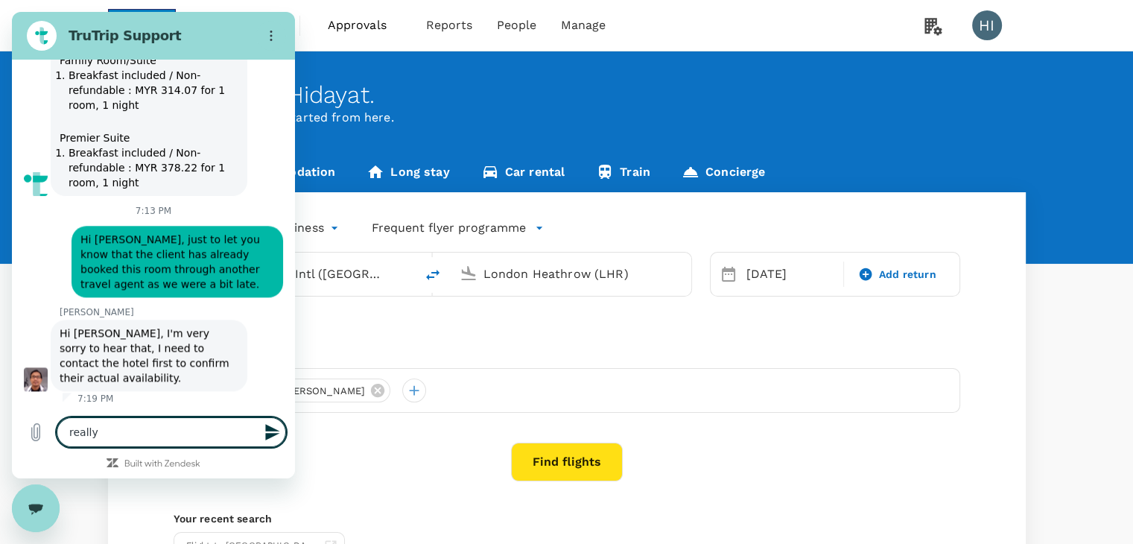
type textarea "x"
type textarea "really ap"
type textarea "x"
type textarea "really app"
type textarea "x"
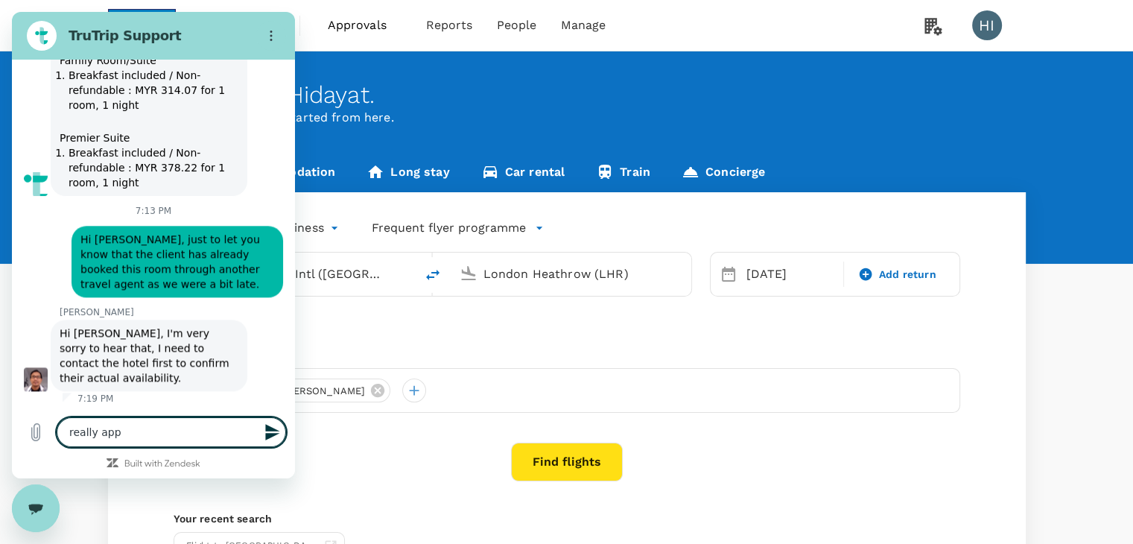
type textarea "really appr"
type textarea "x"
type textarea "really appre"
type textarea "x"
type textarea "really apprec"
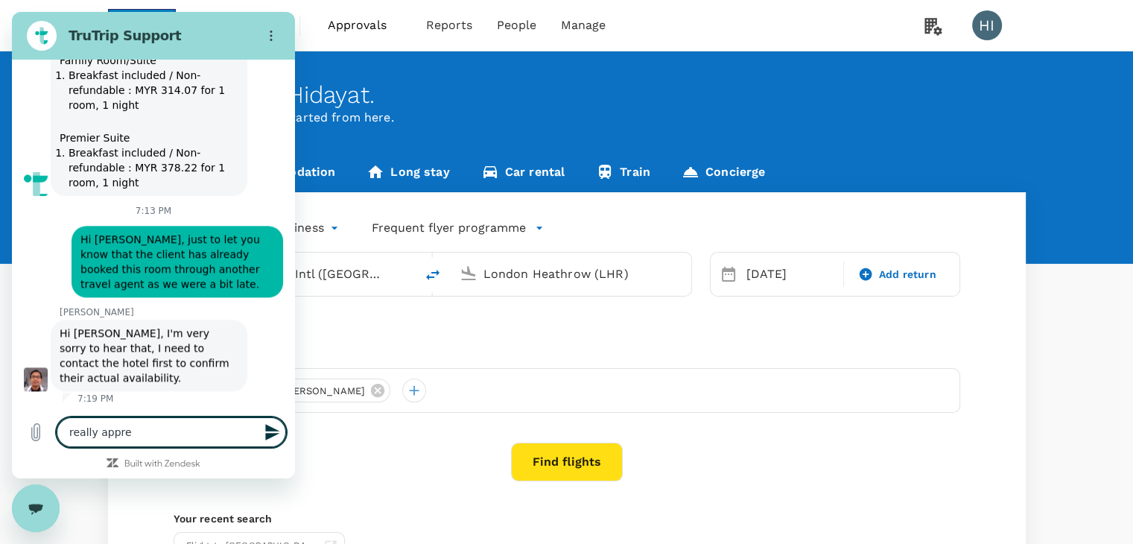
type textarea "x"
type textarea "really appreci"
type textarea "x"
type textarea "really apprecia"
type textarea "x"
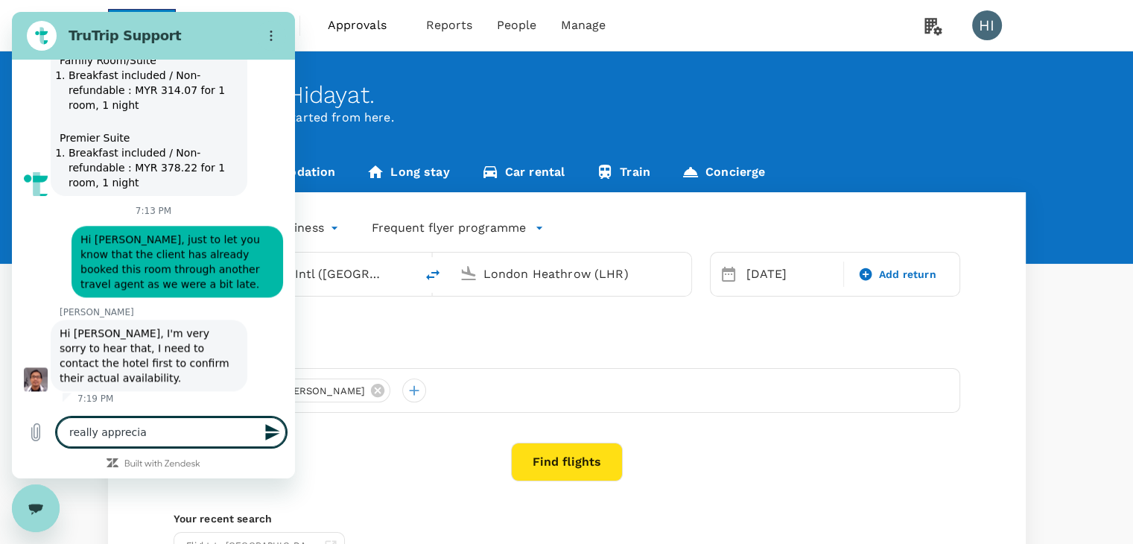
type textarea "really appreciat"
type textarea "x"
type textarea "really appreciate"
type textarea "x"
type textarea "really appreciate"
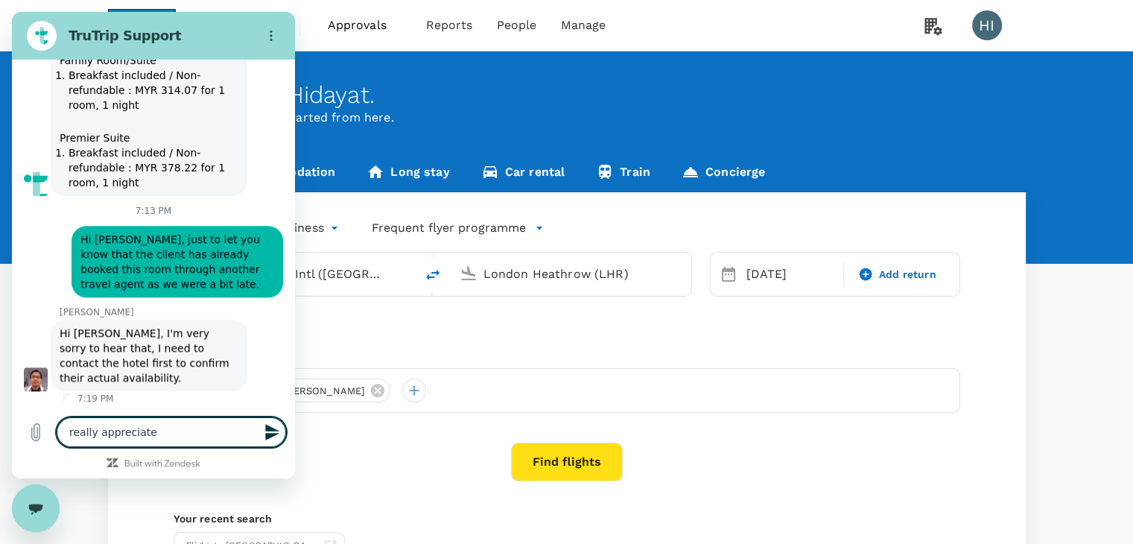
type textarea "x"
type textarea "really appreciate o"
type textarea "x"
type textarea "really appreciate on"
type textarea "x"
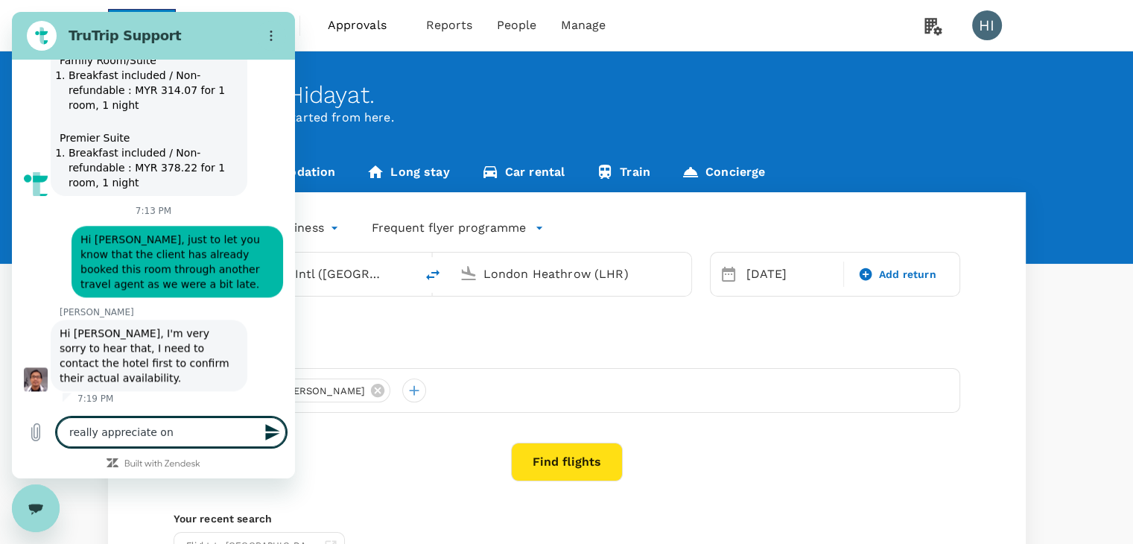
type textarea "really appreciate on"
type textarea "x"
type textarea "really appreciate on y"
type textarea "x"
type textarea "really appreciate on yo"
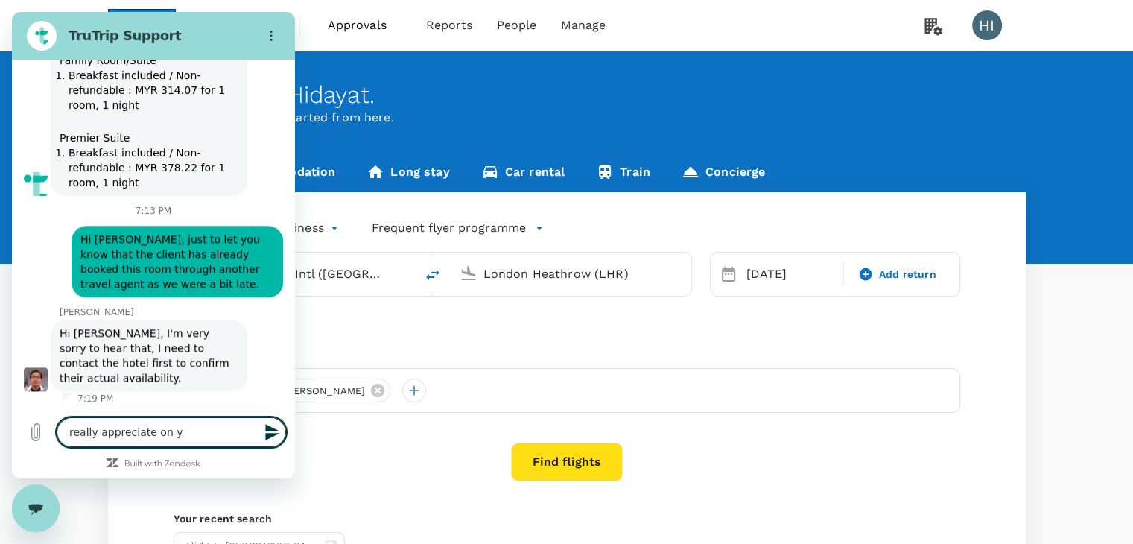
type textarea "x"
type textarea "really appreciate on you"
type textarea "x"
type textarea "really appreciate on your"
type textarea "x"
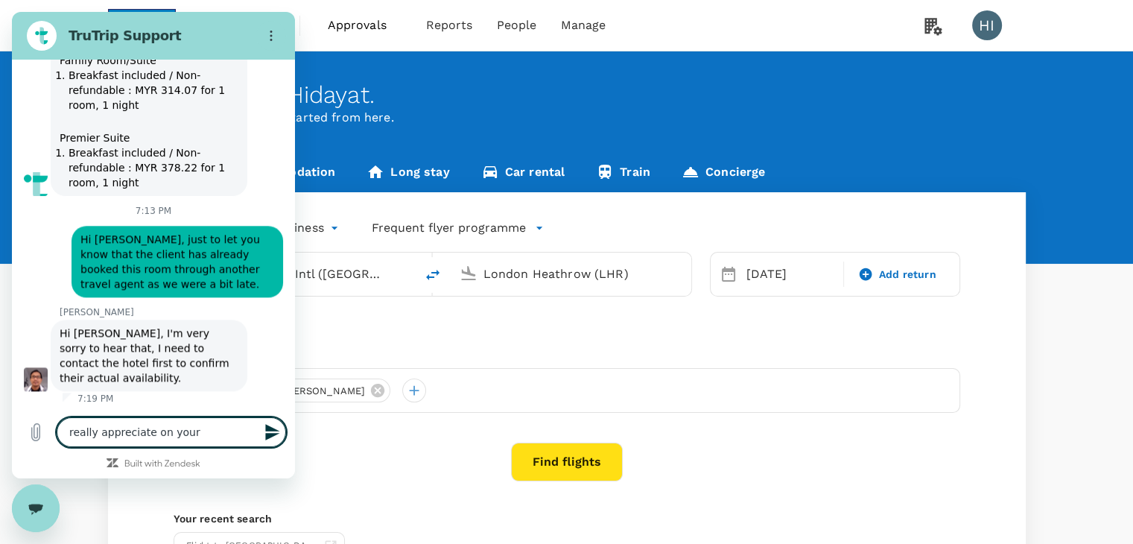
type textarea "really appreciate on you"
type textarea "x"
type textarea "really appreciate on yo"
type textarea "x"
type textarea "really appreciate on y"
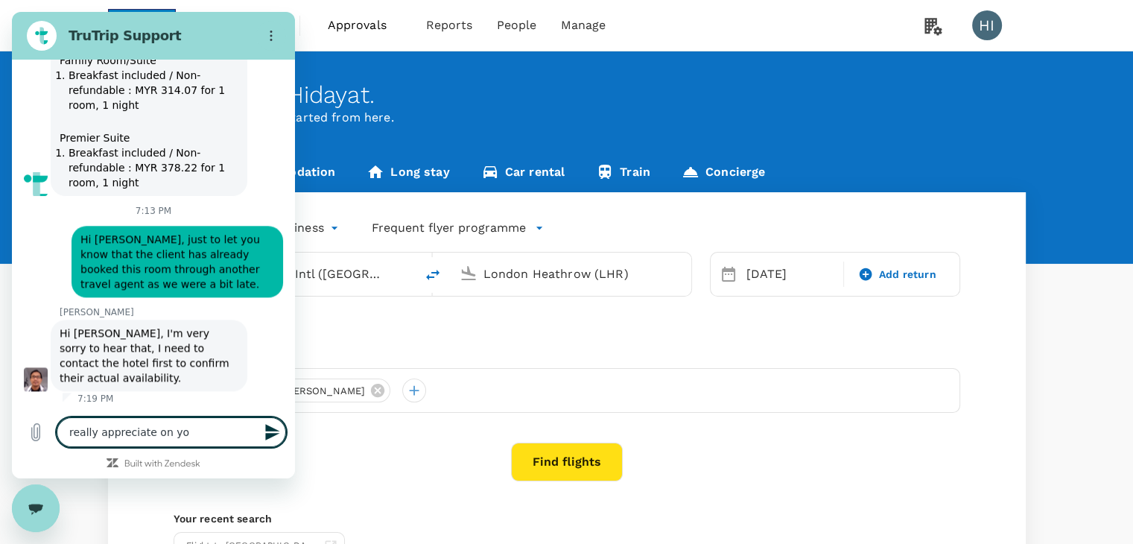
type textarea "x"
type textarea "really appreciate on"
type textarea "x"
type textarea "really appreciate on"
type textarea "x"
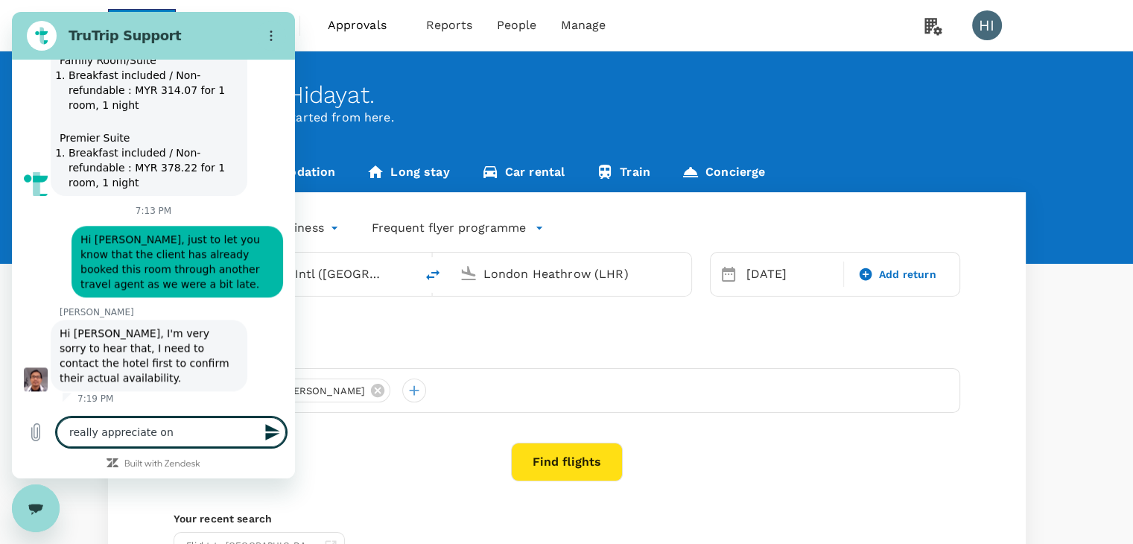
type textarea "really appreciate o"
type textarea "x"
type textarea "really appreciate"
type textarea "x"
type textarea "really appreciate"
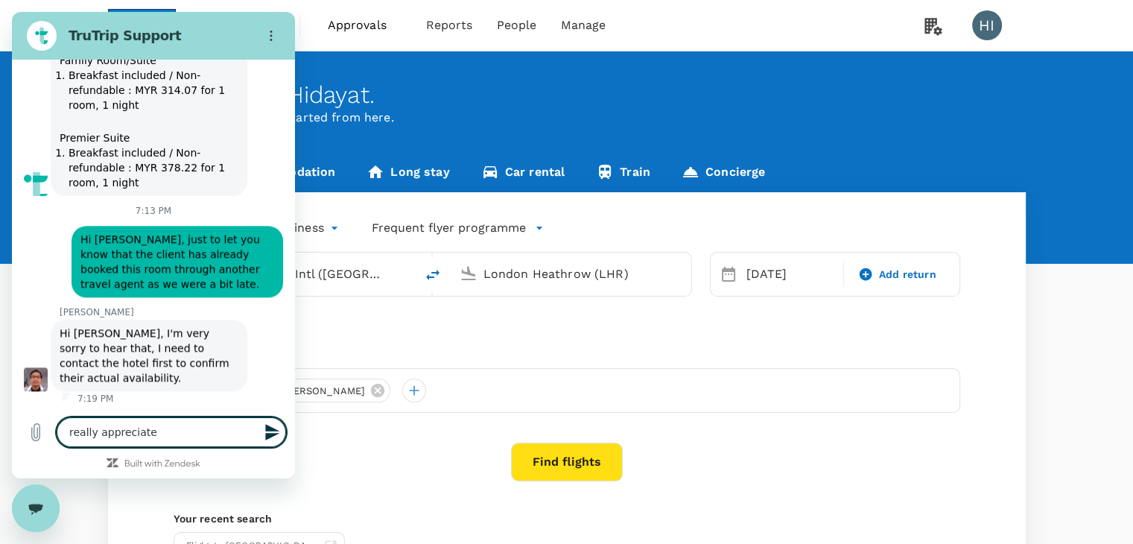
type textarea "x"
type textarea "really appreciat"
type textarea "x"
type textarea "really apprecia"
type textarea "x"
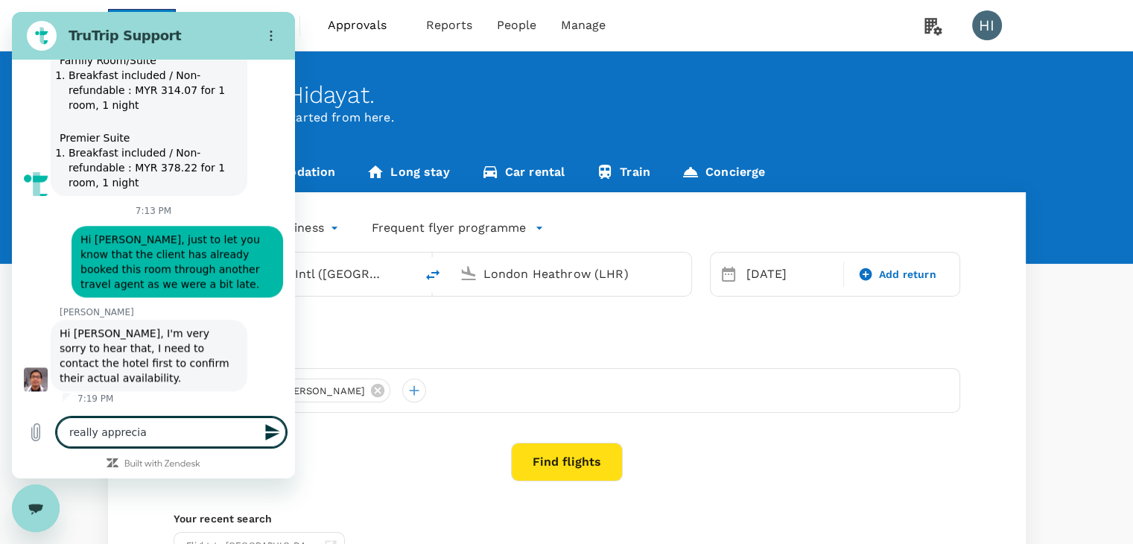
type textarea "really appreci"
type textarea "x"
type textarea "really apprec"
type textarea "x"
type textarea "really appre"
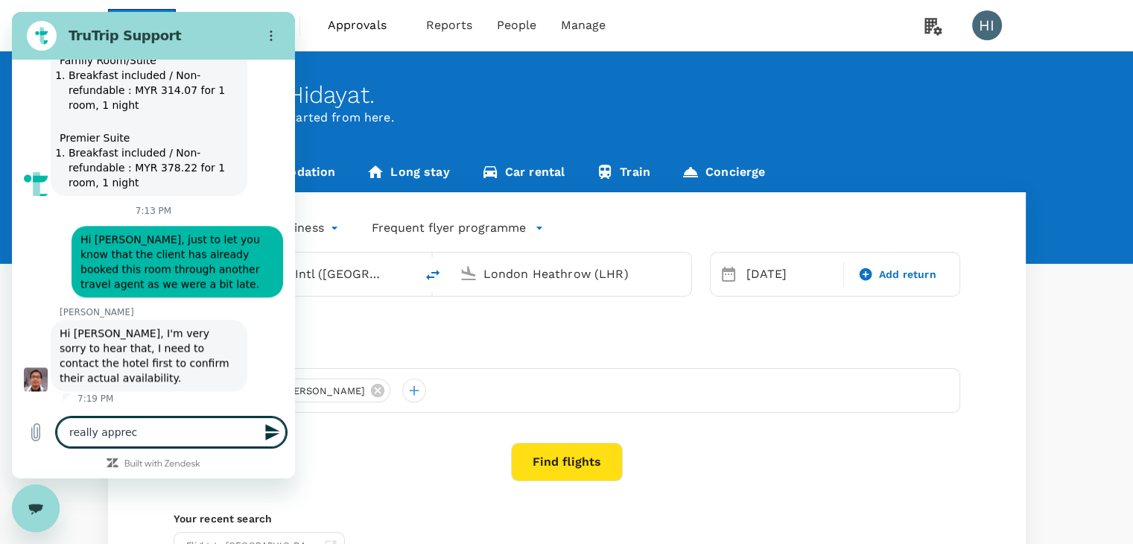
type textarea "x"
type textarea "really appr"
type textarea "x"
type textarea "really app"
type textarea "x"
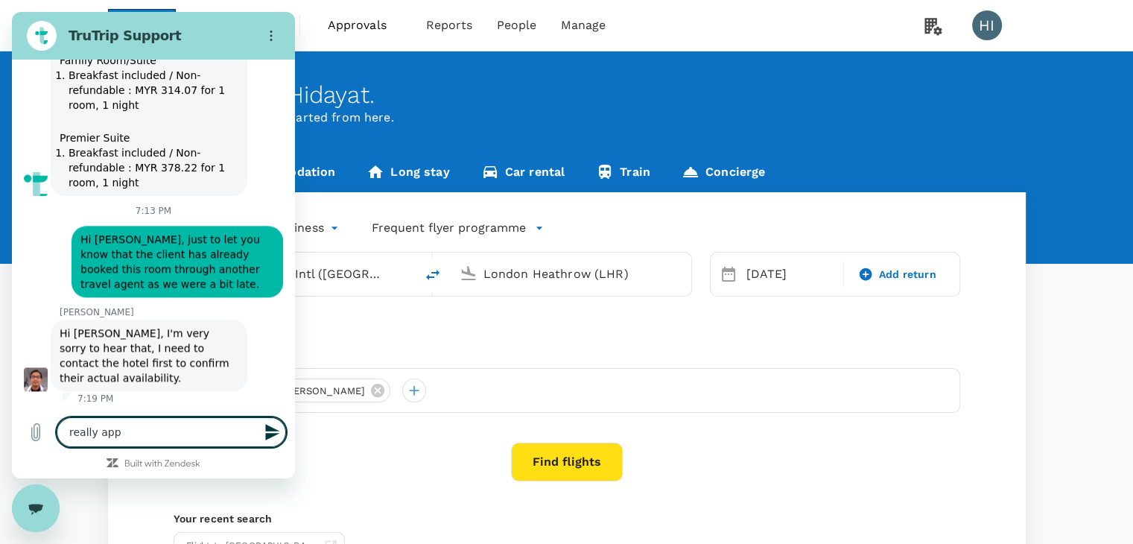
type textarea "really ap"
type textarea "x"
type textarea "really a"
type textarea "x"
type textarea "really"
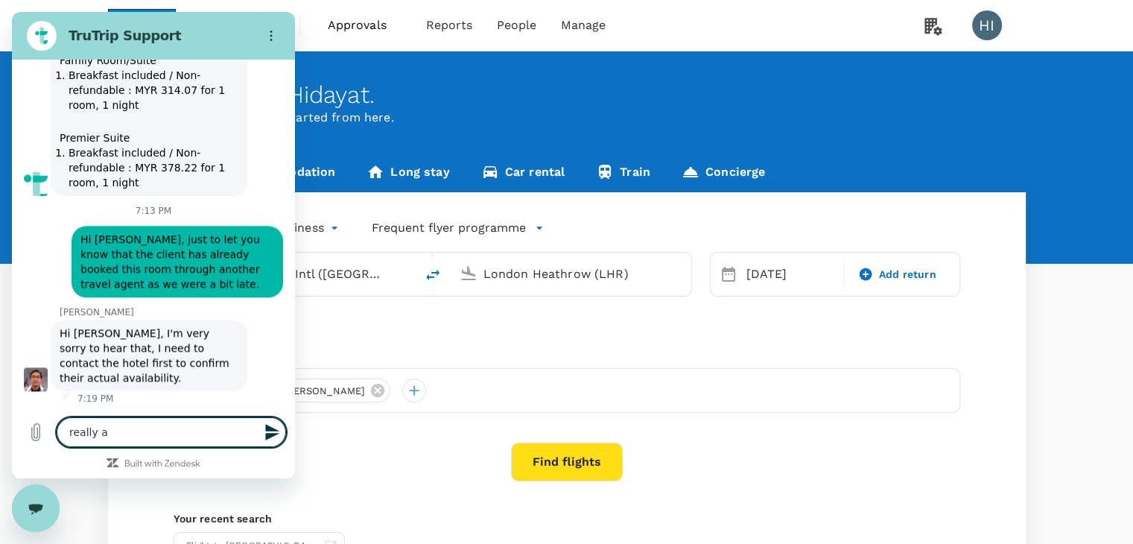
type textarea "x"
type textarea "really"
type textarea "x"
type textarea "reall"
type textarea "x"
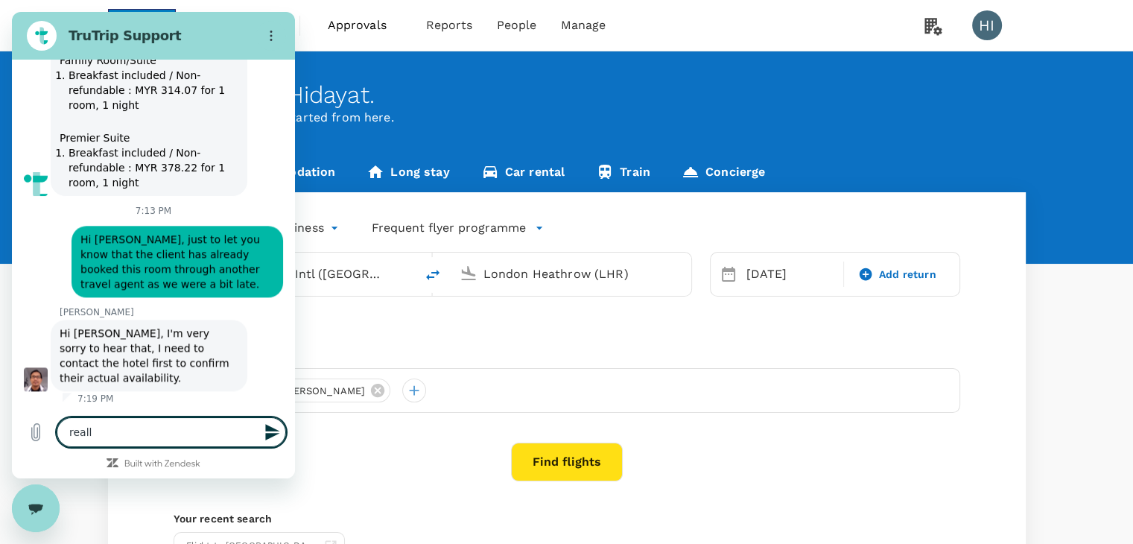
type textarea "real"
type textarea "x"
type textarea "rea"
type textarea "x"
type textarea "re"
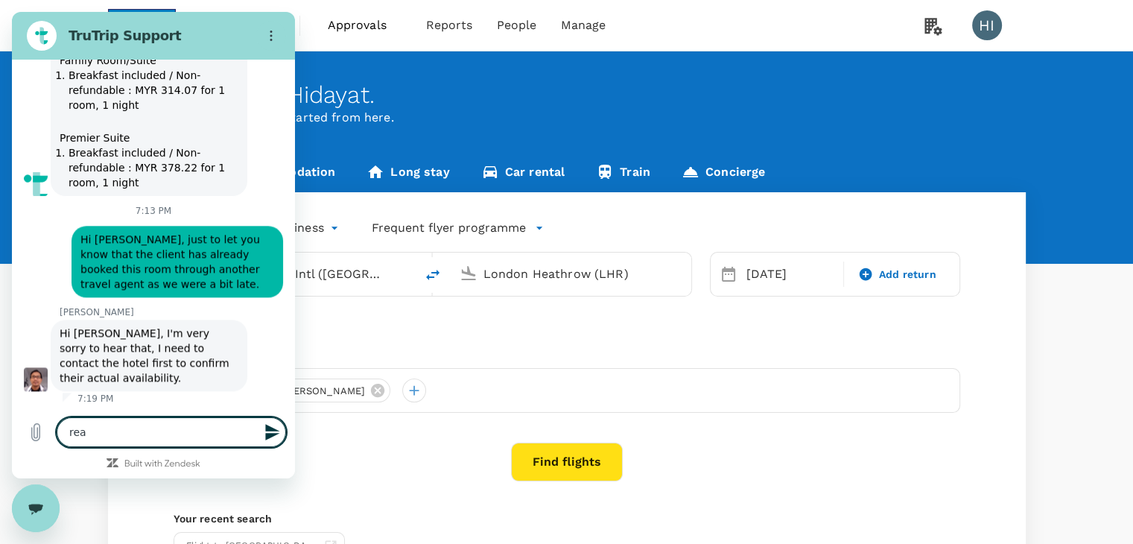
type textarea "x"
type textarea "r"
type textarea "x"
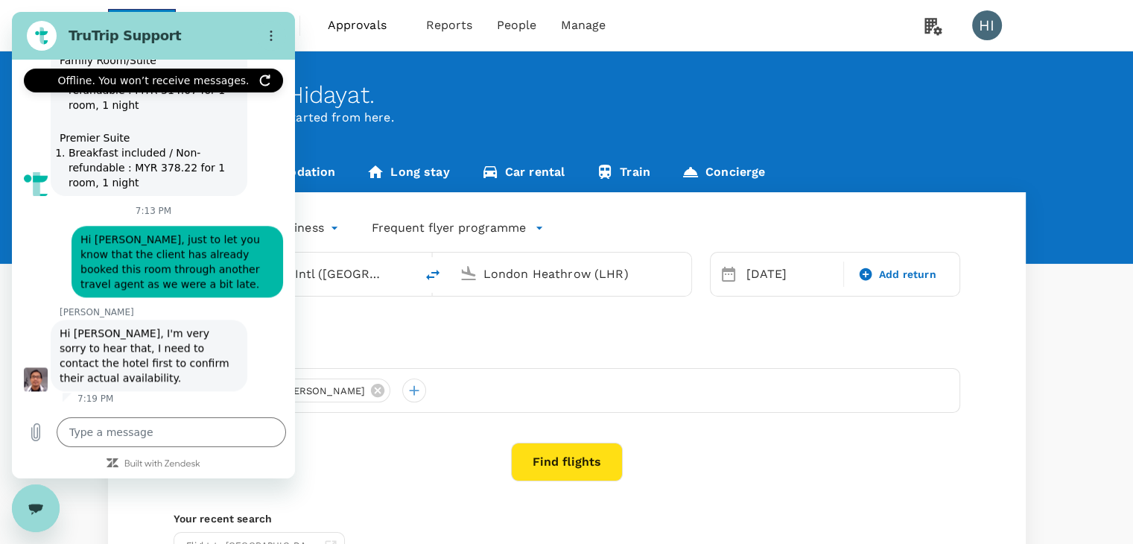
click at [39, 515] on div "Close messaging window" at bounding box center [35, 507] width 45 height 45
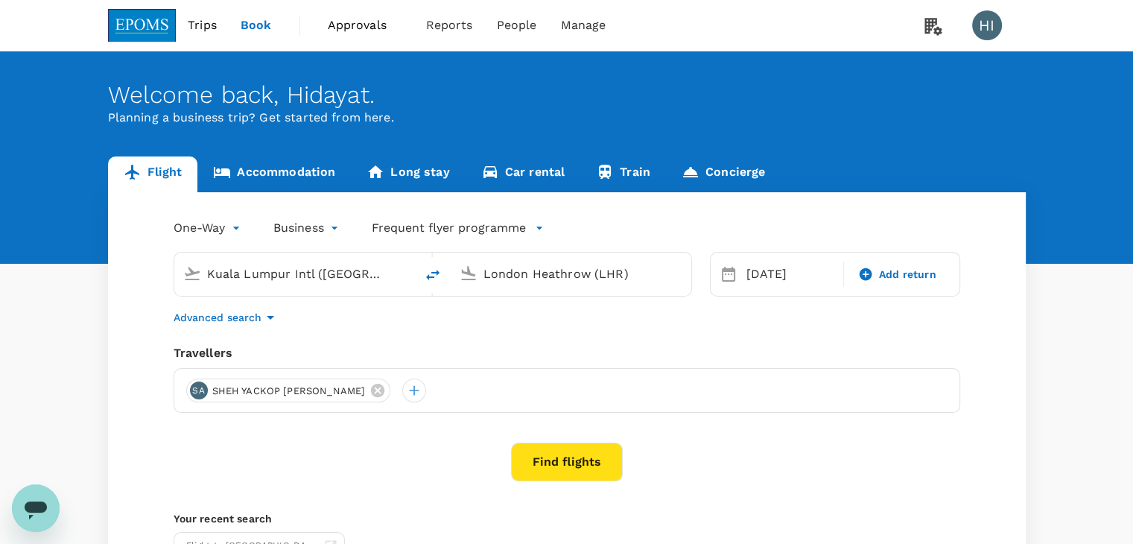
click at [39, 515] on icon "Open messaging window" at bounding box center [35, 507] width 27 height 27
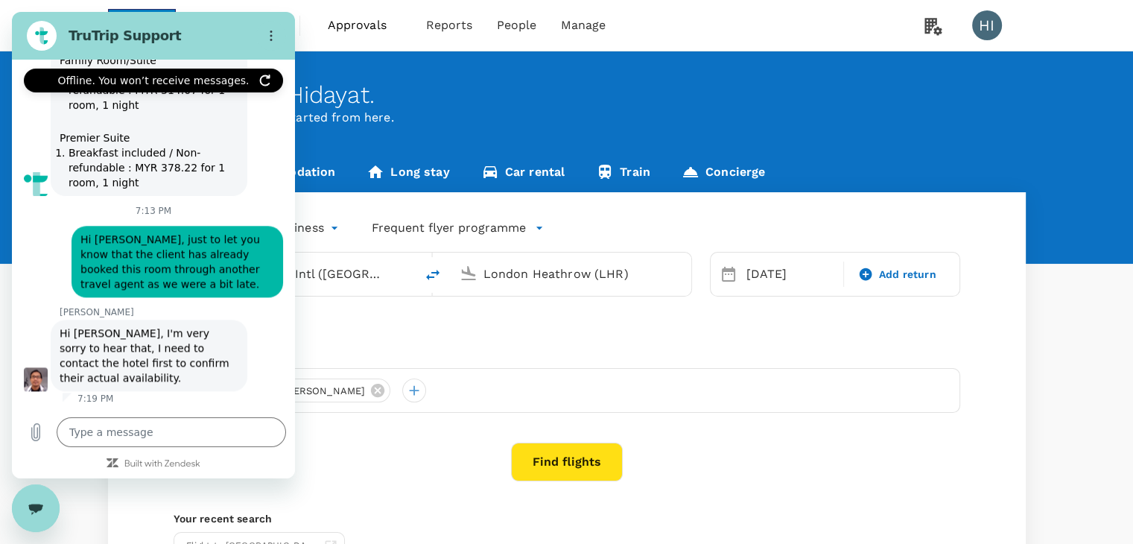
click at [39, 515] on div "Close messaging window" at bounding box center [35, 507] width 45 height 45
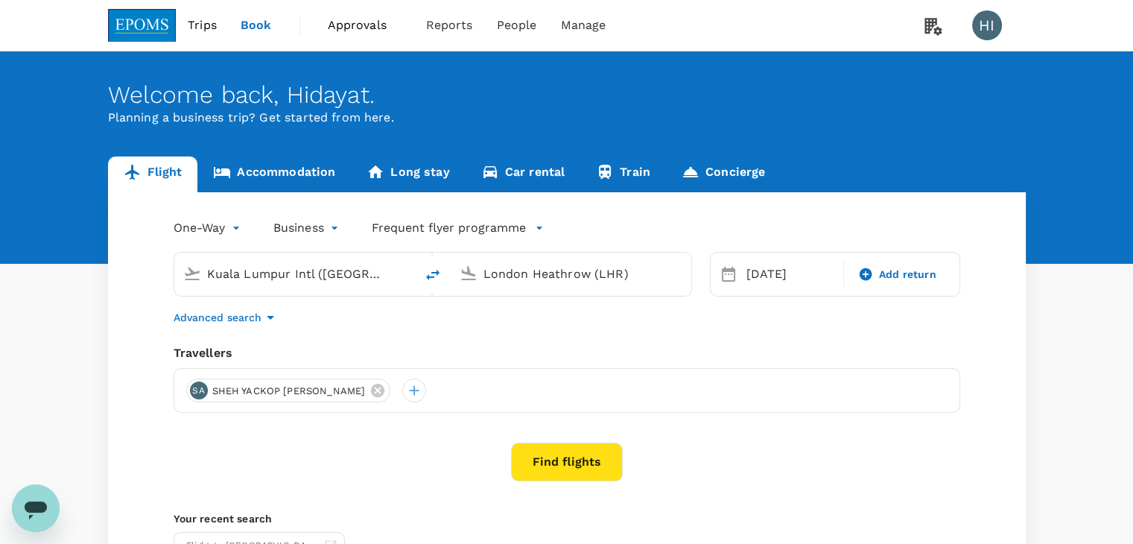
click at [39, 515] on icon "Open messaging window" at bounding box center [35, 507] width 27 height 27
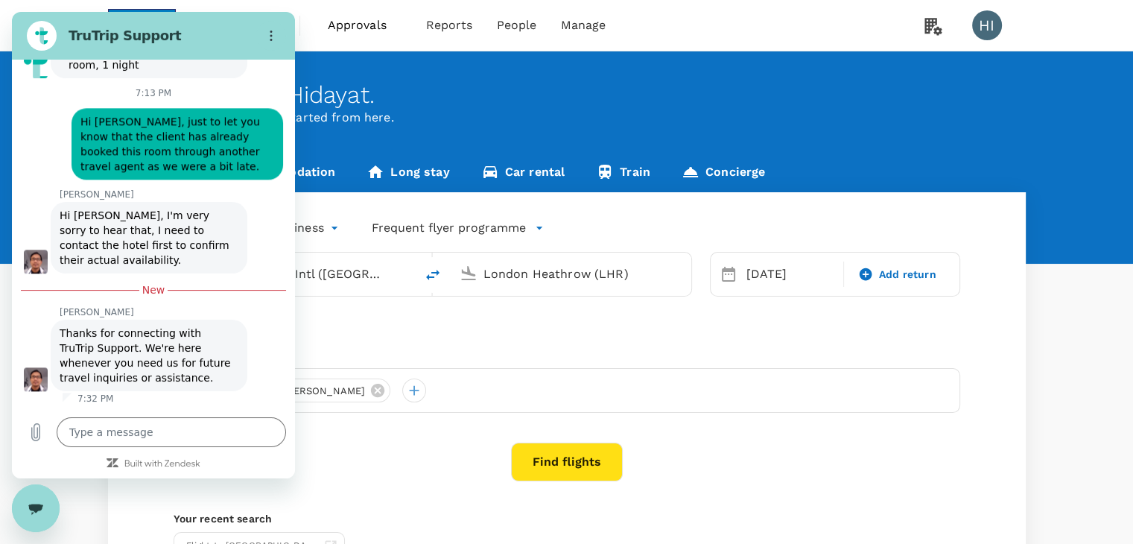
scroll to position [1936, 0]
click at [31, 510] on icon "Close messaging window" at bounding box center [36, 508] width 16 height 10
type textarea "x"
